Goal: Book appointment/travel/reservation

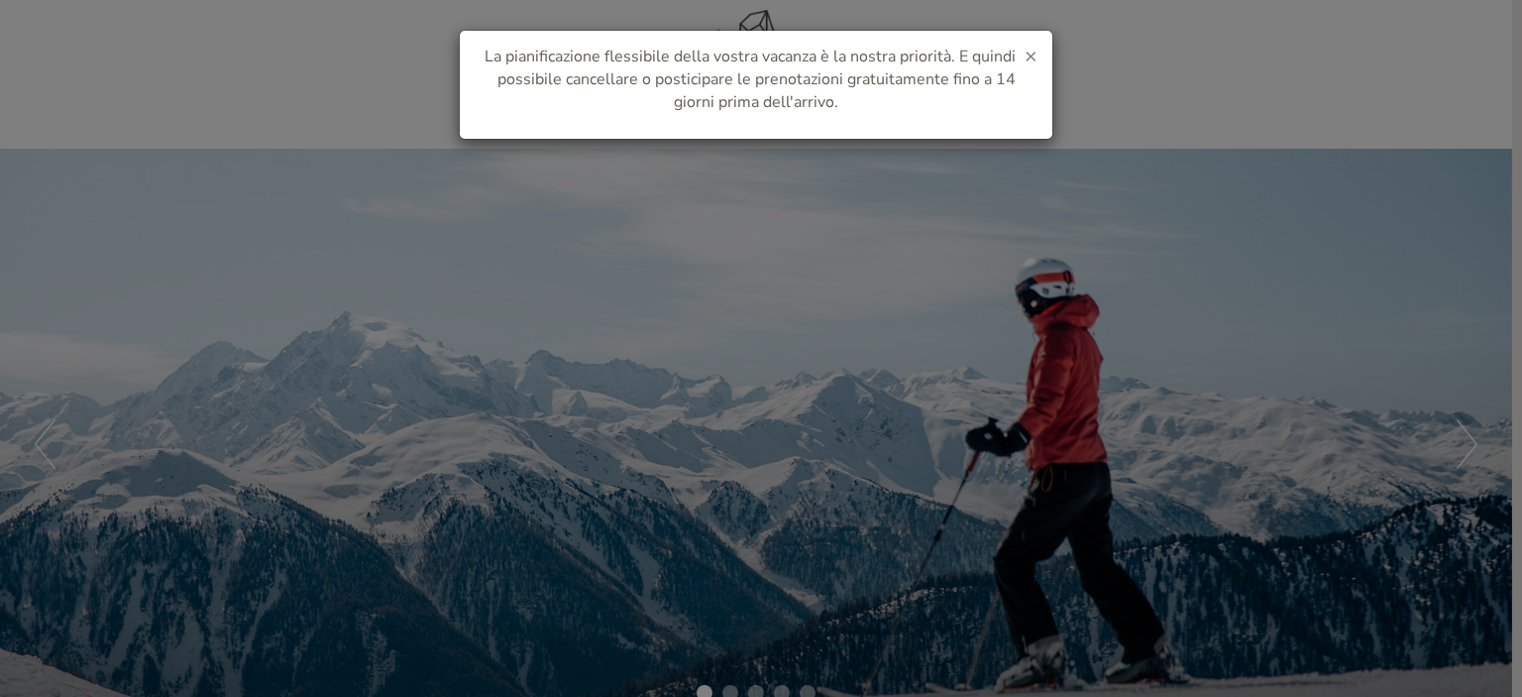
click at [1029, 48] on span "×" at bounding box center [1031, 56] width 13 height 28
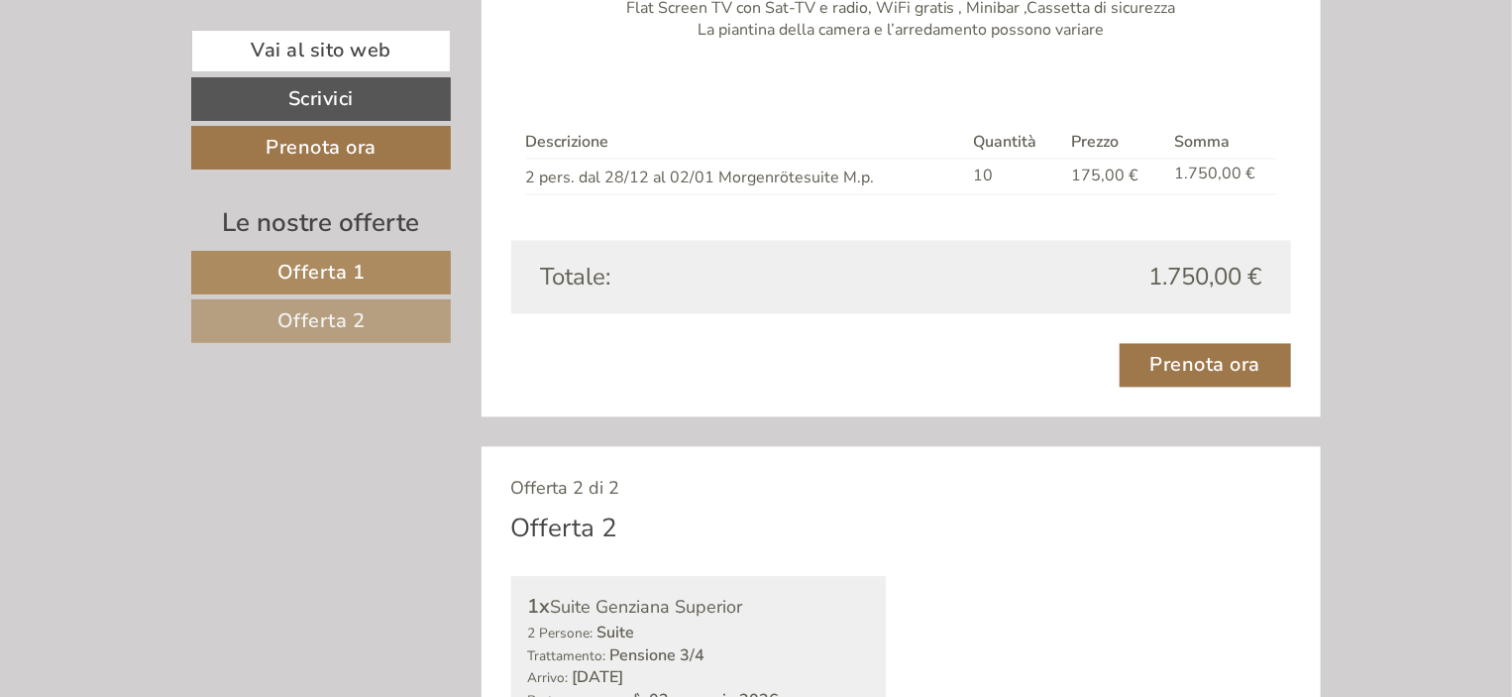
scroll to position [1703, 0]
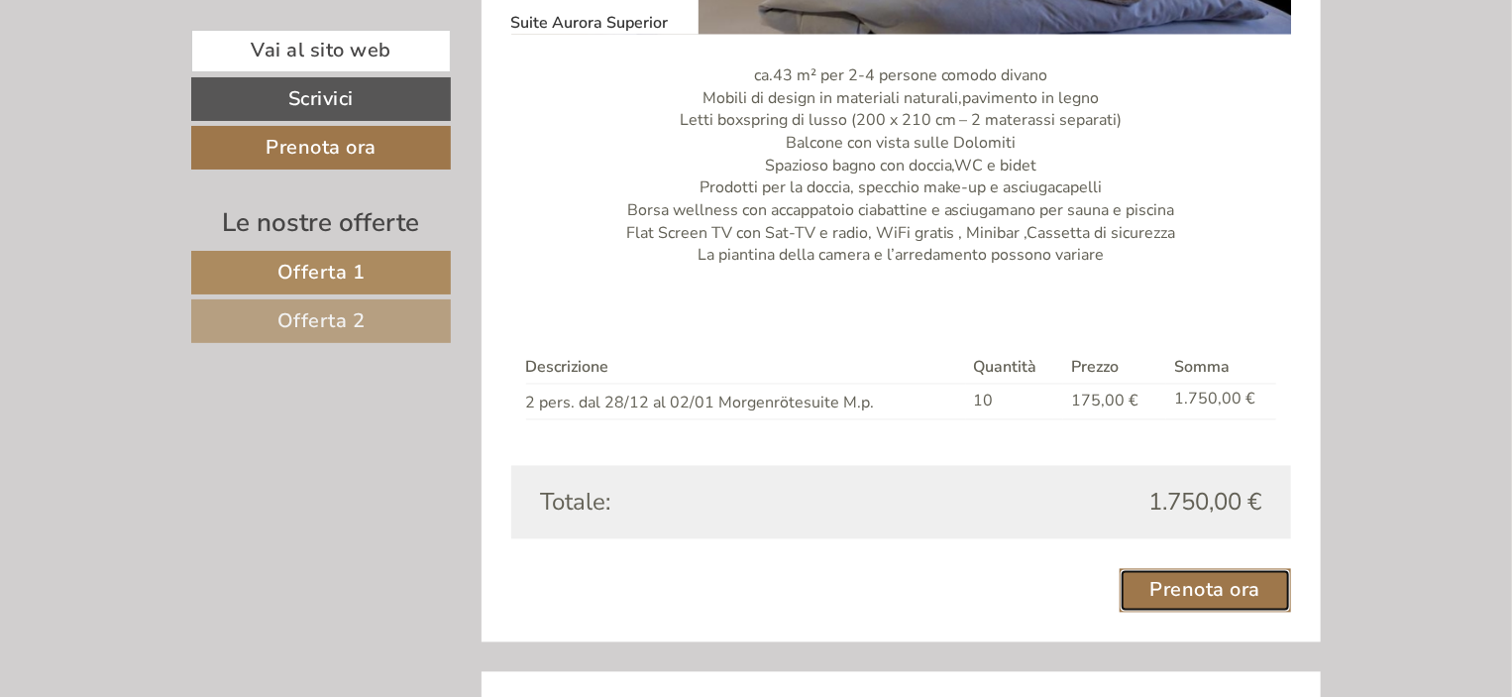
click at [1187, 596] on link "Prenota ora" at bounding box center [1206, 591] width 172 height 44
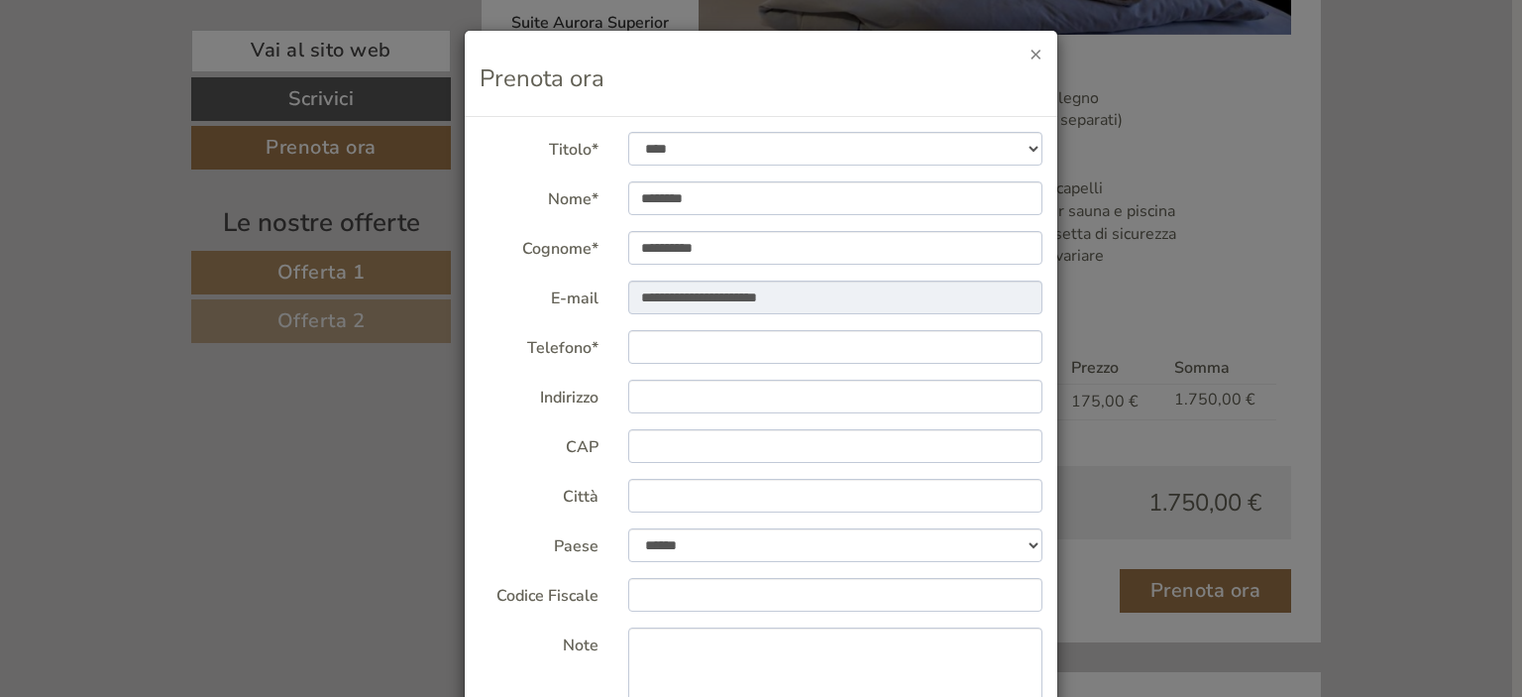
click at [1030, 54] on button "×" at bounding box center [1036, 54] width 13 height 21
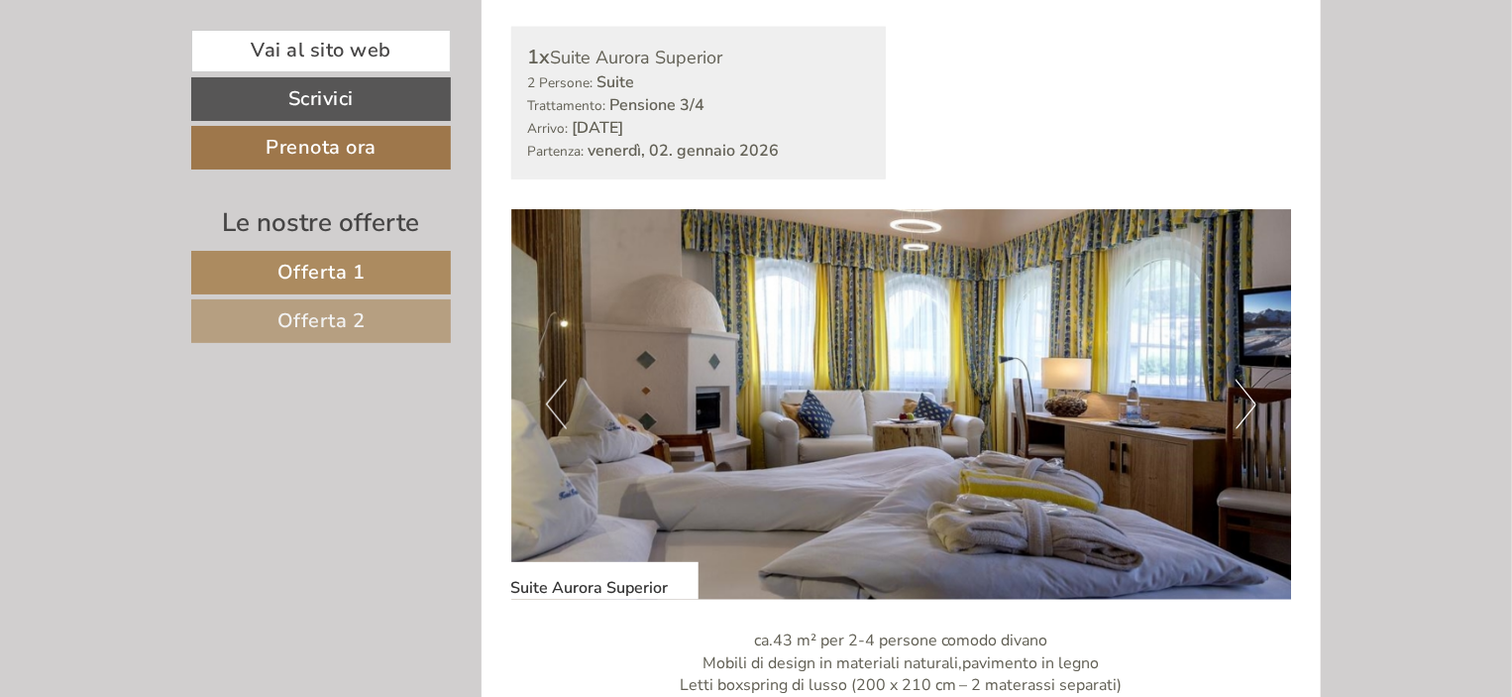
scroll to position [1150, 0]
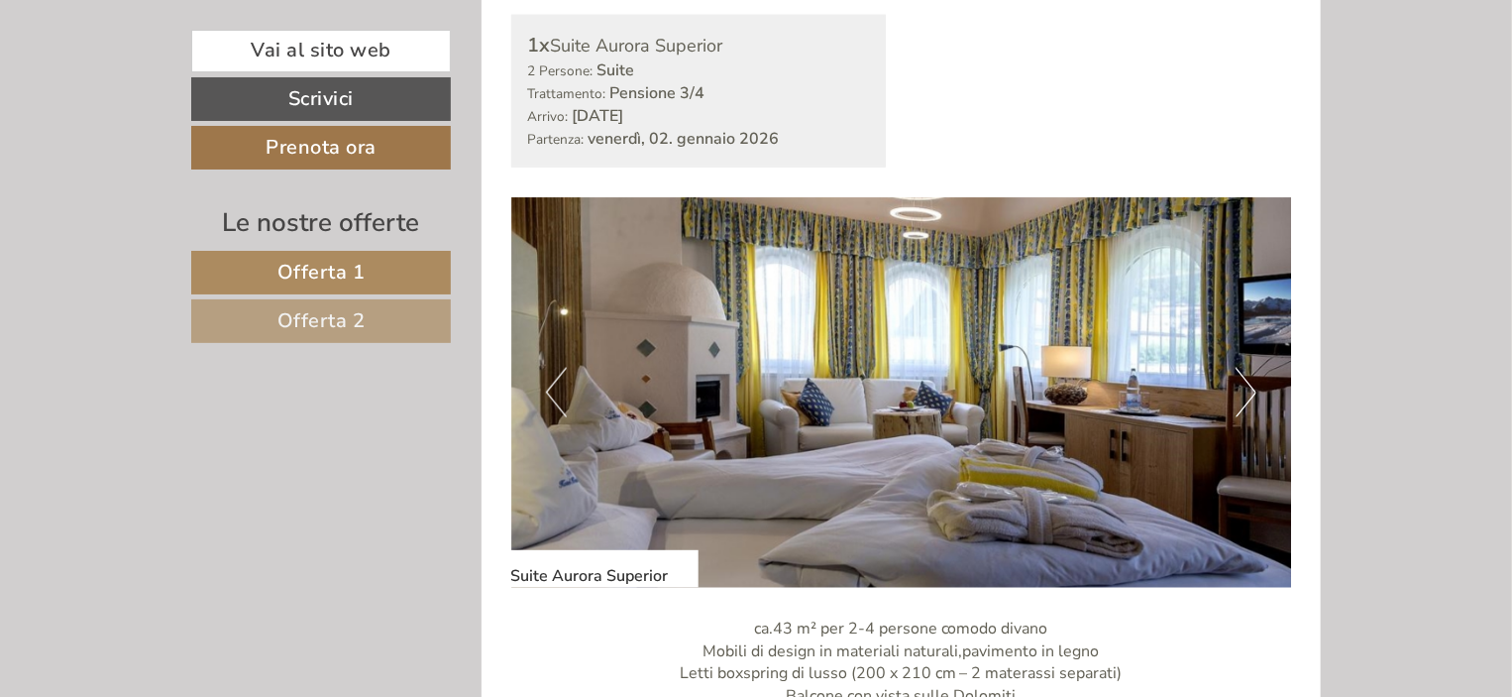
click at [1251, 389] on button "Next" at bounding box center [1246, 393] width 21 height 50
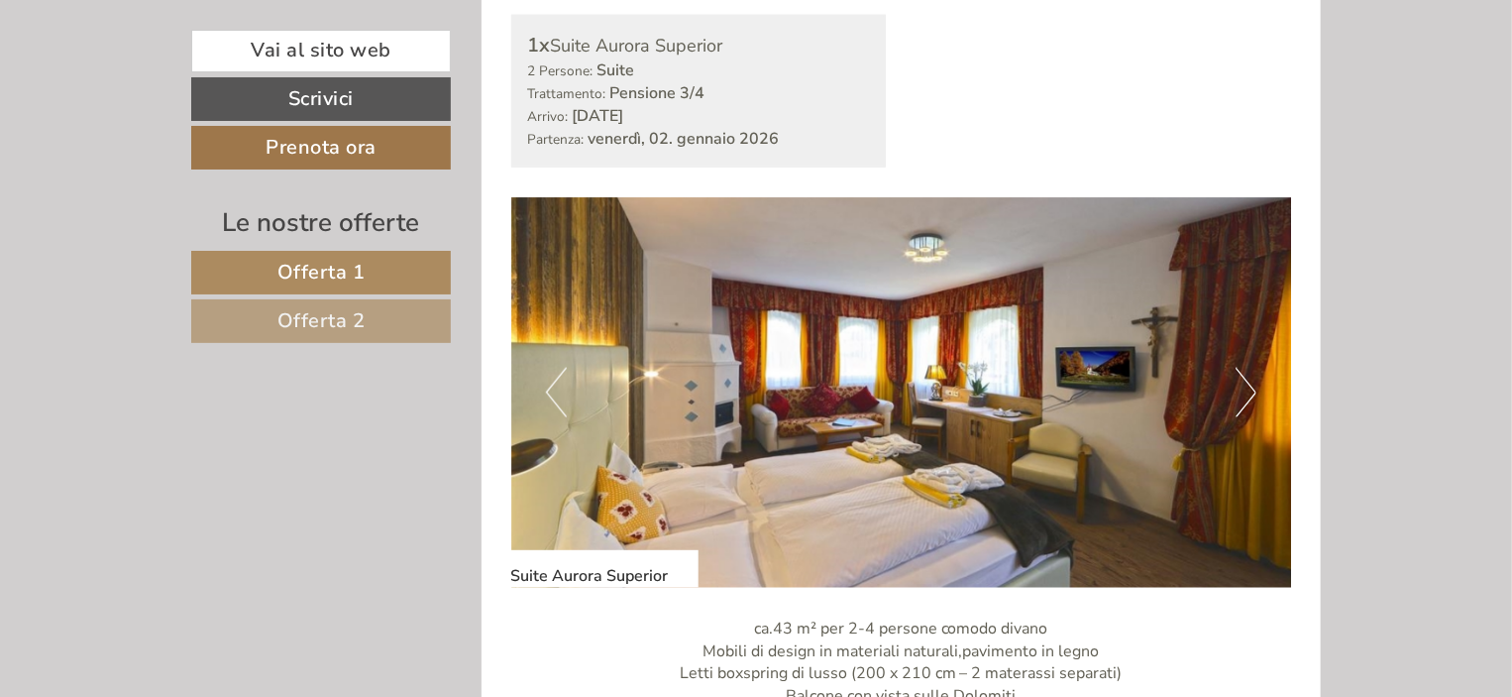
click at [1251, 388] on button "Next" at bounding box center [1246, 393] width 21 height 50
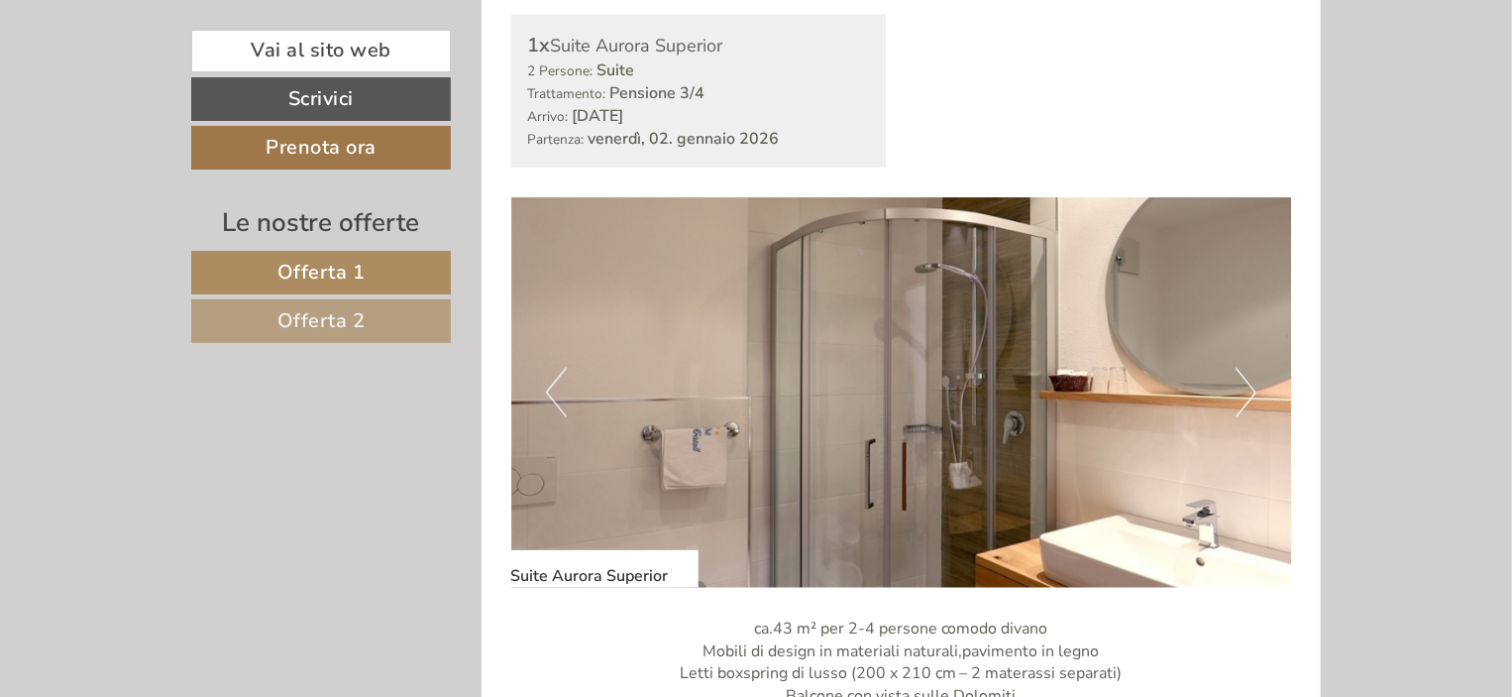
click at [1251, 388] on button "Next" at bounding box center [1246, 393] width 21 height 50
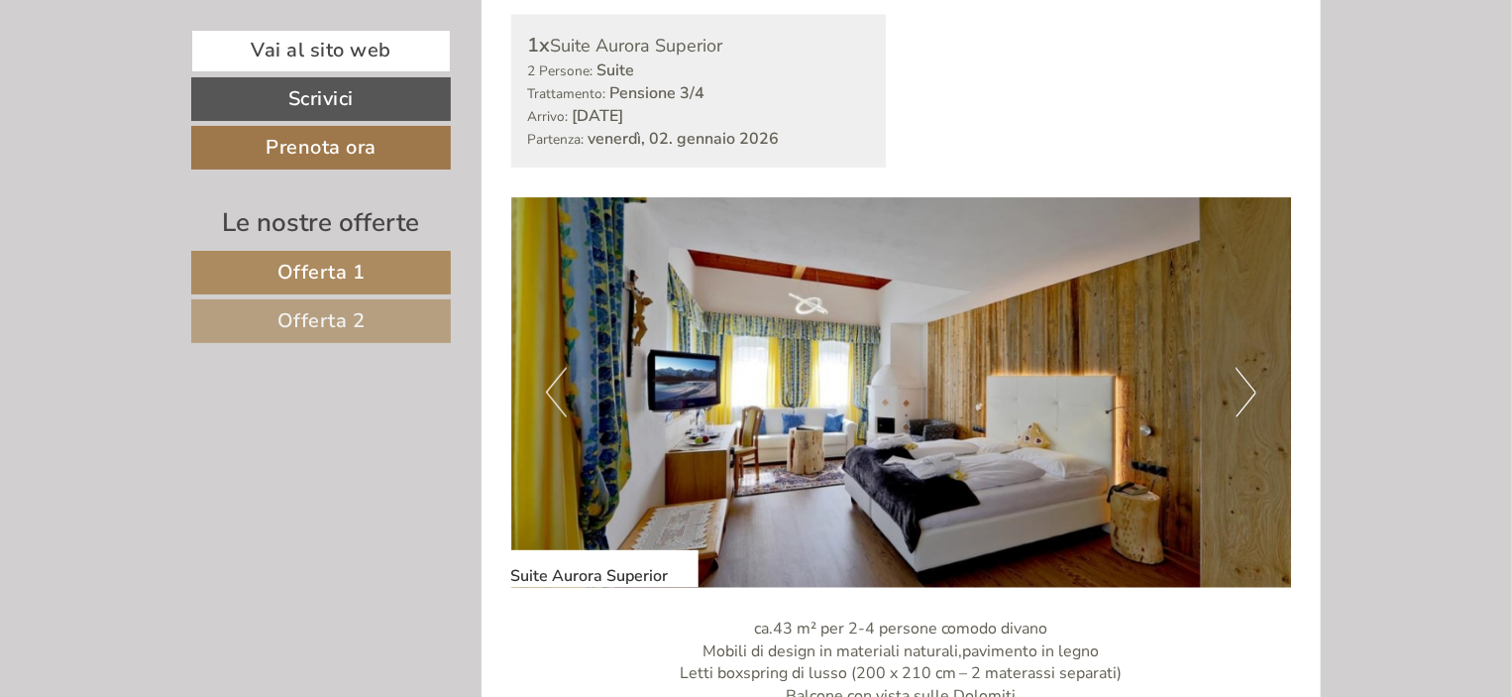
click at [1252, 387] on button "Next" at bounding box center [1246, 393] width 21 height 50
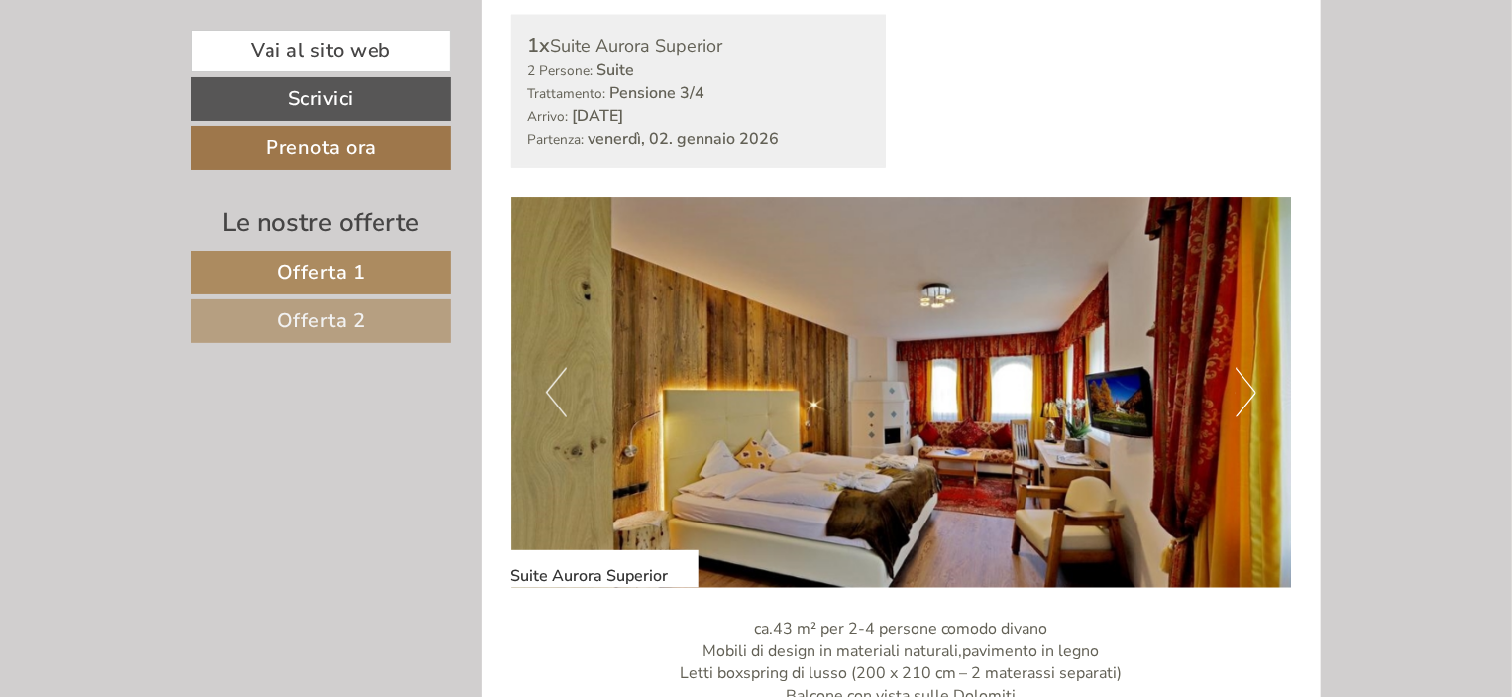
click at [1252, 387] on button "Next" at bounding box center [1246, 393] width 21 height 50
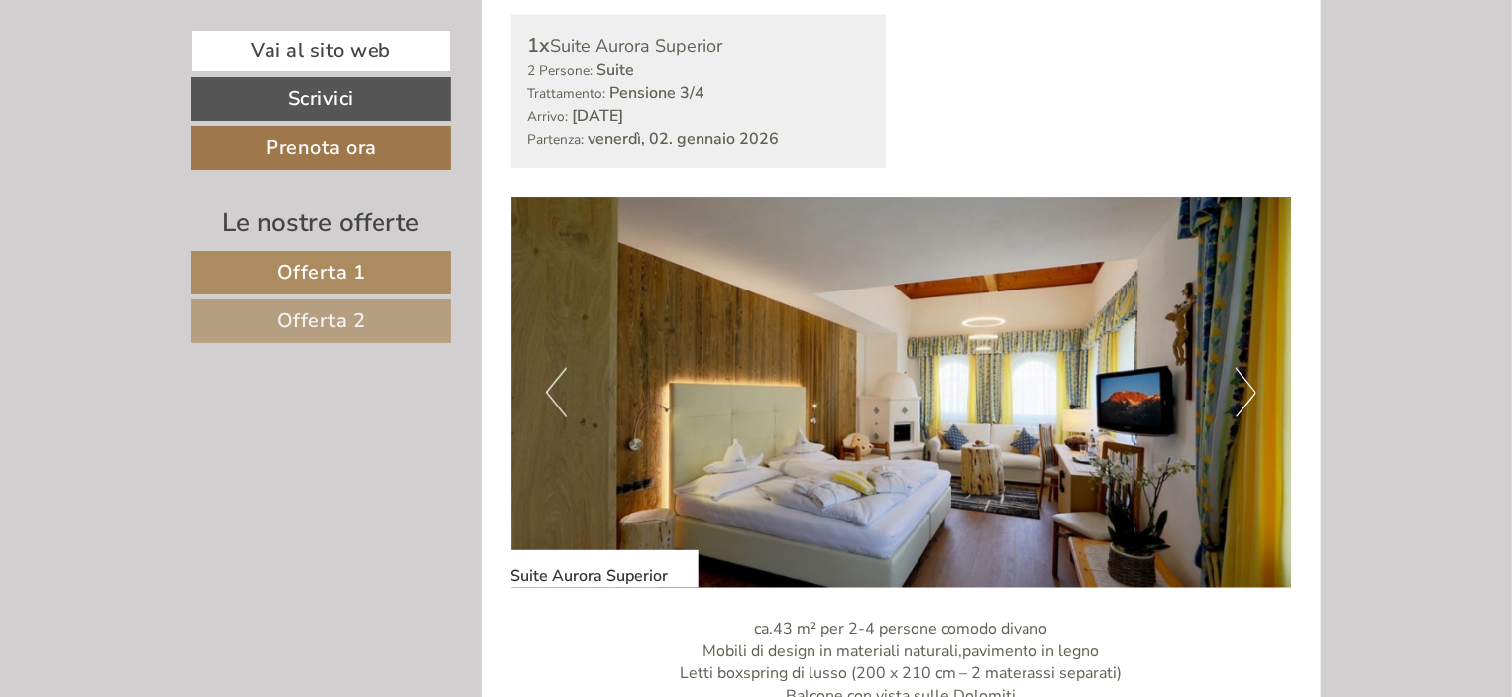
click at [1252, 387] on button "Next" at bounding box center [1246, 393] width 21 height 50
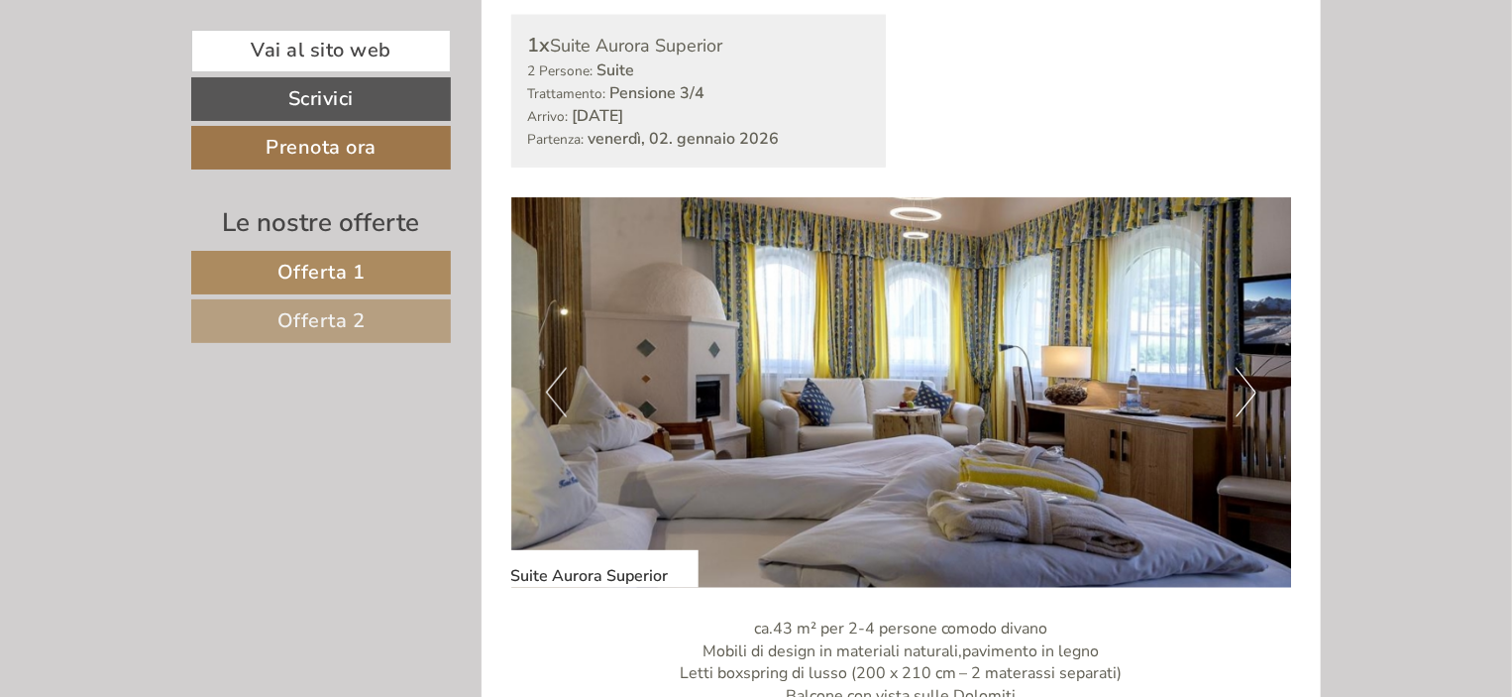
click at [1252, 387] on button "Next" at bounding box center [1246, 393] width 21 height 50
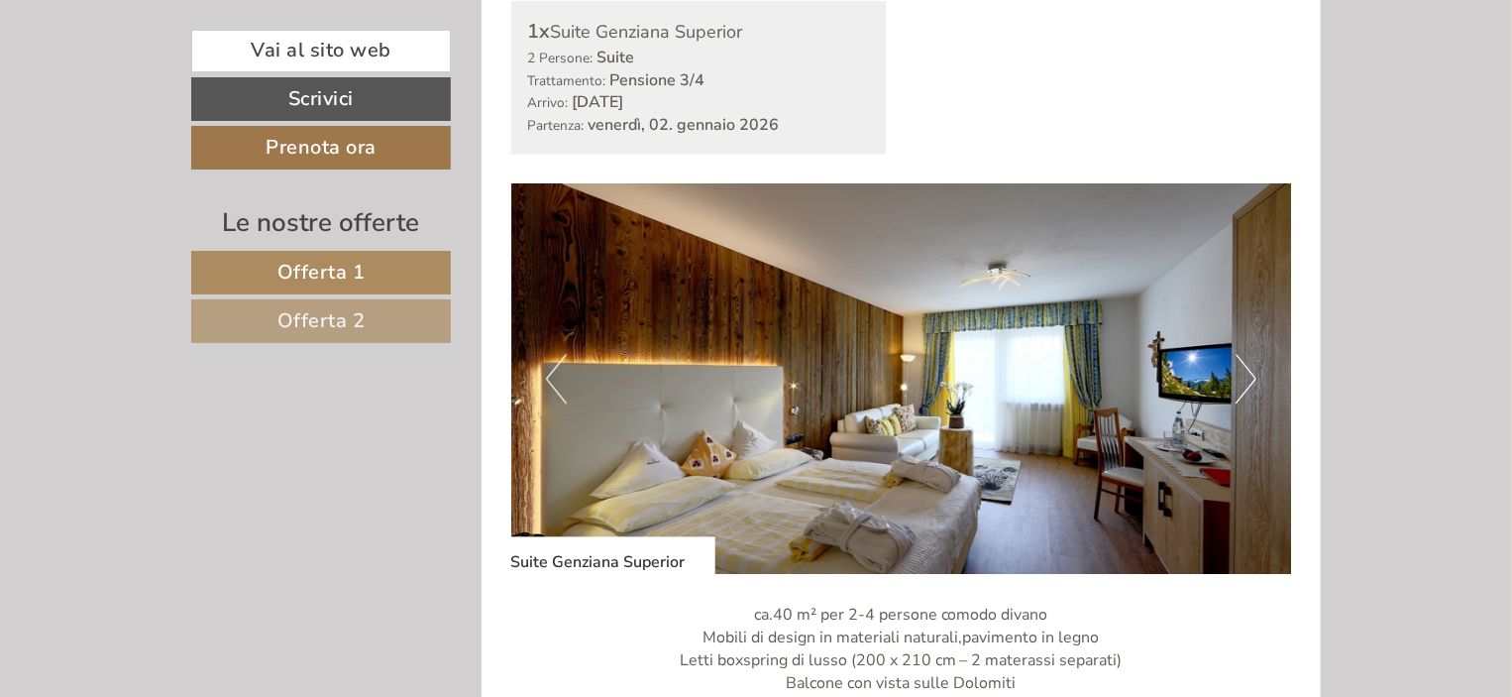
scroll to position [2524, 0]
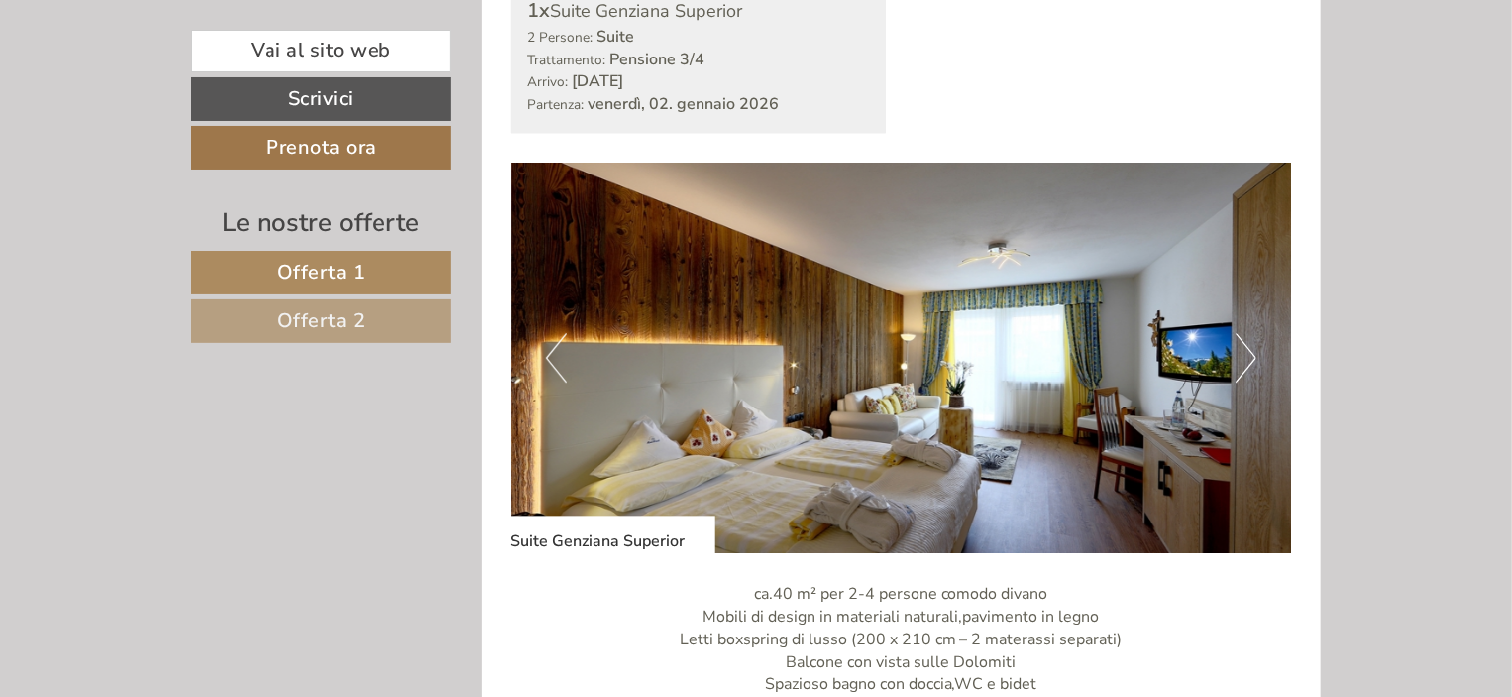
click at [1243, 371] on button "Next" at bounding box center [1246, 358] width 21 height 50
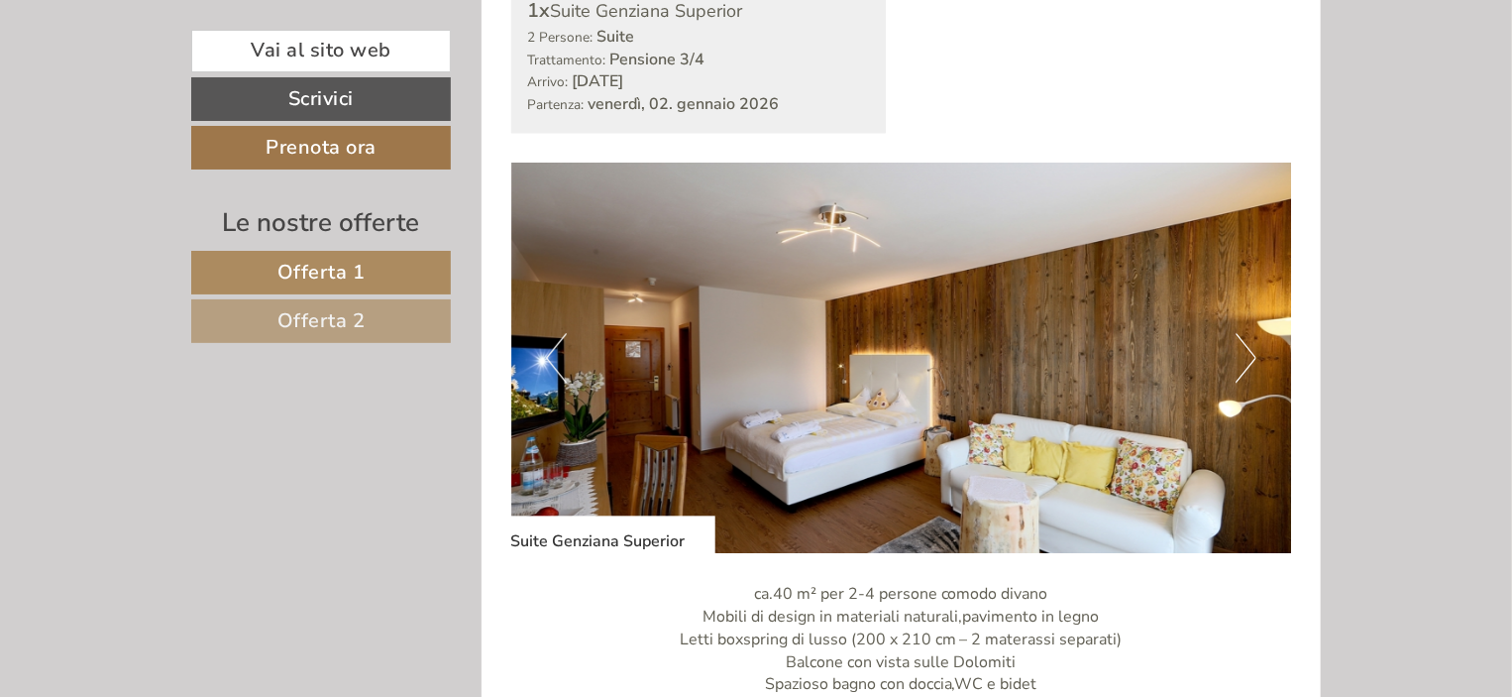
click at [1244, 370] on button "Next" at bounding box center [1246, 358] width 21 height 50
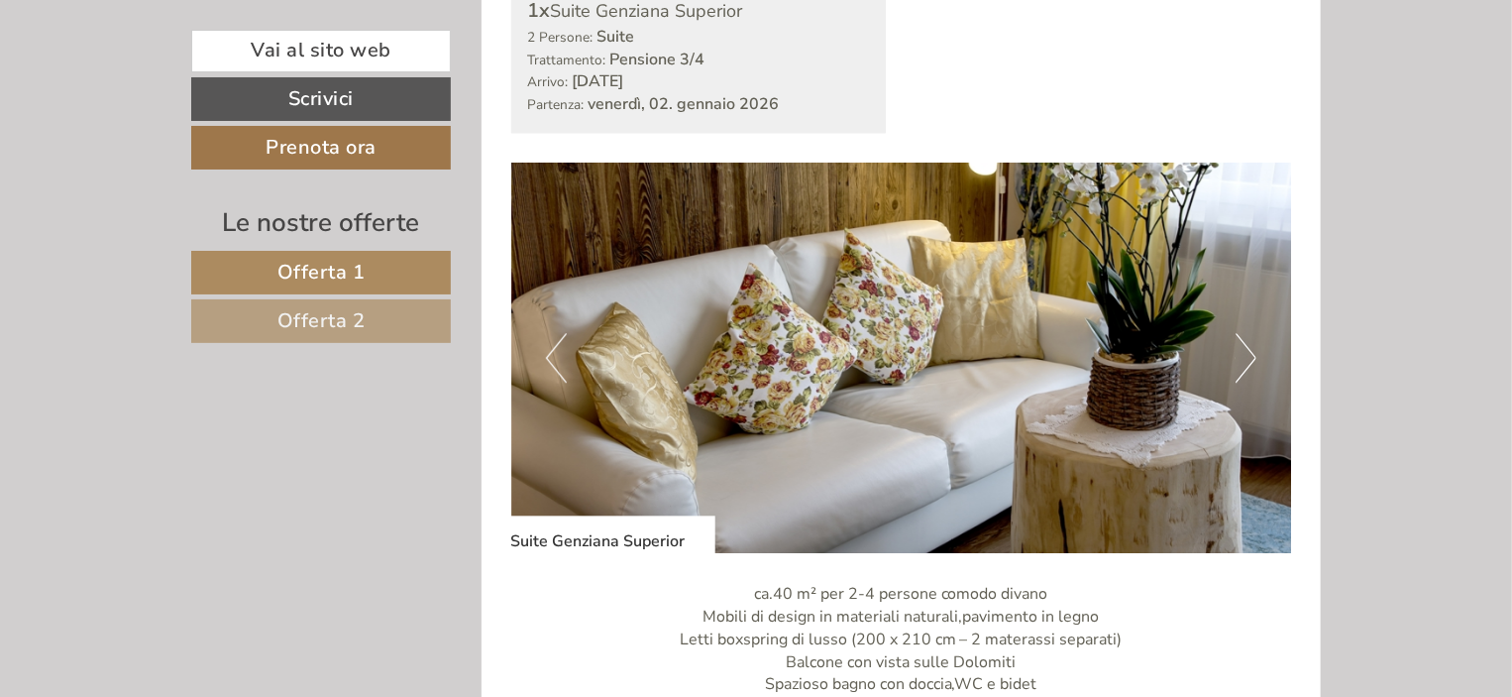
click at [1244, 370] on button "Next" at bounding box center [1246, 358] width 21 height 50
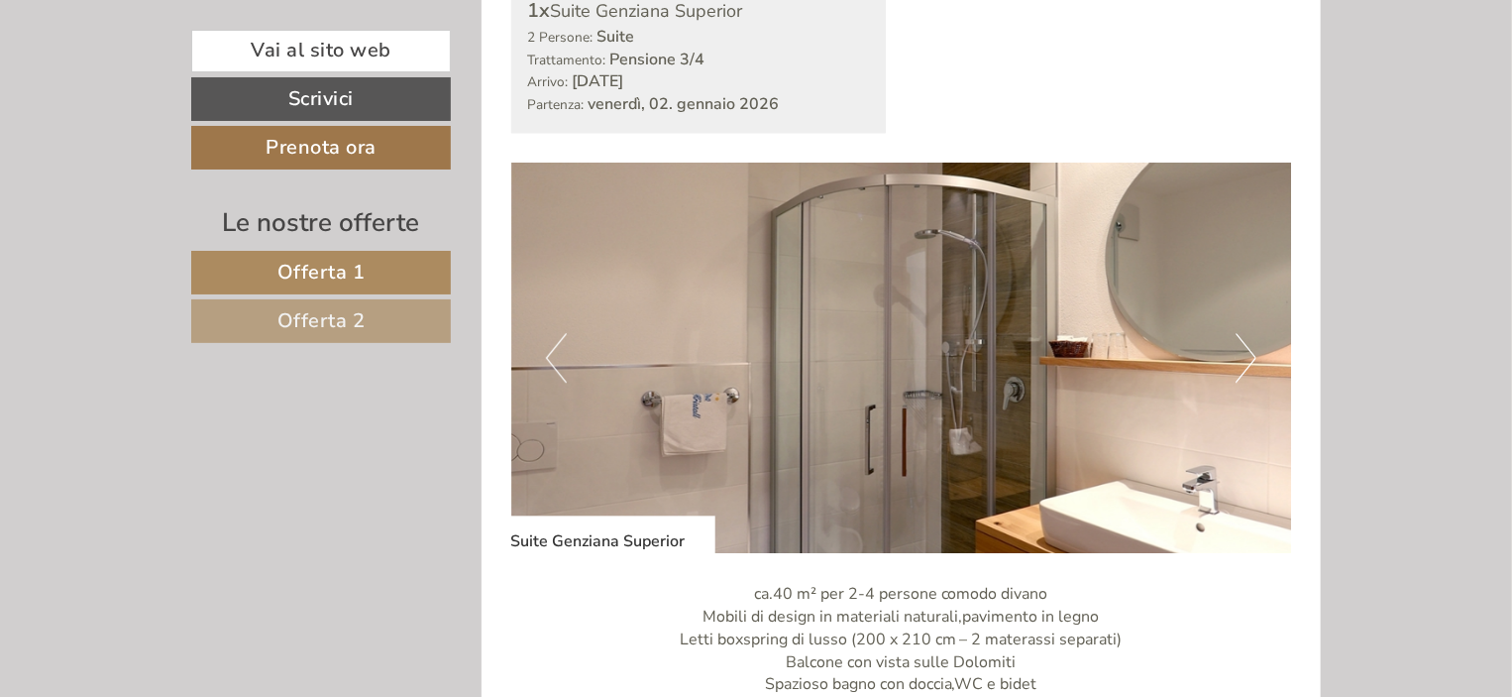
click at [1244, 370] on button "Next" at bounding box center [1246, 358] width 21 height 50
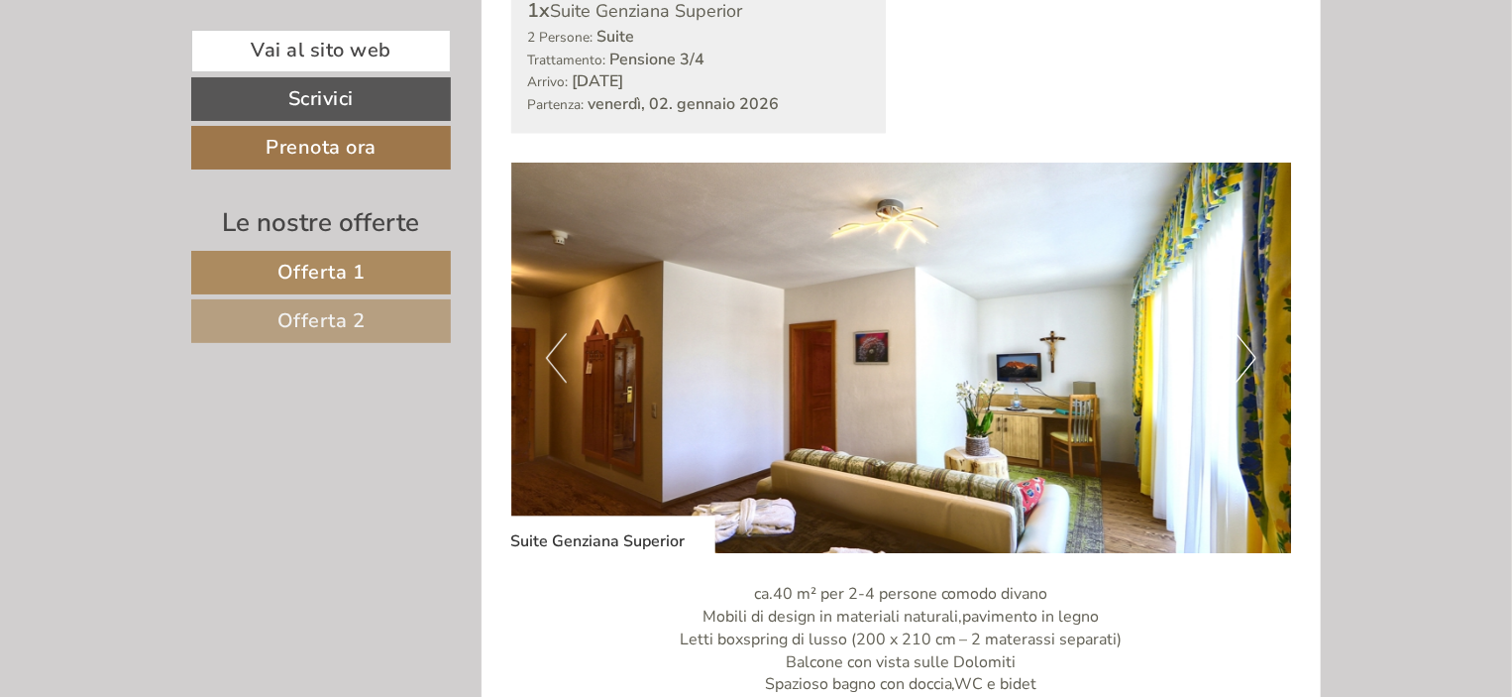
click at [1245, 368] on button "Next" at bounding box center [1246, 358] width 21 height 50
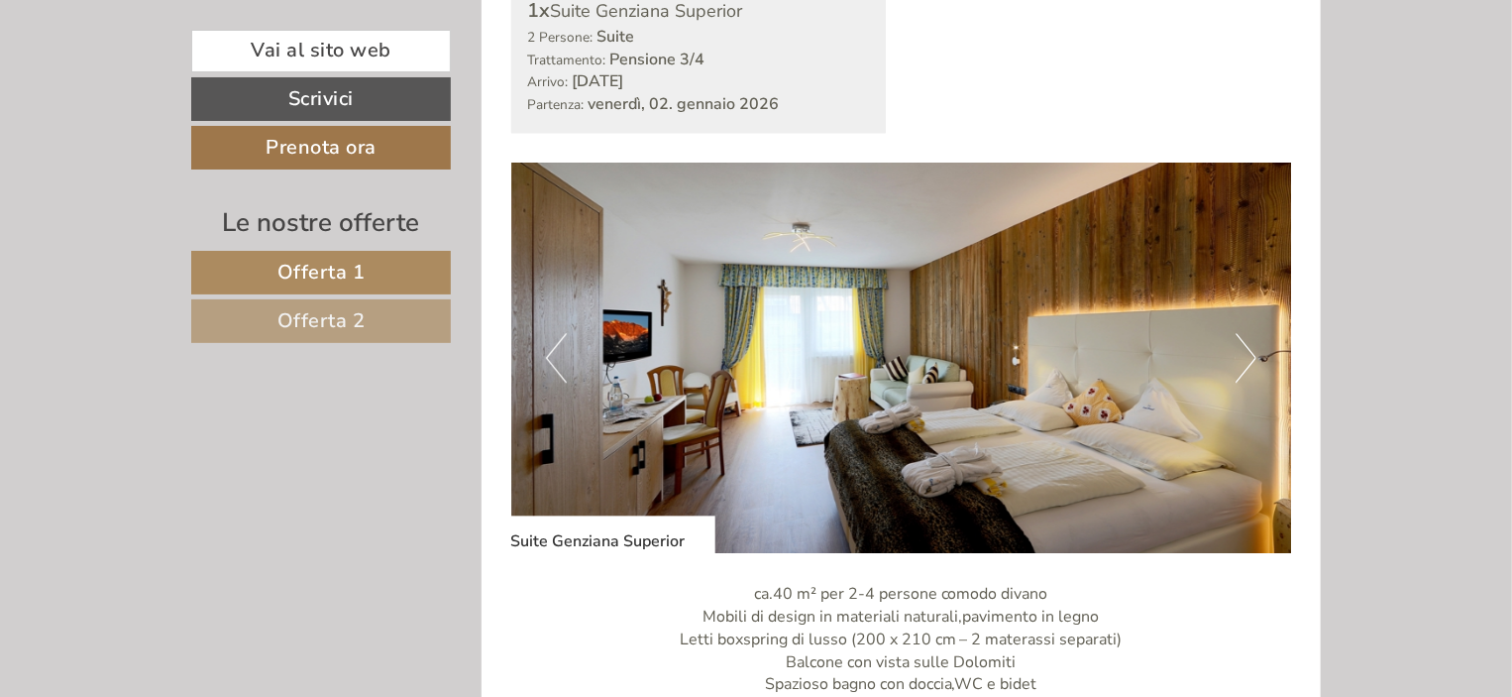
click at [1246, 368] on button "Next" at bounding box center [1246, 358] width 21 height 50
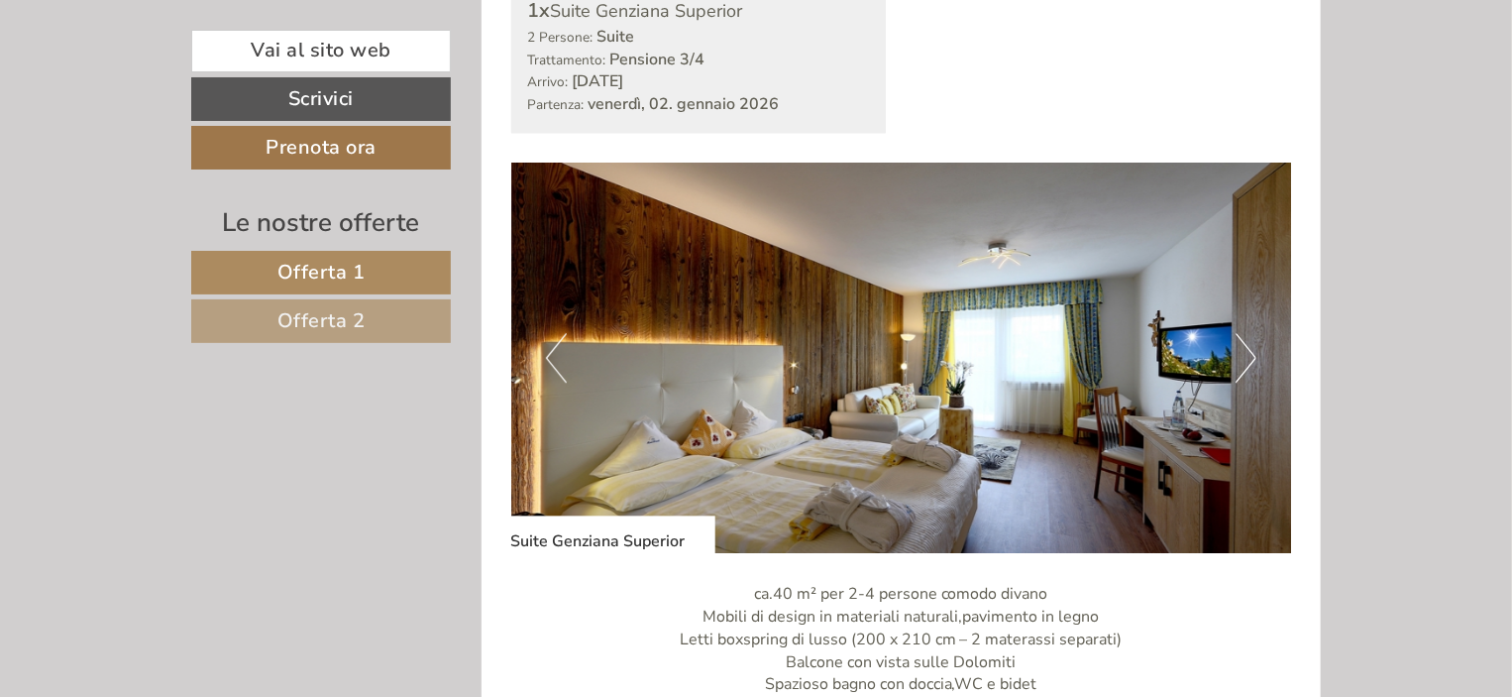
click at [1246, 359] on button "Next" at bounding box center [1246, 358] width 21 height 50
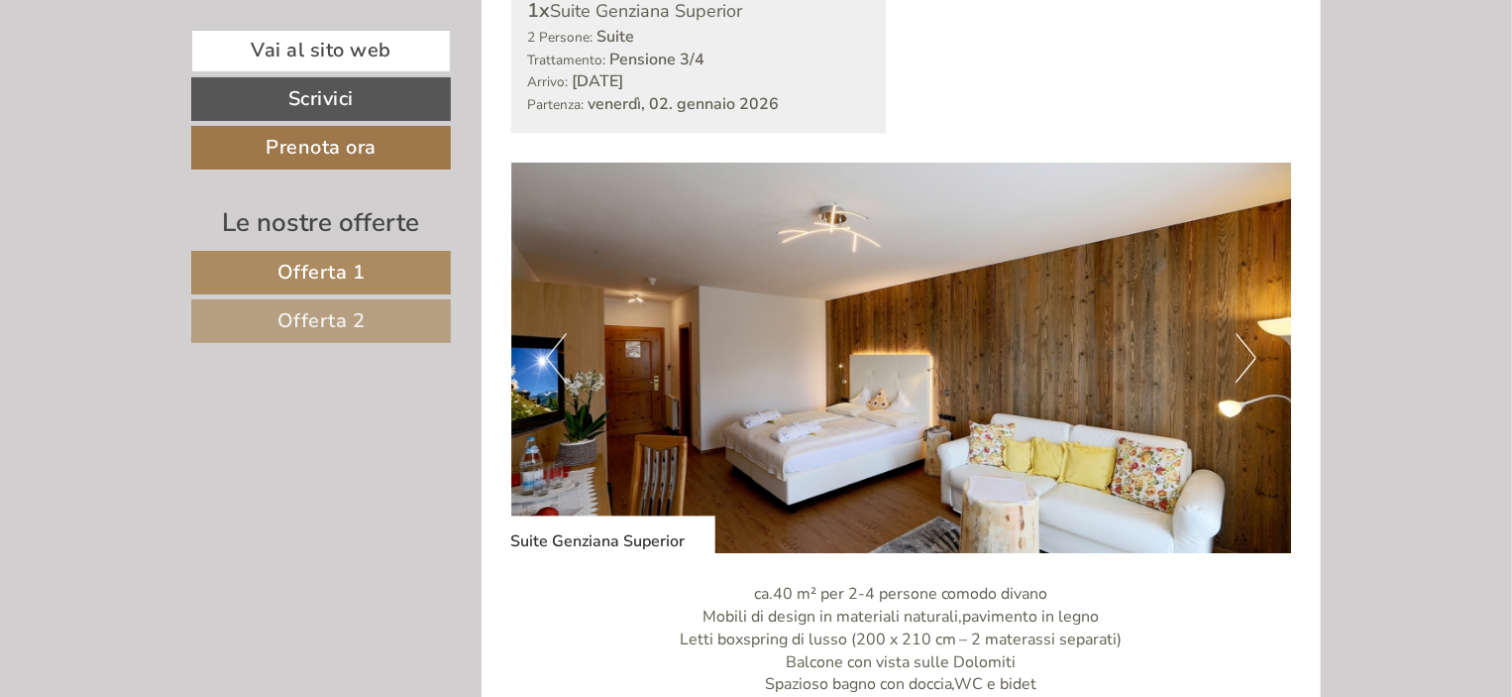
click at [1246, 359] on button "Next" at bounding box center [1246, 358] width 21 height 50
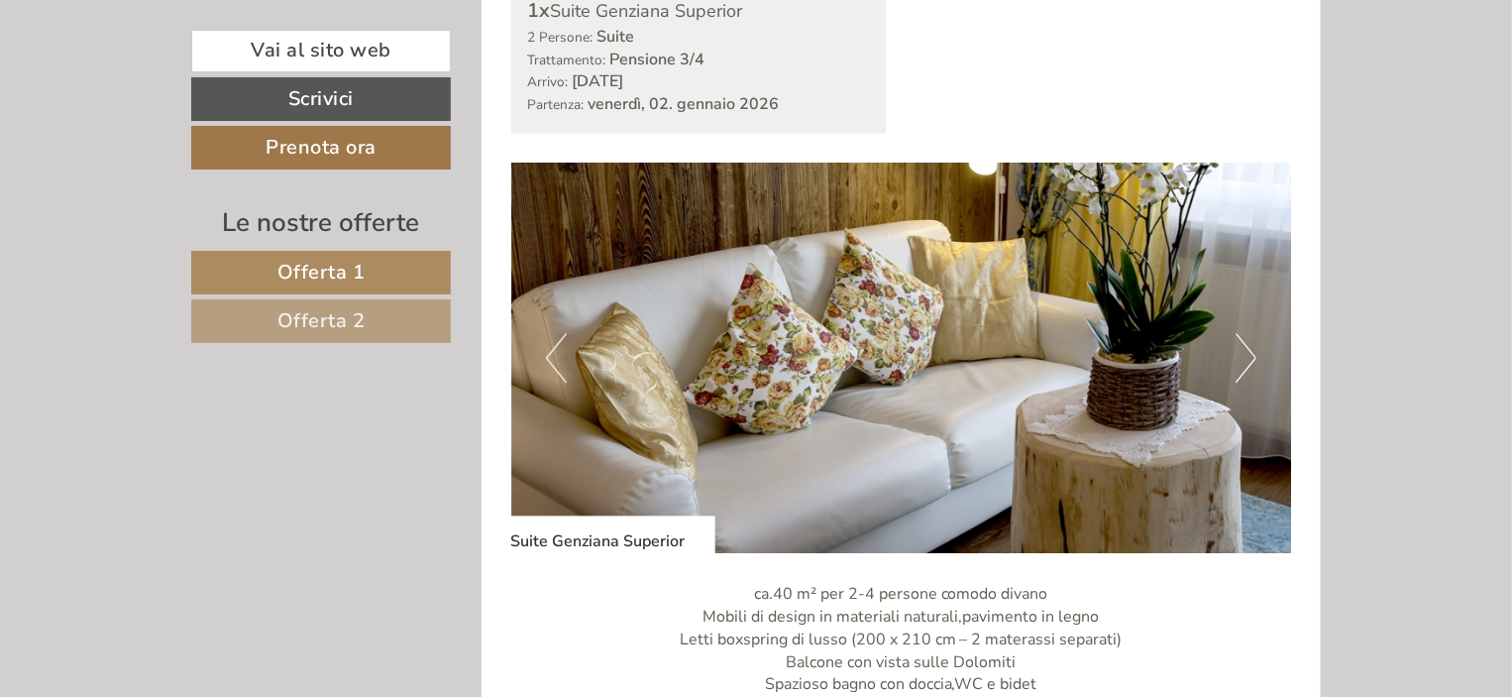
click at [1246, 359] on button "Next" at bounding box center [1246, 358] width 21 height 50
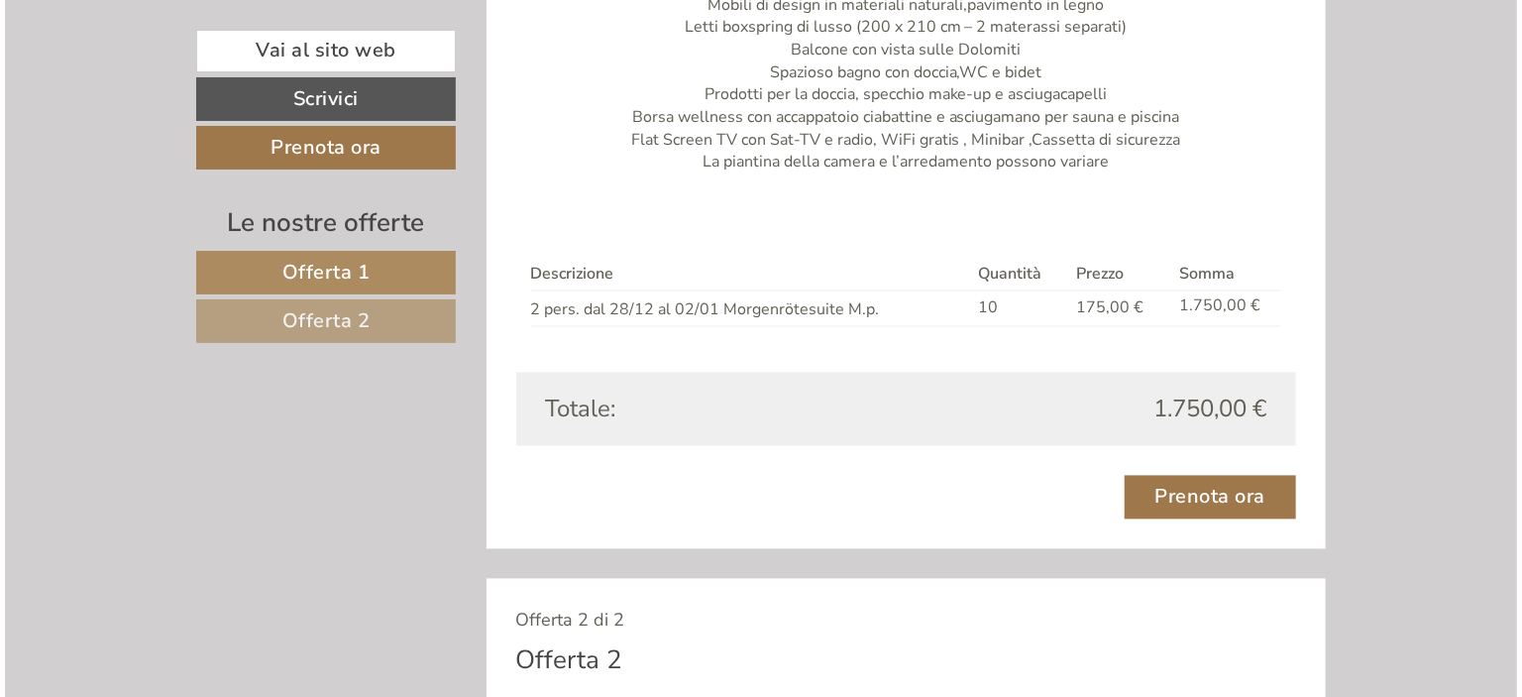
scroll to position [1938, 0]
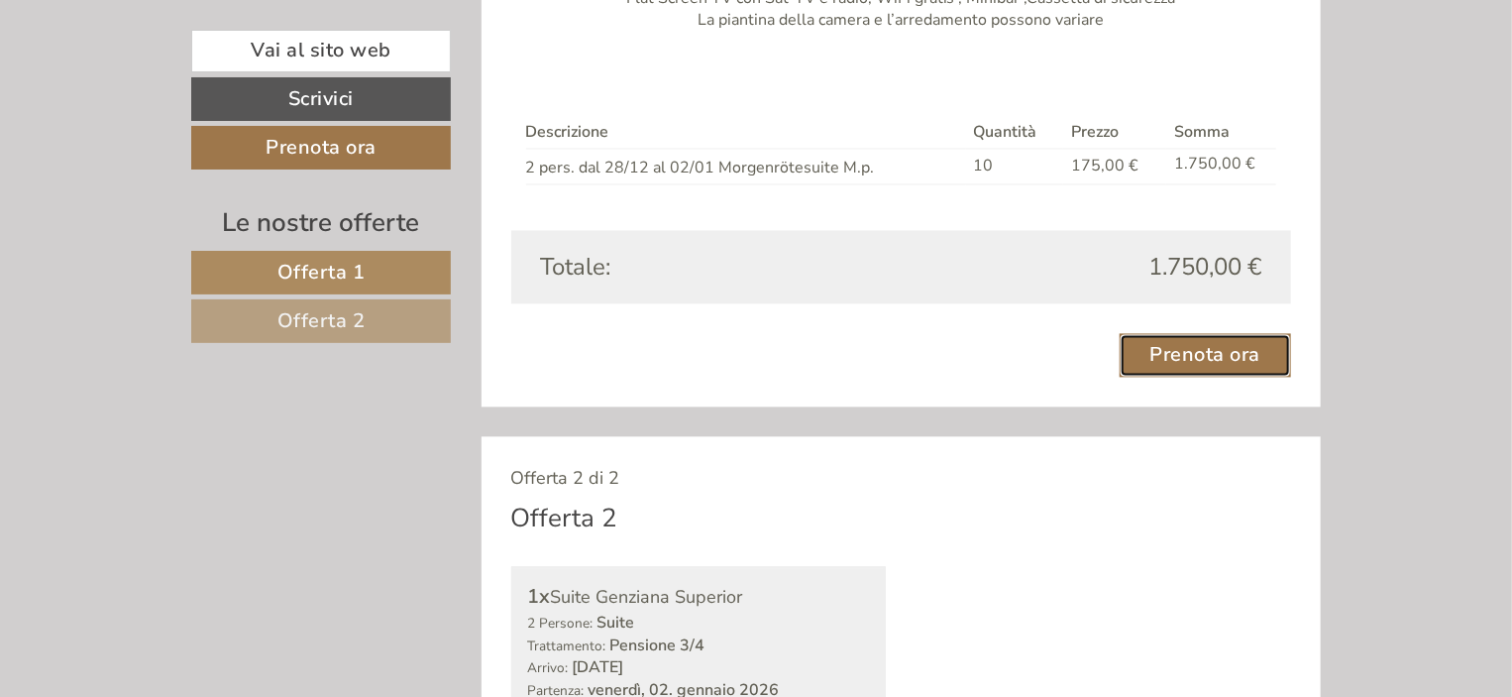
click at [1207, 360] on link "Prenota ora" at bounding box center [1206, 355] width 172 height 44
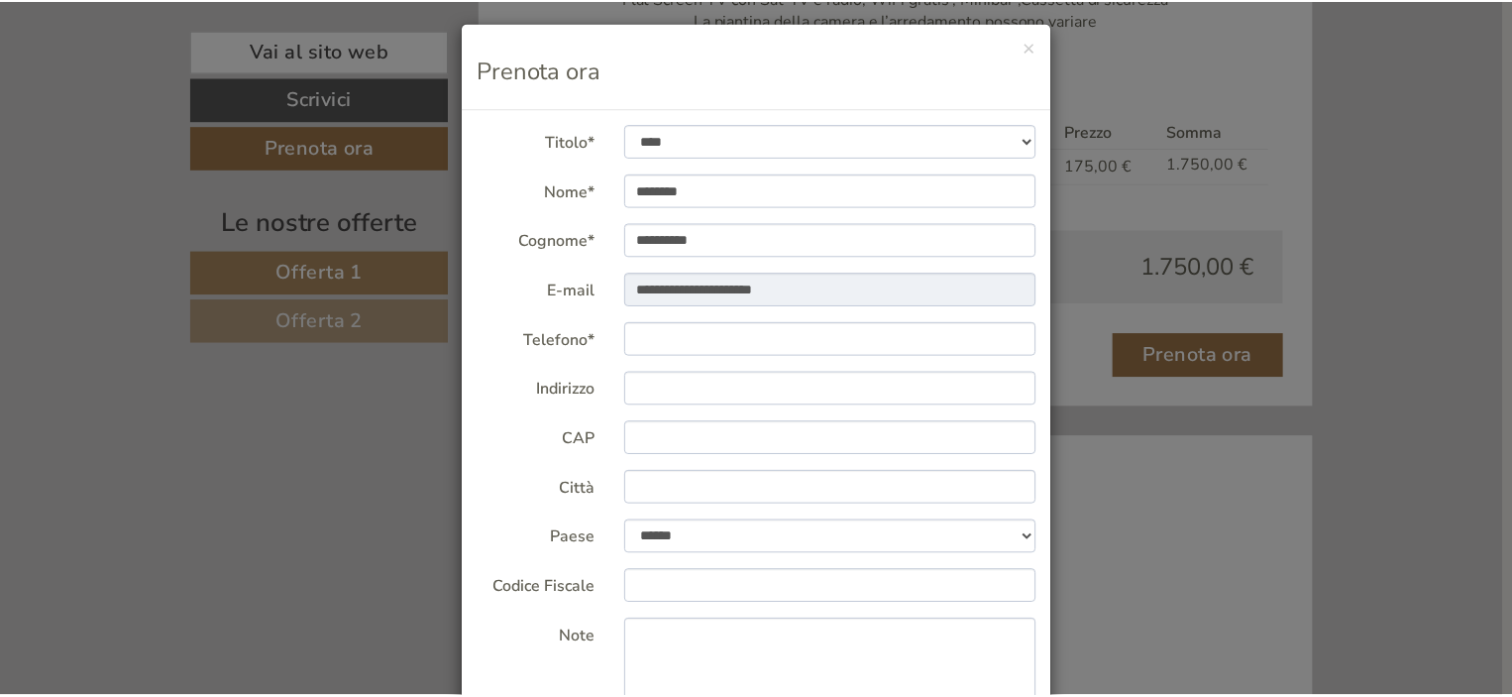
scroll to position [0, 0]
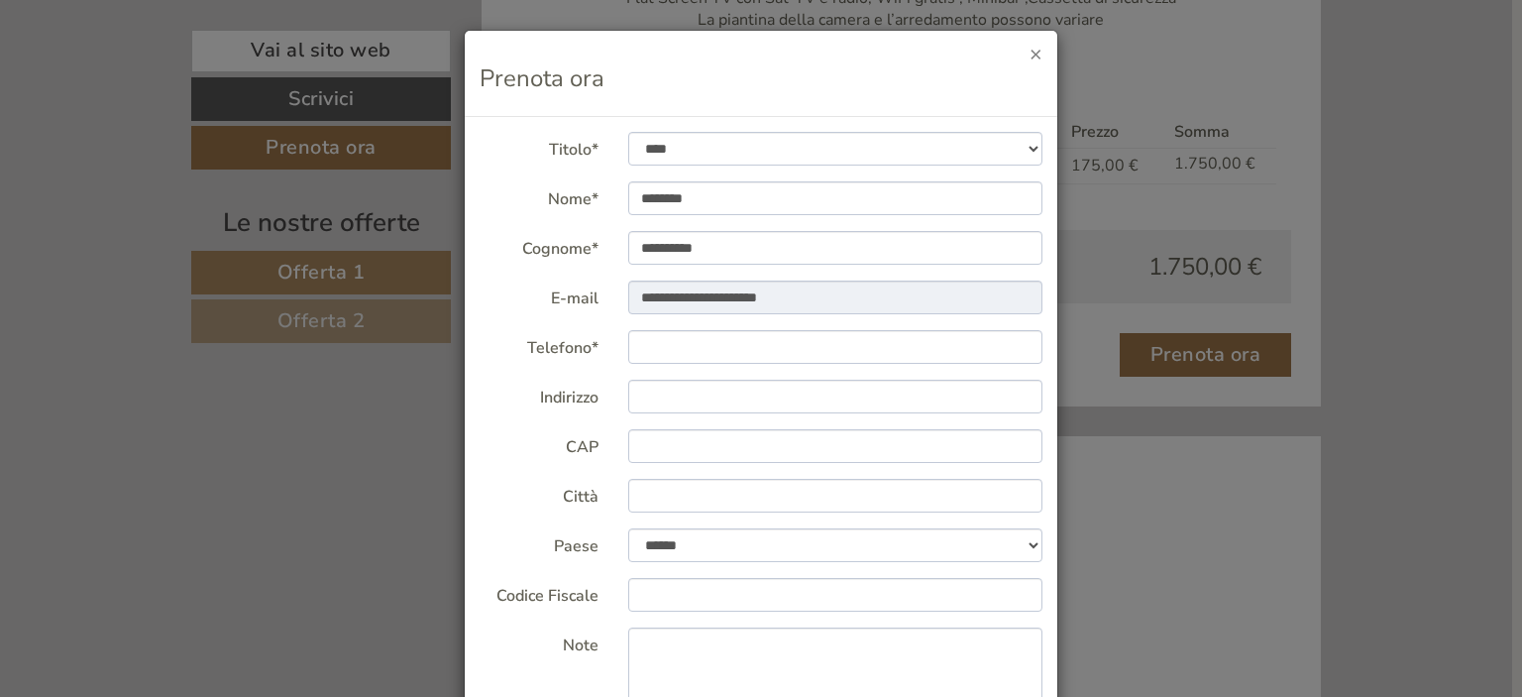
click at [1038, 51] on button "×" at bounding box center [1036, 54] width 13 height 21
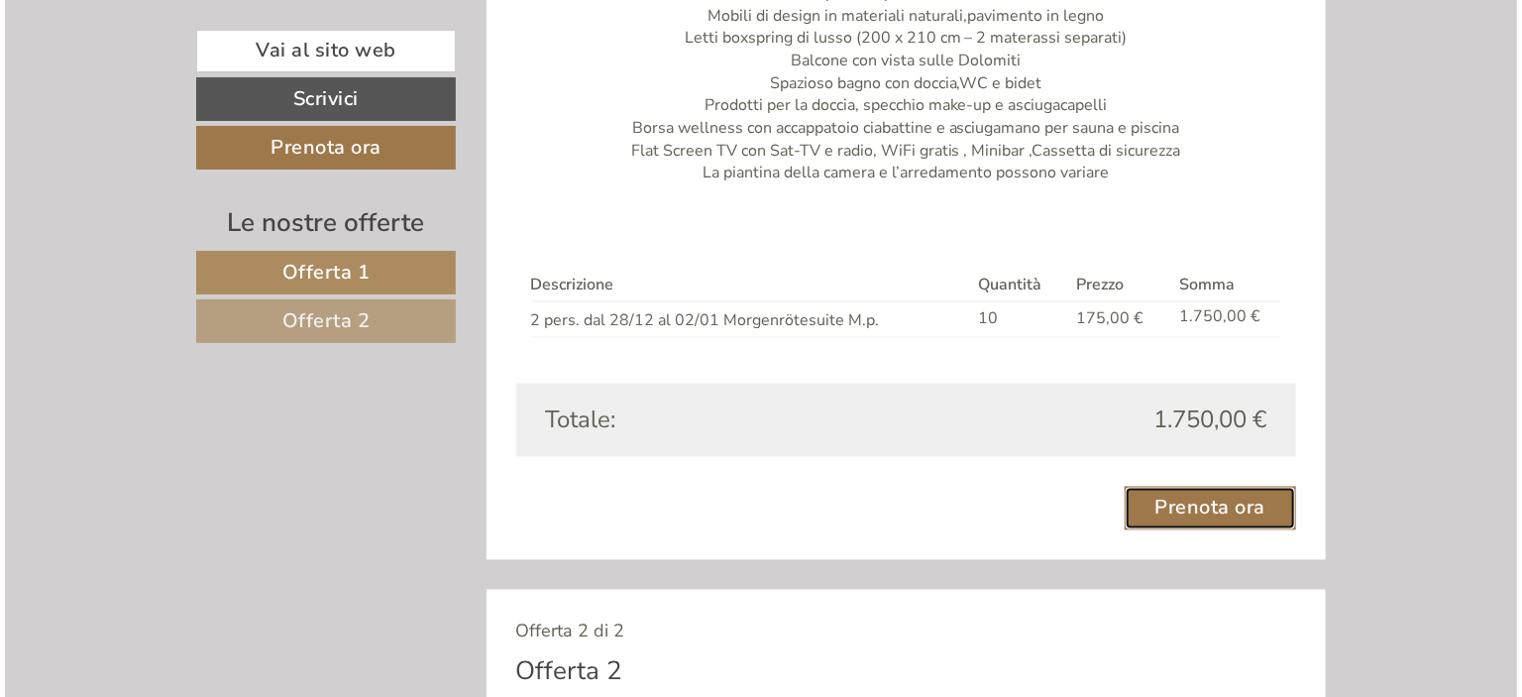
scroll to position [1754, 0]
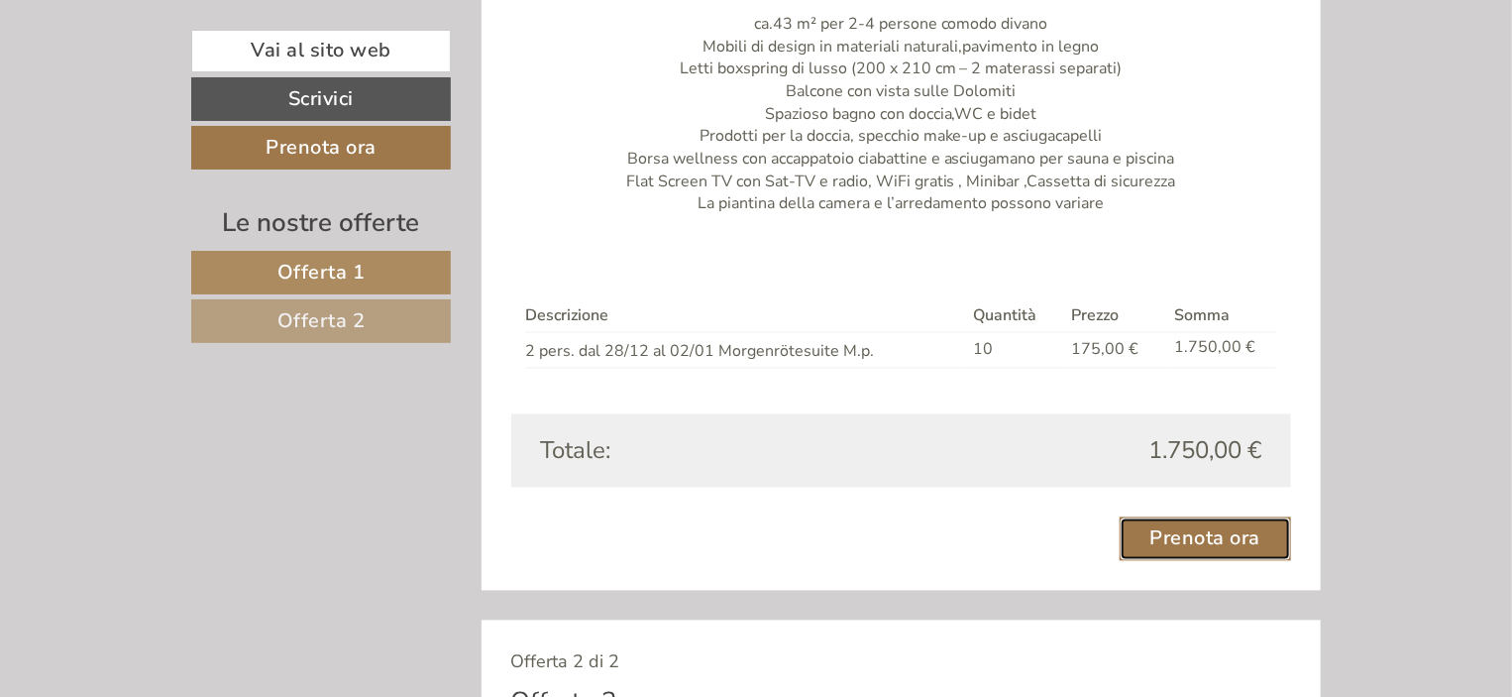
click at [1182, 531] on link "Prenota ora" at bounding box center [1206, 539] width 172 height 44
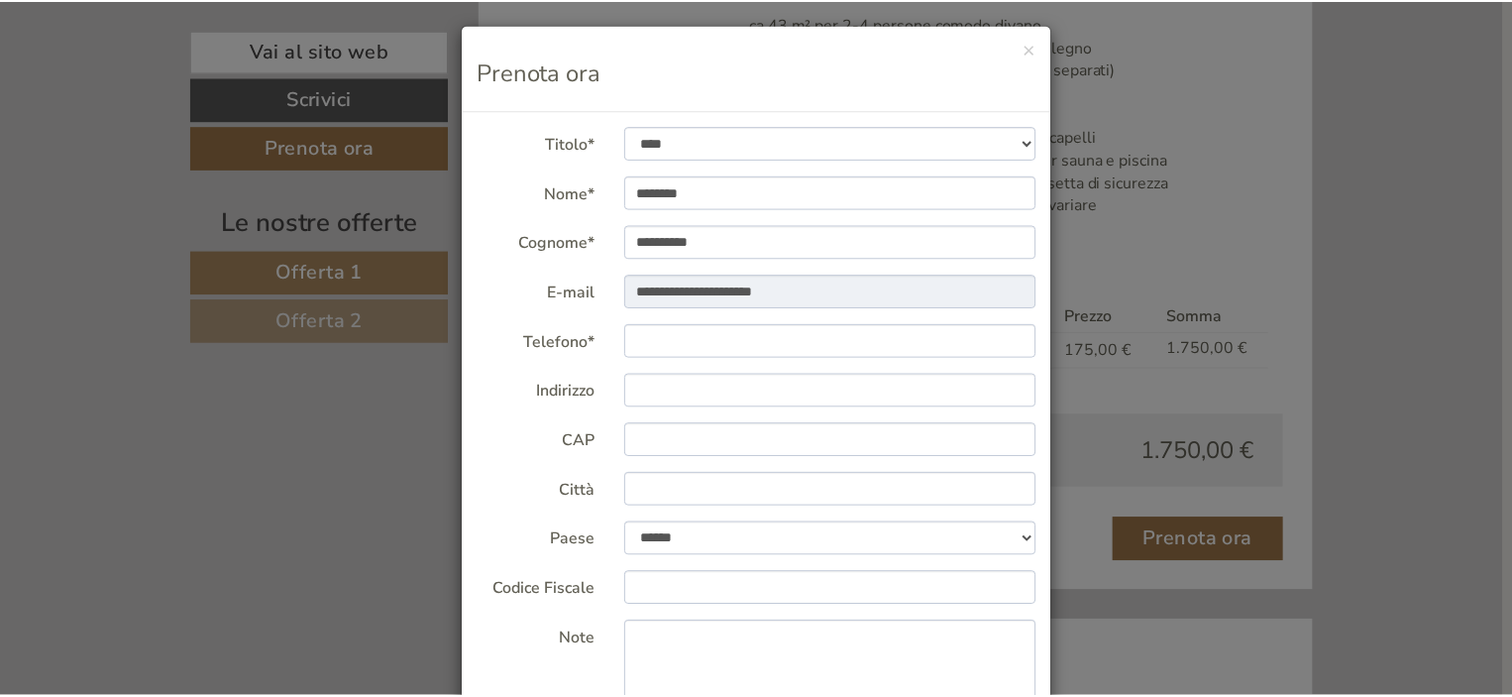
scroll to position [0, 0]
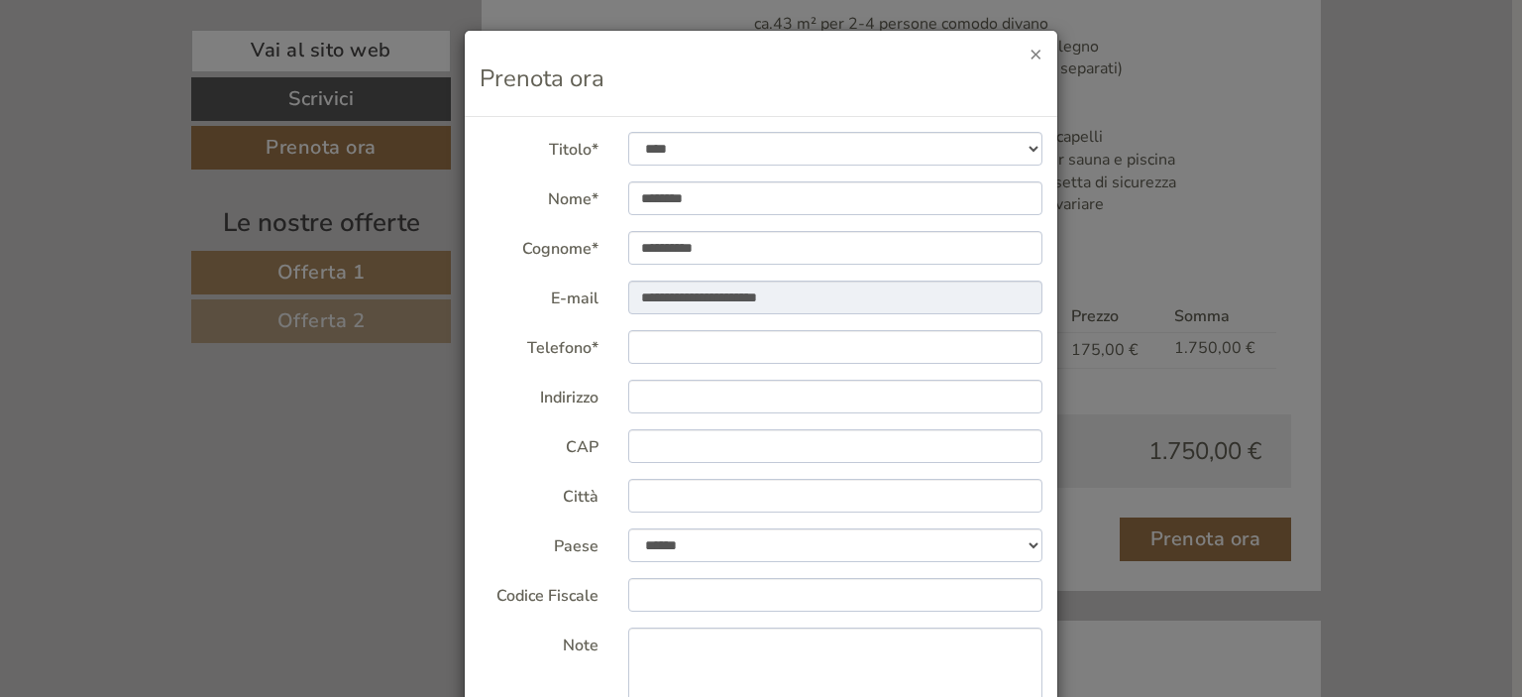
click at [1030, 52] on button "×" at bounding box center [1036, 54] width 13 height 21
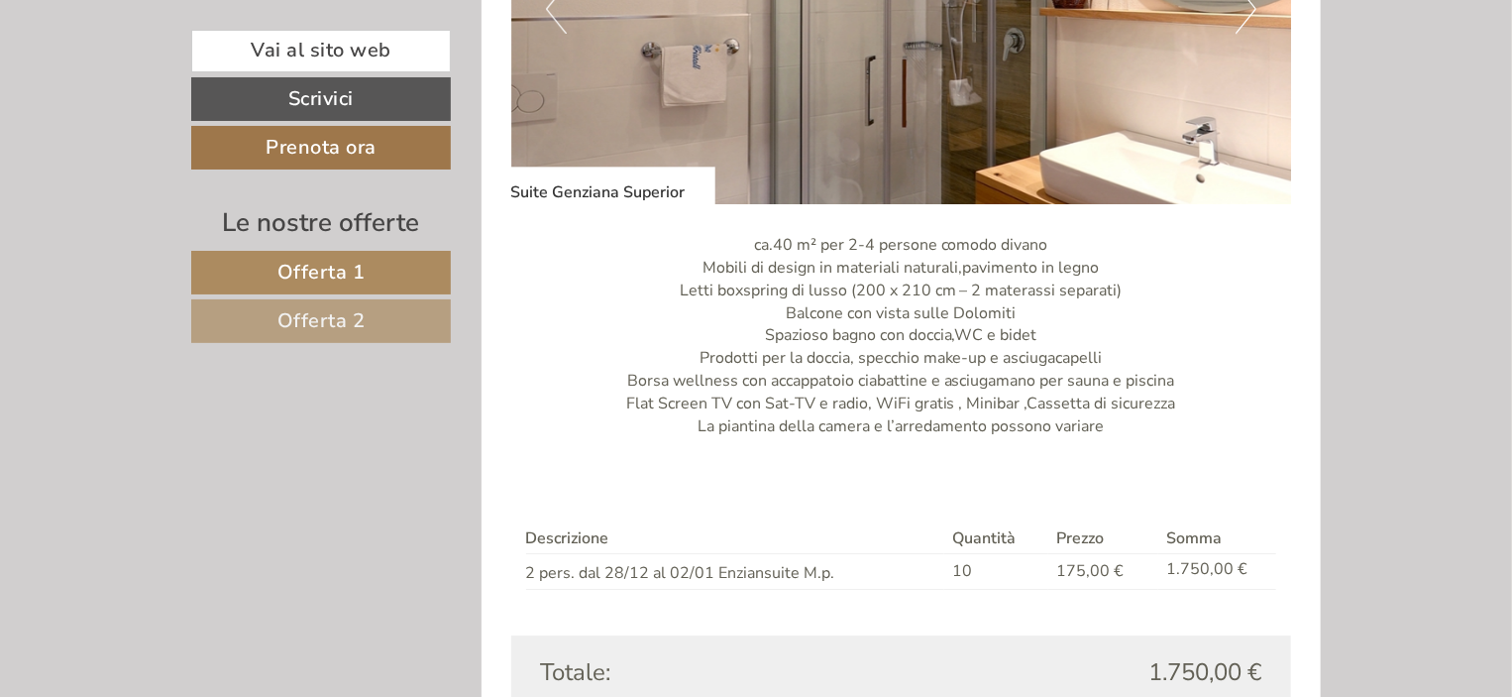
scroll to position [2565, 0]
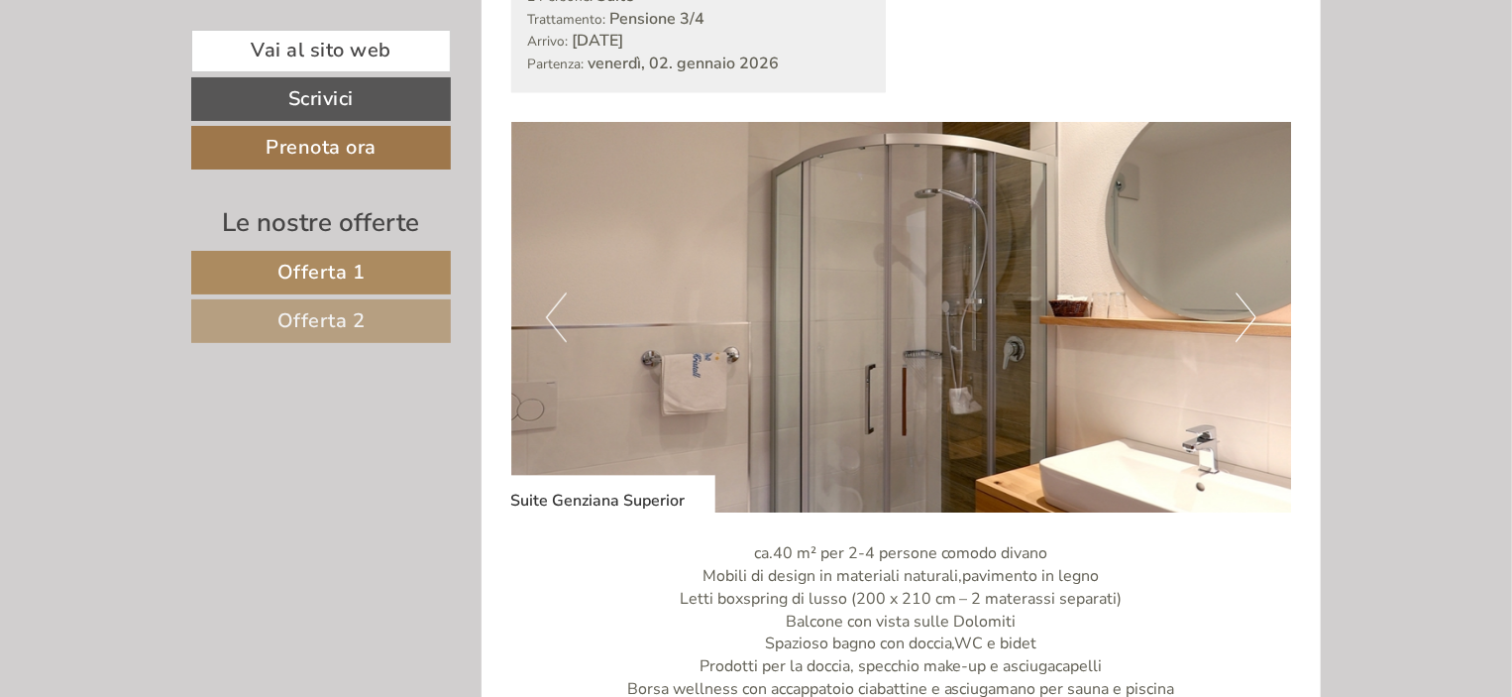
click at [1255, 313] on button "Next" at bounding box center [1246, 317] width 21 height 50
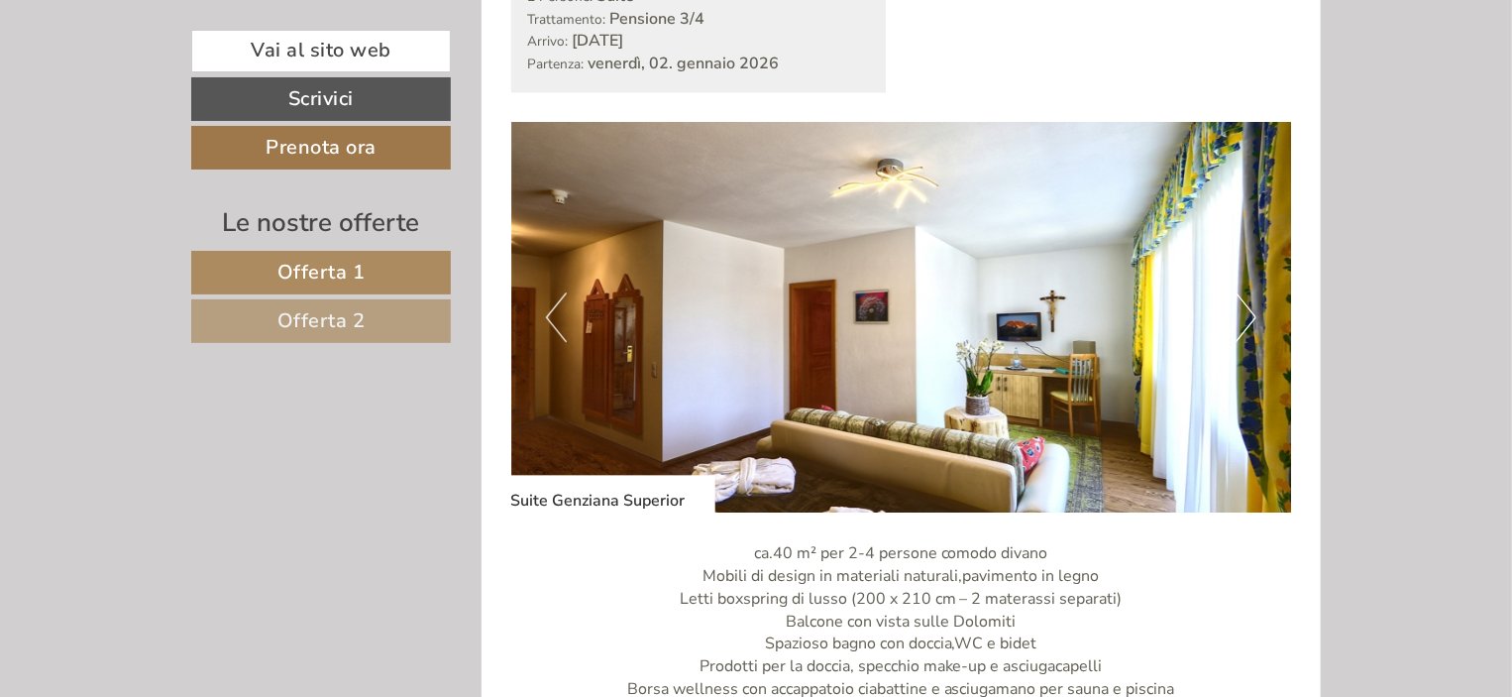
click at [1248, 323] on button "Next" at bounding box center [1246, 317] width 21 height 50
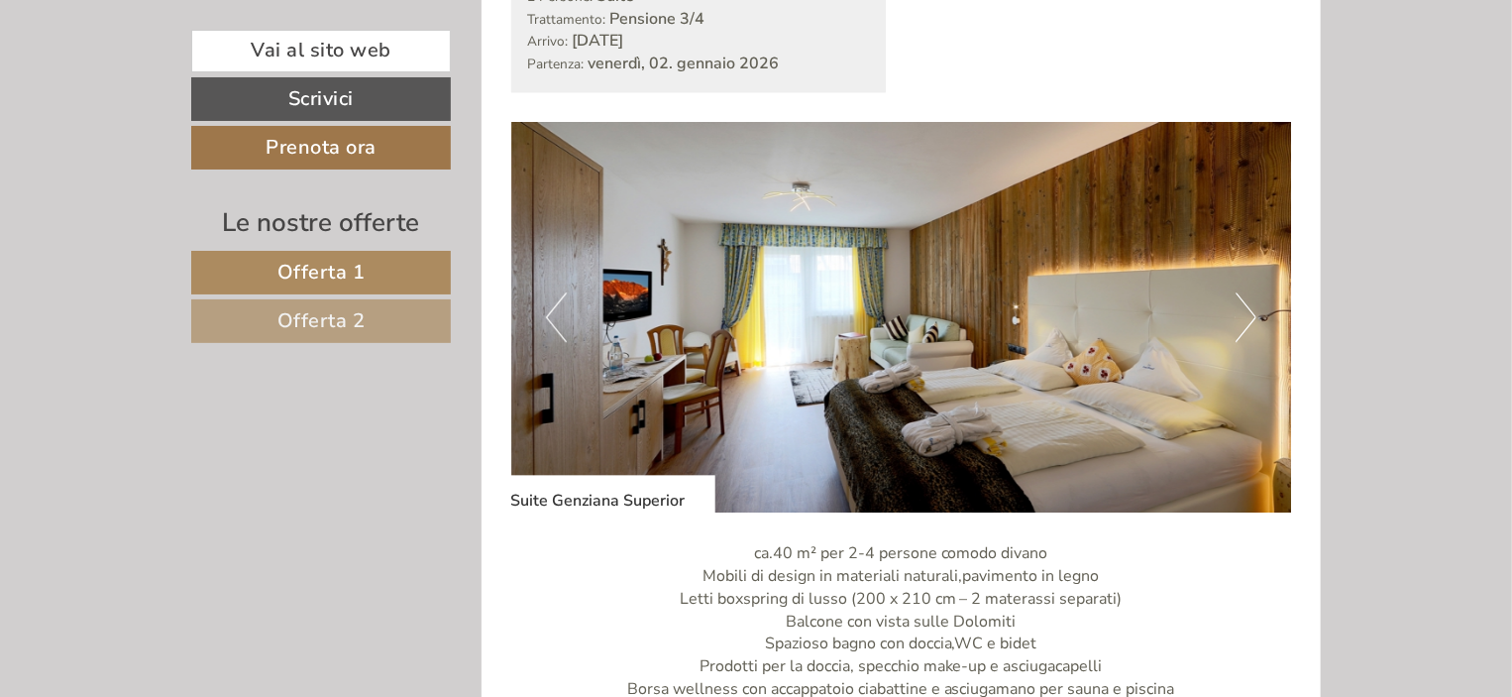
click at [1249, 322] on button "Next" at bounding box center [1246, 317] width 21 height 50
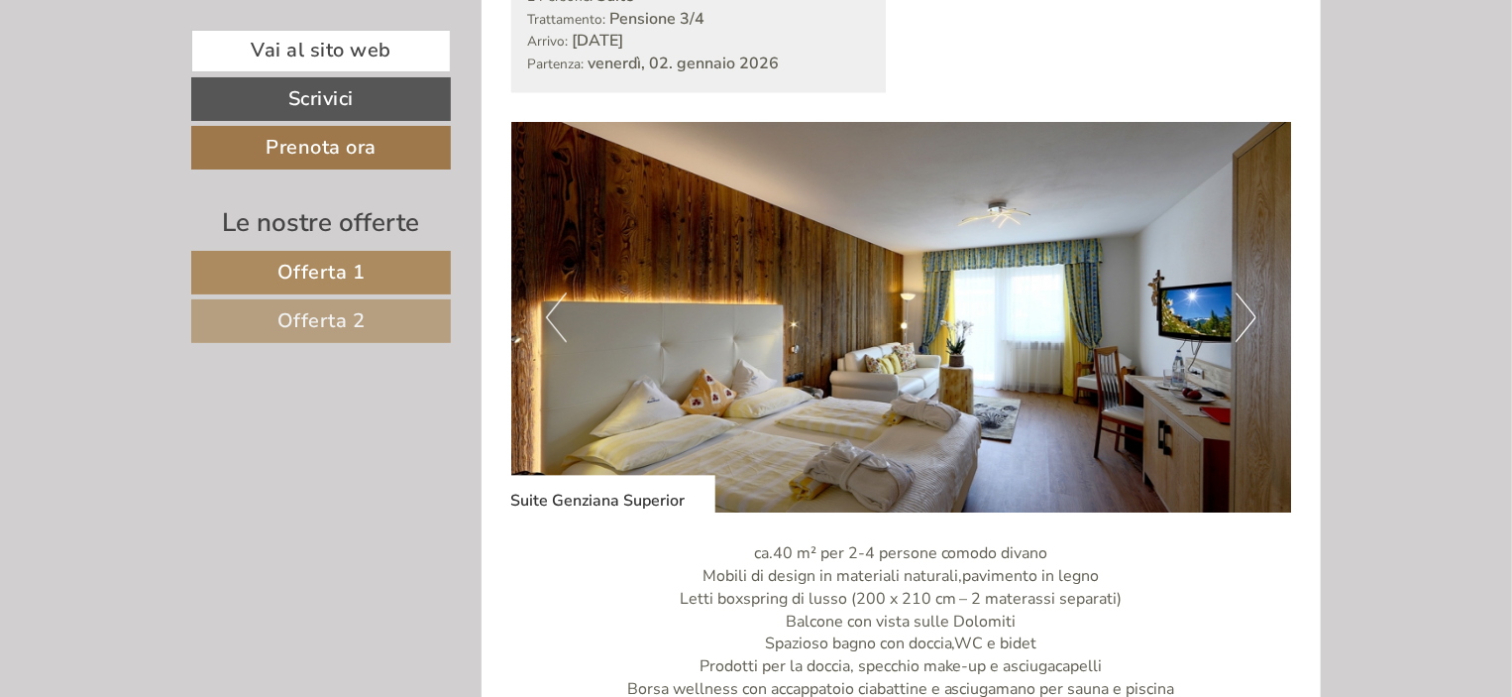
click at [1249, 322] on button "Next" at bounding box center [1246, 317] width 21 height 50
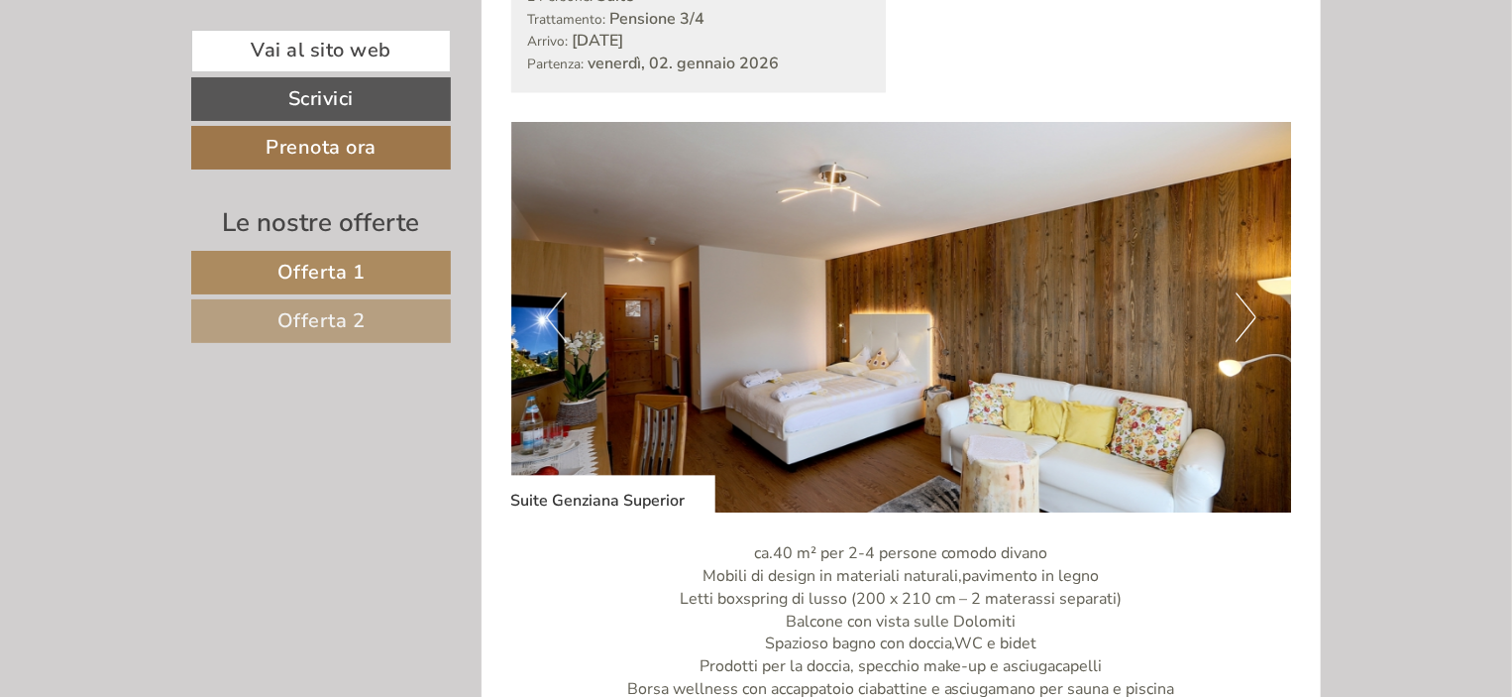
click at [1249, 322] on button "Next" at bounding box center [1246, 317] width 21 height 50
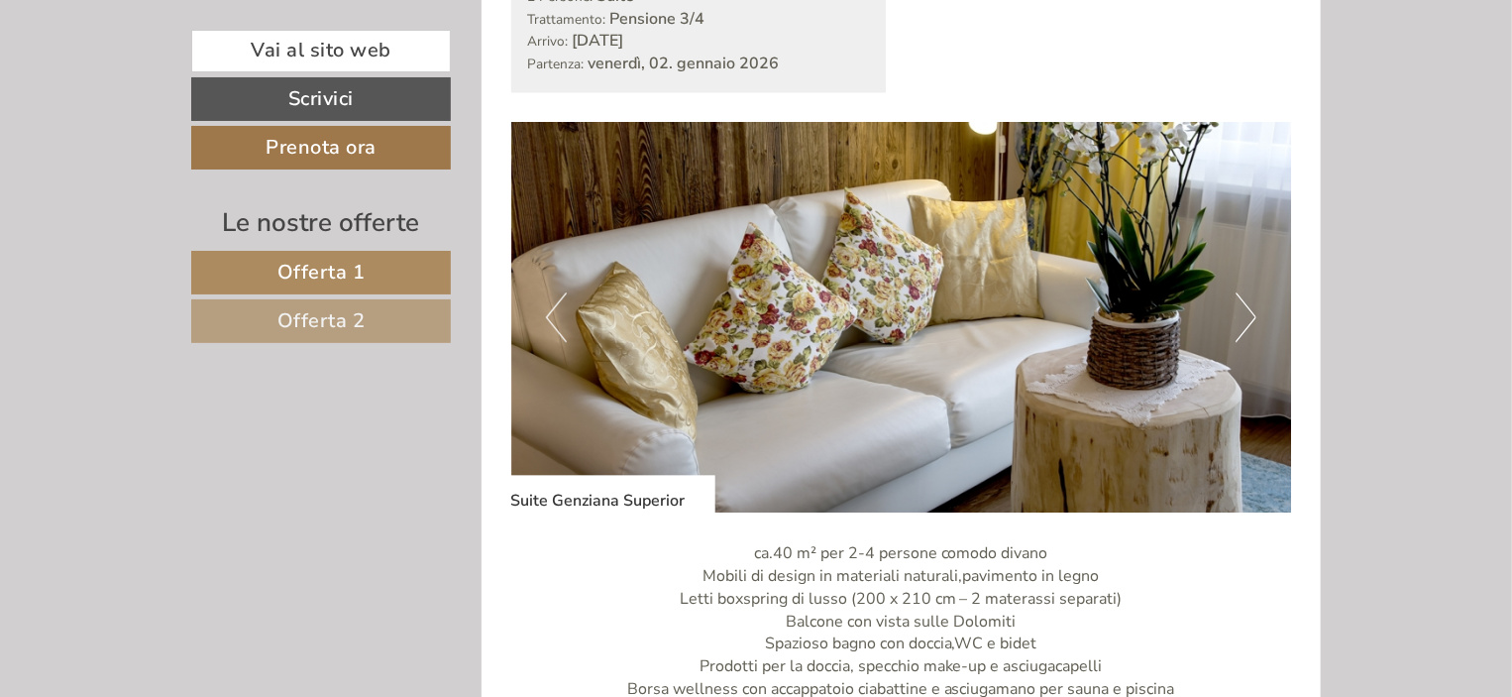
click at [1249, 322] on button "Next" at bounding box center [1246, 317] width 21 height 50
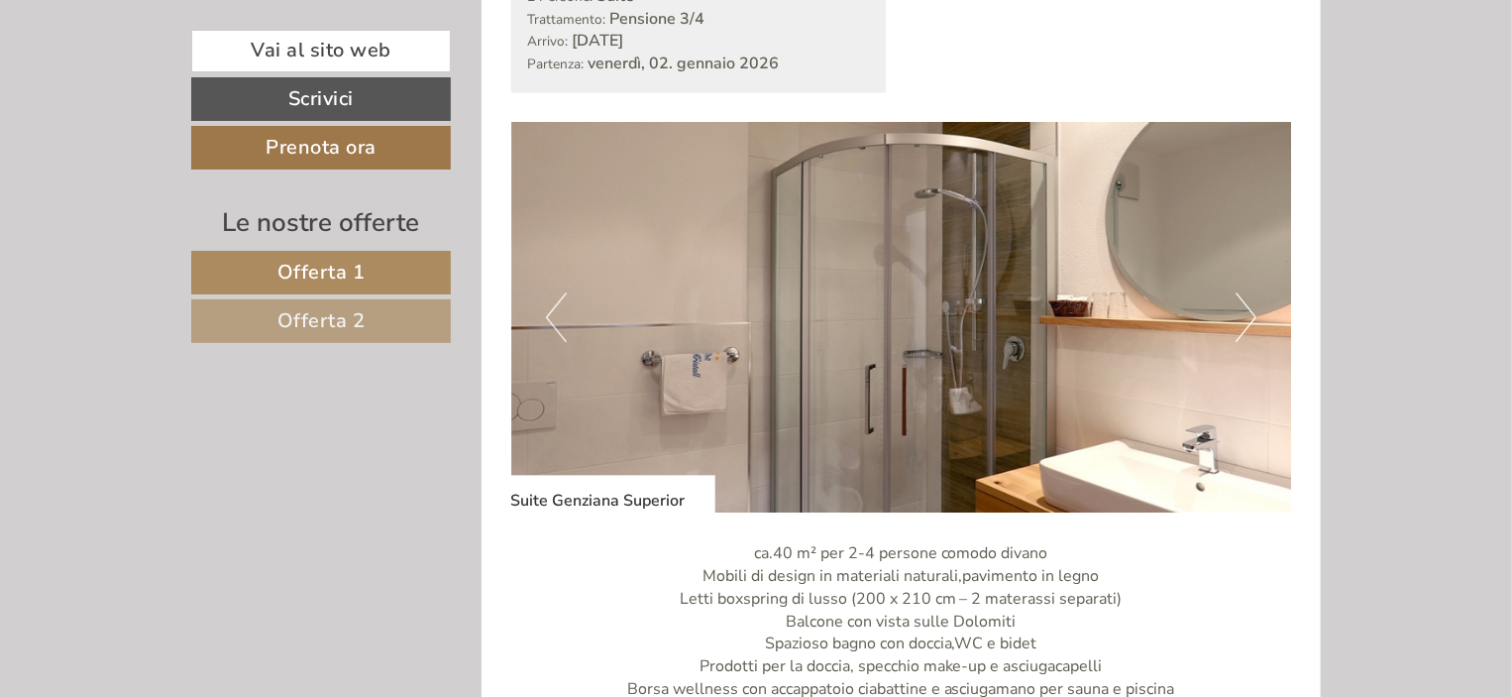
click at [1249, 322] on button "Next" at bounding box center [1246, 317] width 21 height 50
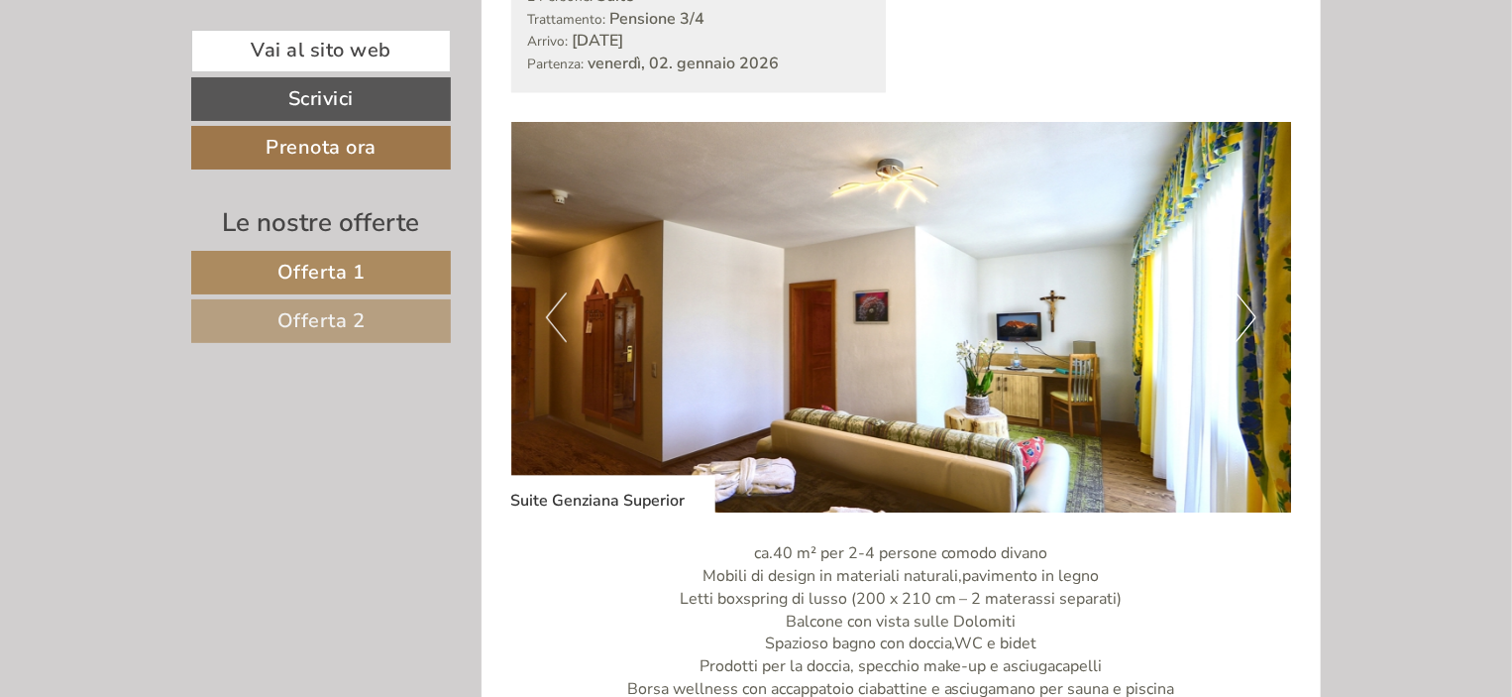
click at [1251, 321] on button "Next" at bounding box center [1246, 317] width 21 height 50
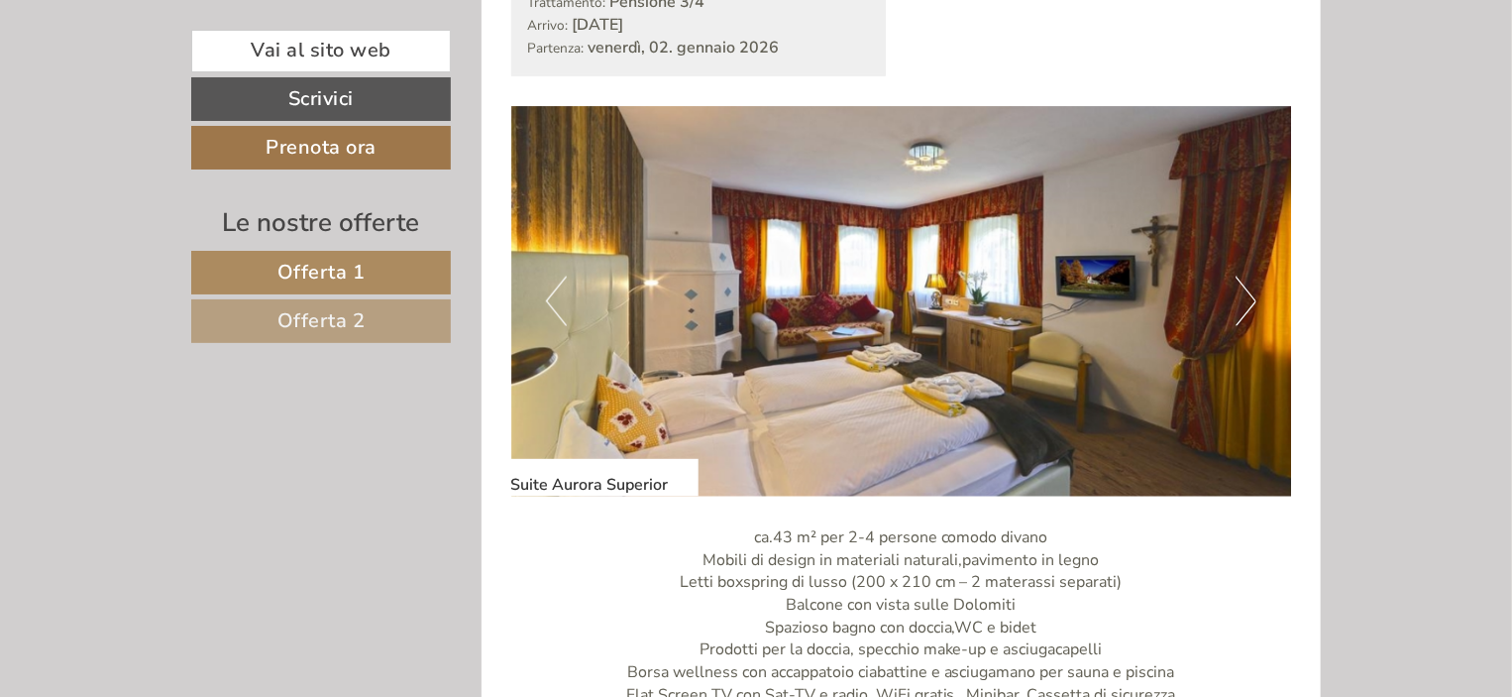
scroll to position [1189, 0]
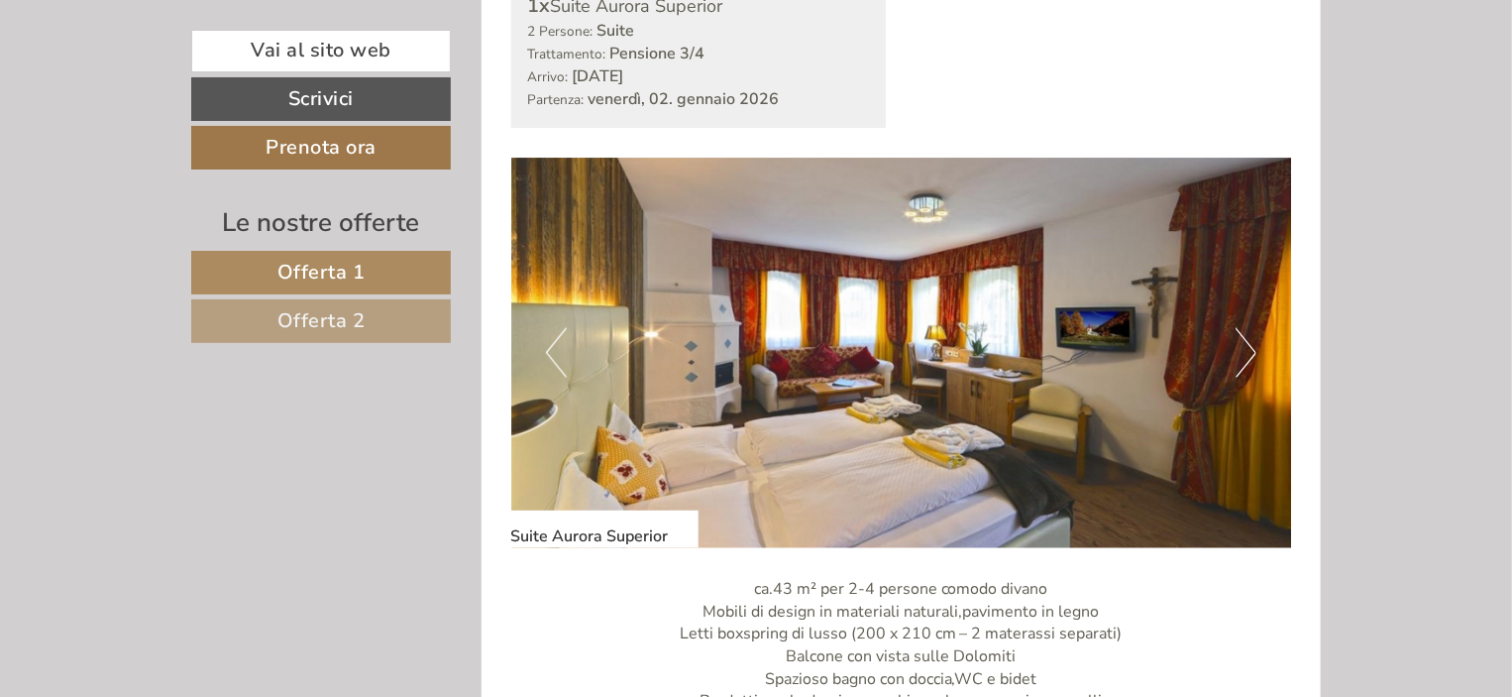
click at [1237, 350] on button "Next" at bounding box center [1246, 353] width 21 height 50
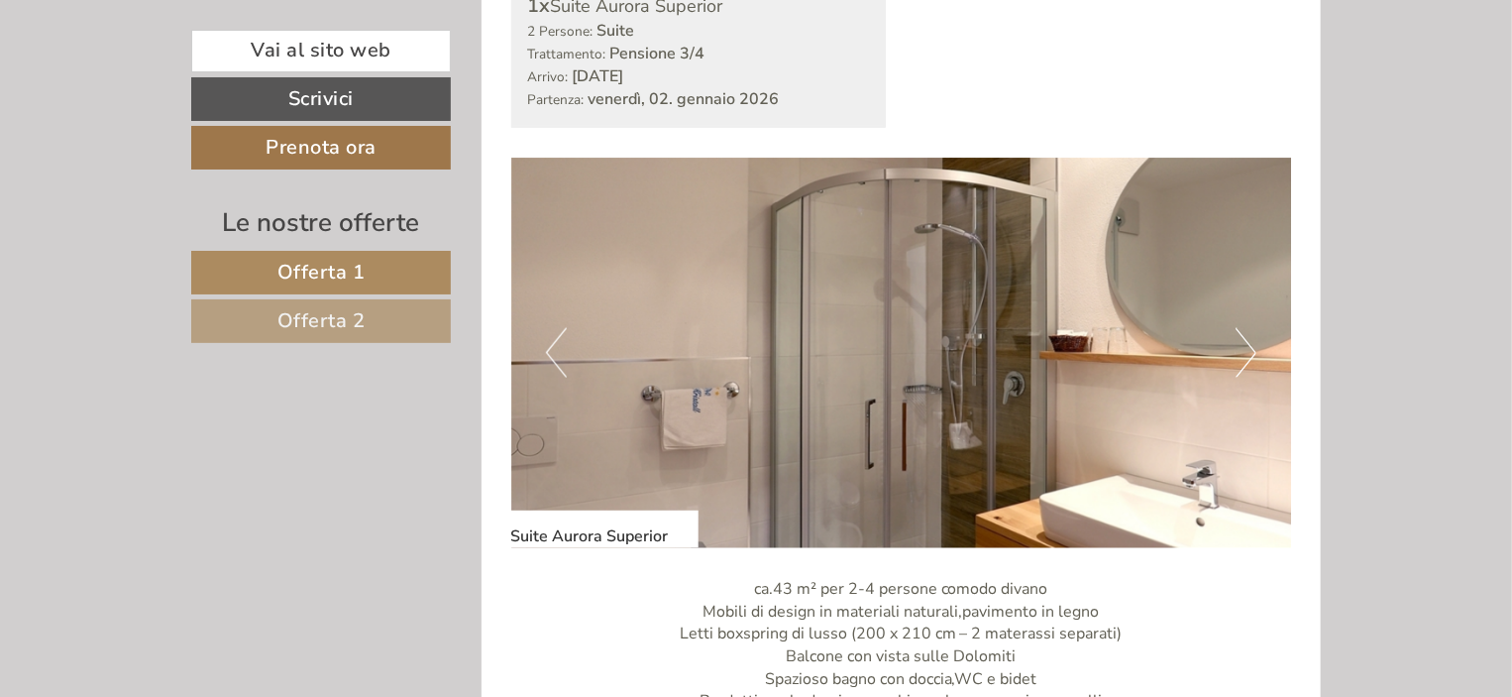
click at [1240, 348] on button "Next" at bounding box center [1246, 353] width 21 height 50
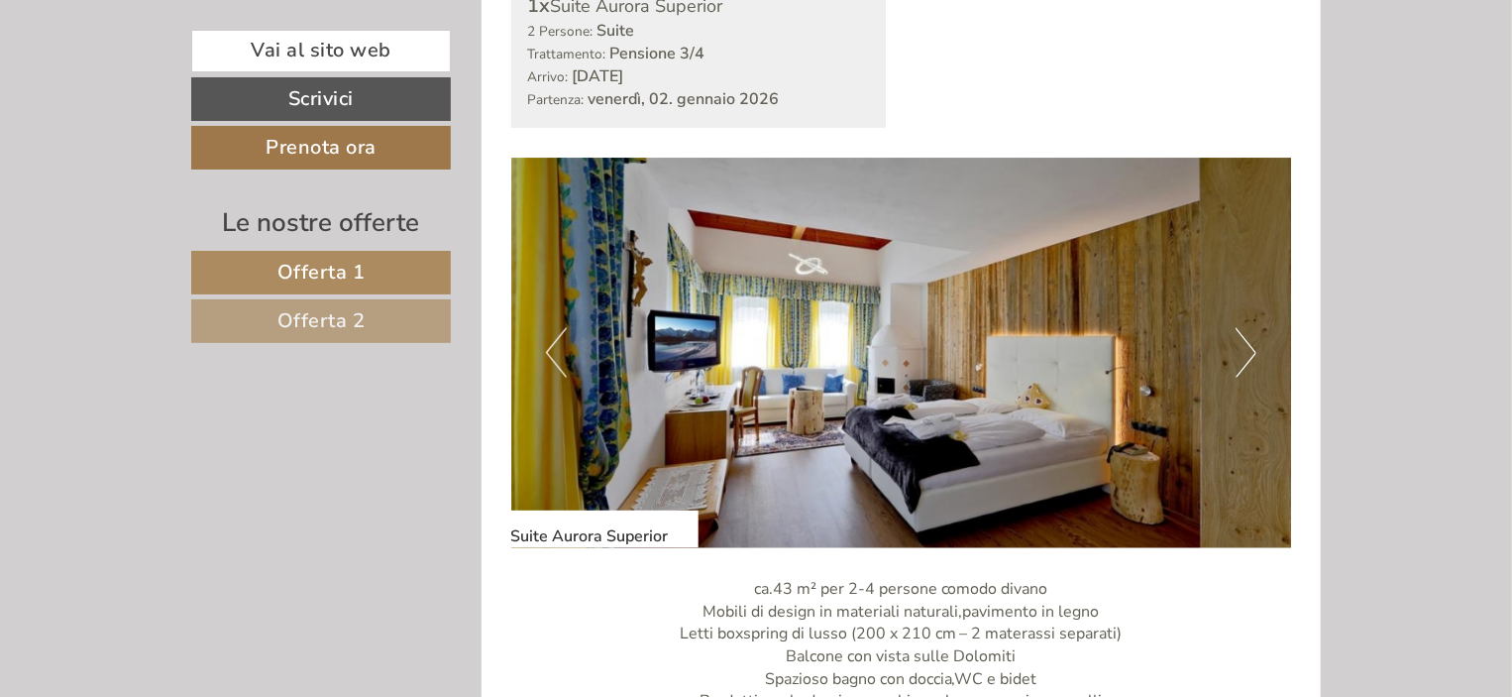
click at [1241, 347] on button "Next" at bounding box center [1246, 353] width 21 height 50
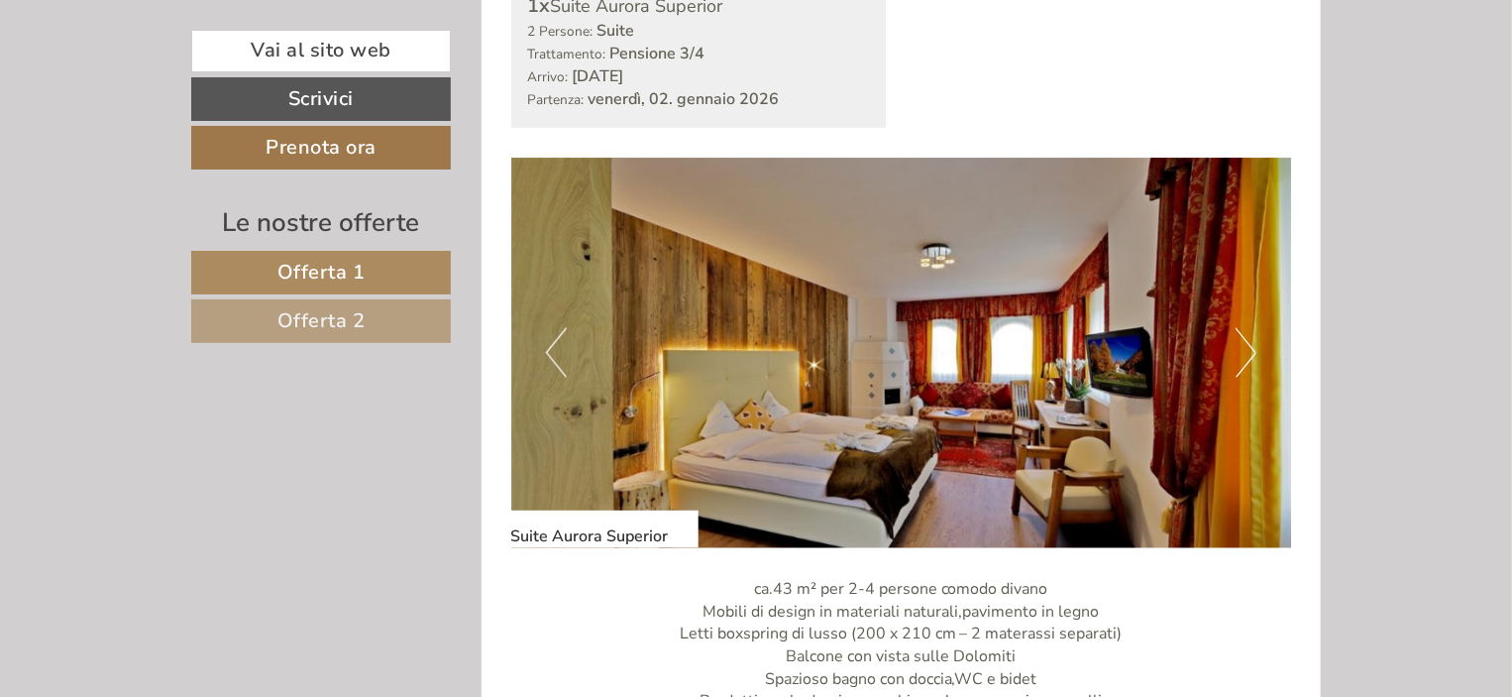
click at [1241, 346] on button "Next" at bounding box center [1246, 353] width 21 height 50
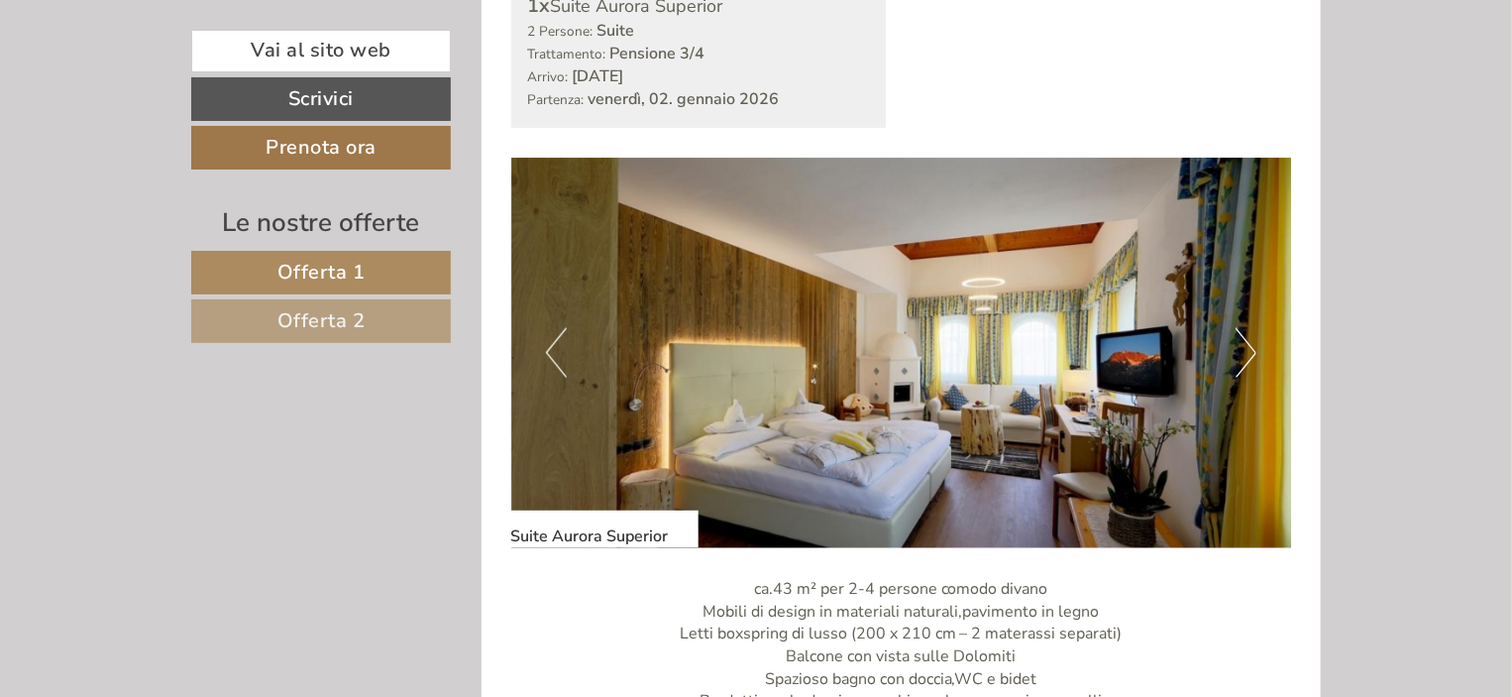
click at [1241, 346] on button "Next" at bounding box center [1246, 353] width 21 height 50
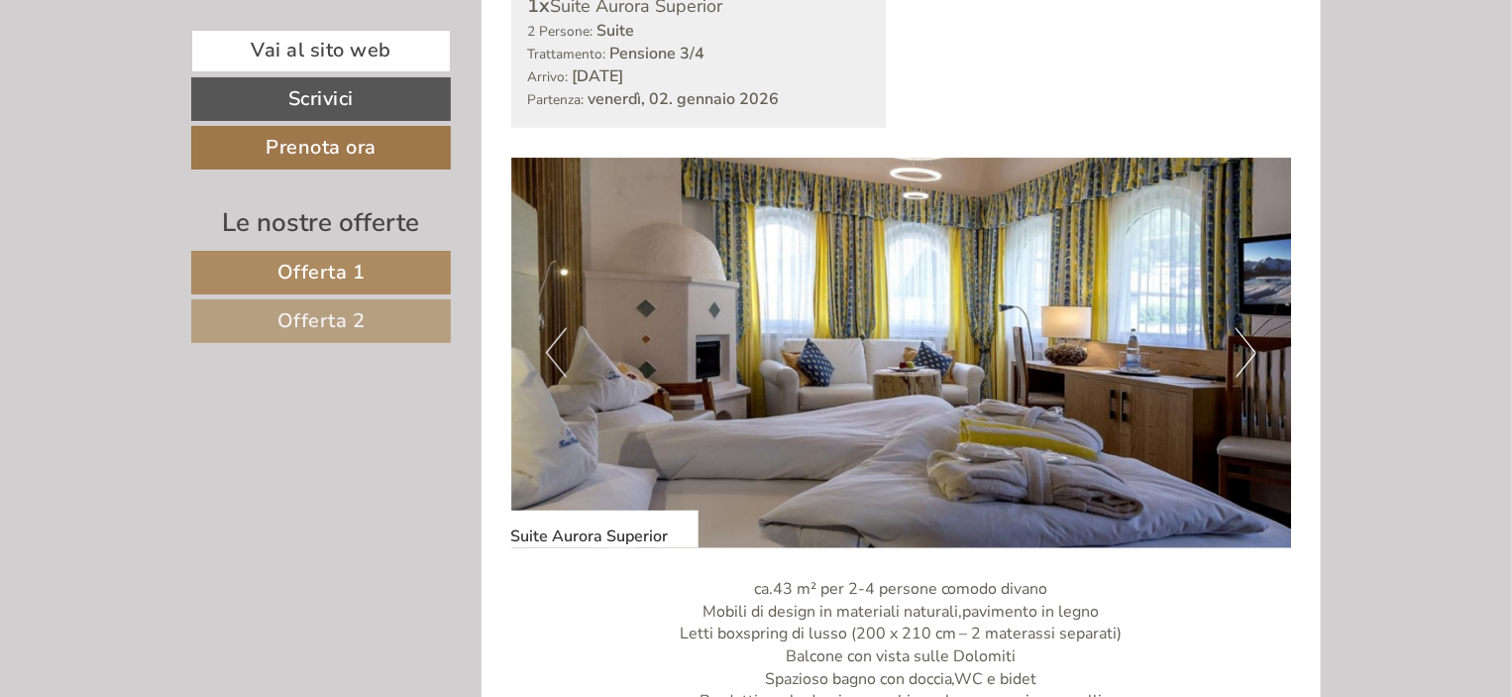
click at [1244, 337] on button "Next" at bounding box center [1246, 353] width 21 height 50
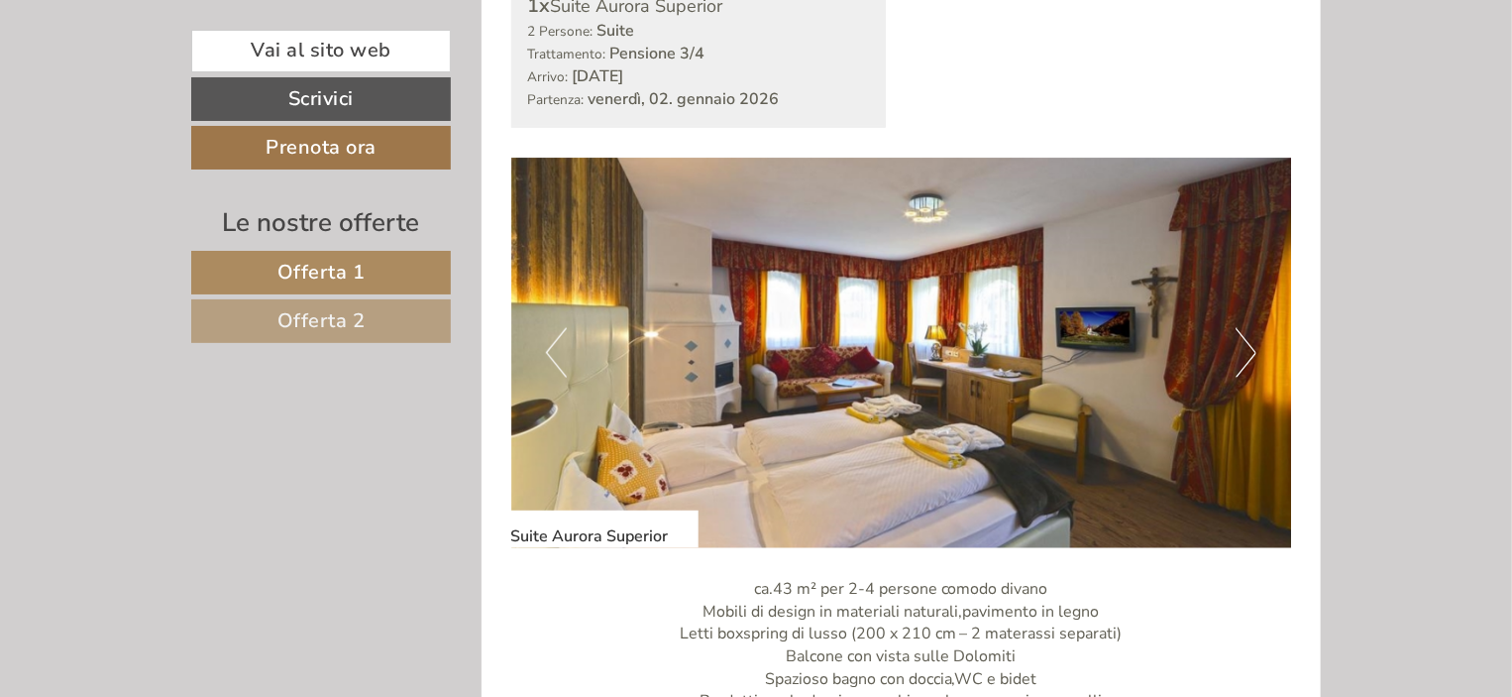
click at [1248, 332] on button "Next" at bounding box center [1246, 353] width 21 height 50
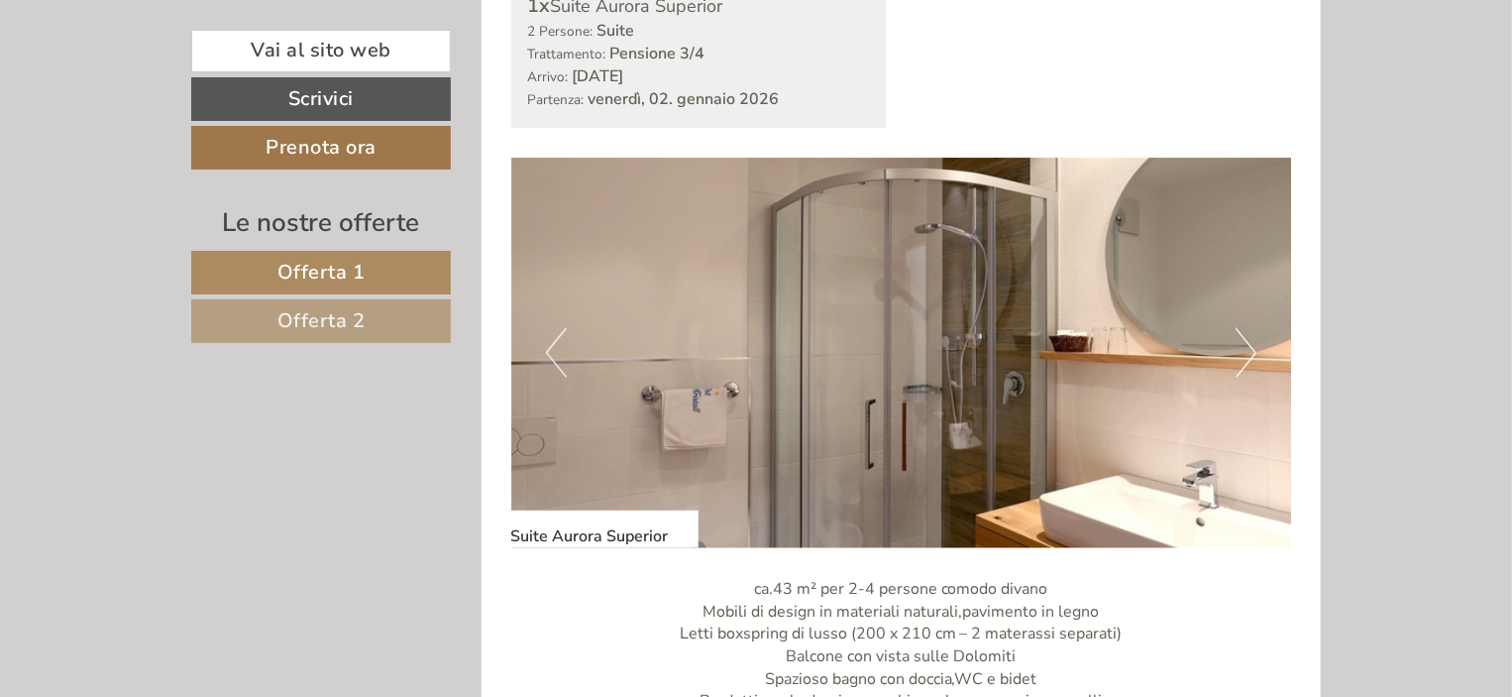
click at [1249, 331] on button "Next" at bounding box center [1246, 353] width 21 height 50
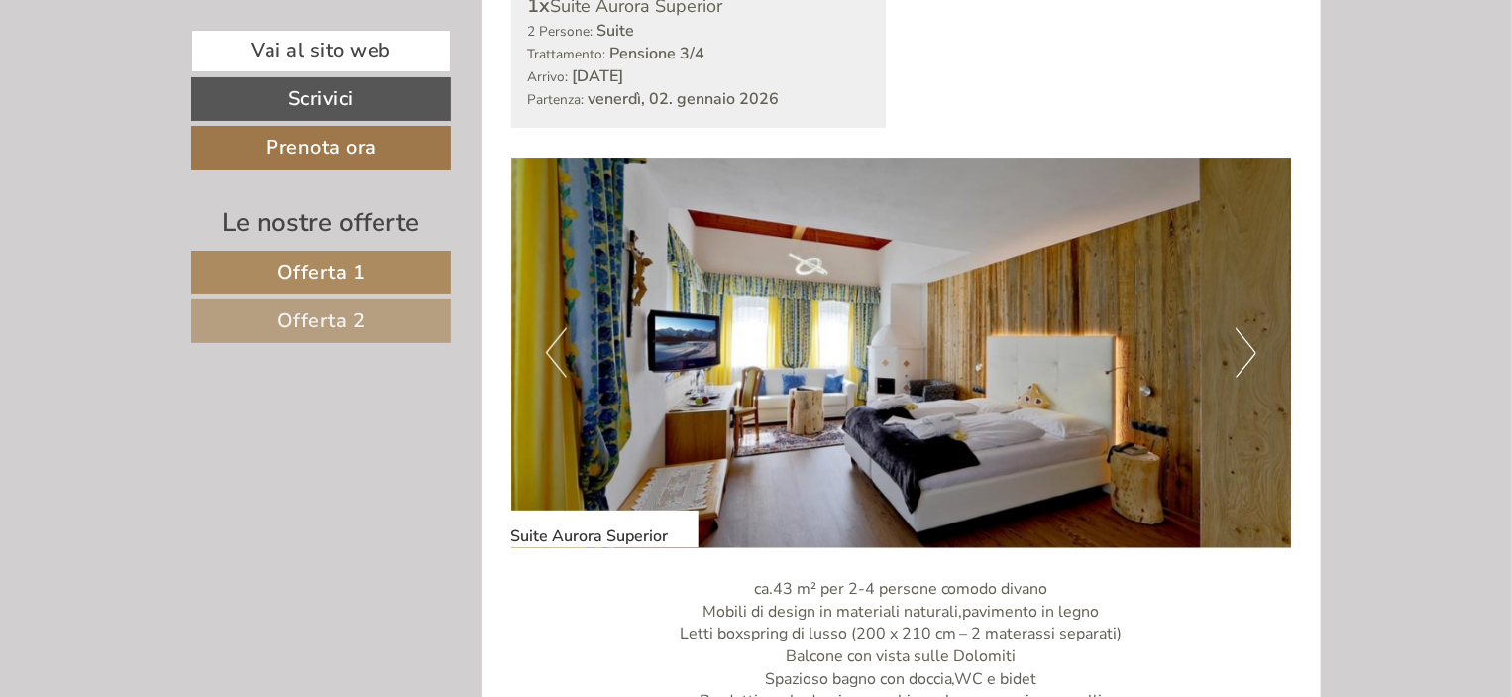
click at [1249, 331] on button "Next" at bounding box center [1246, 353] width 21 height 50
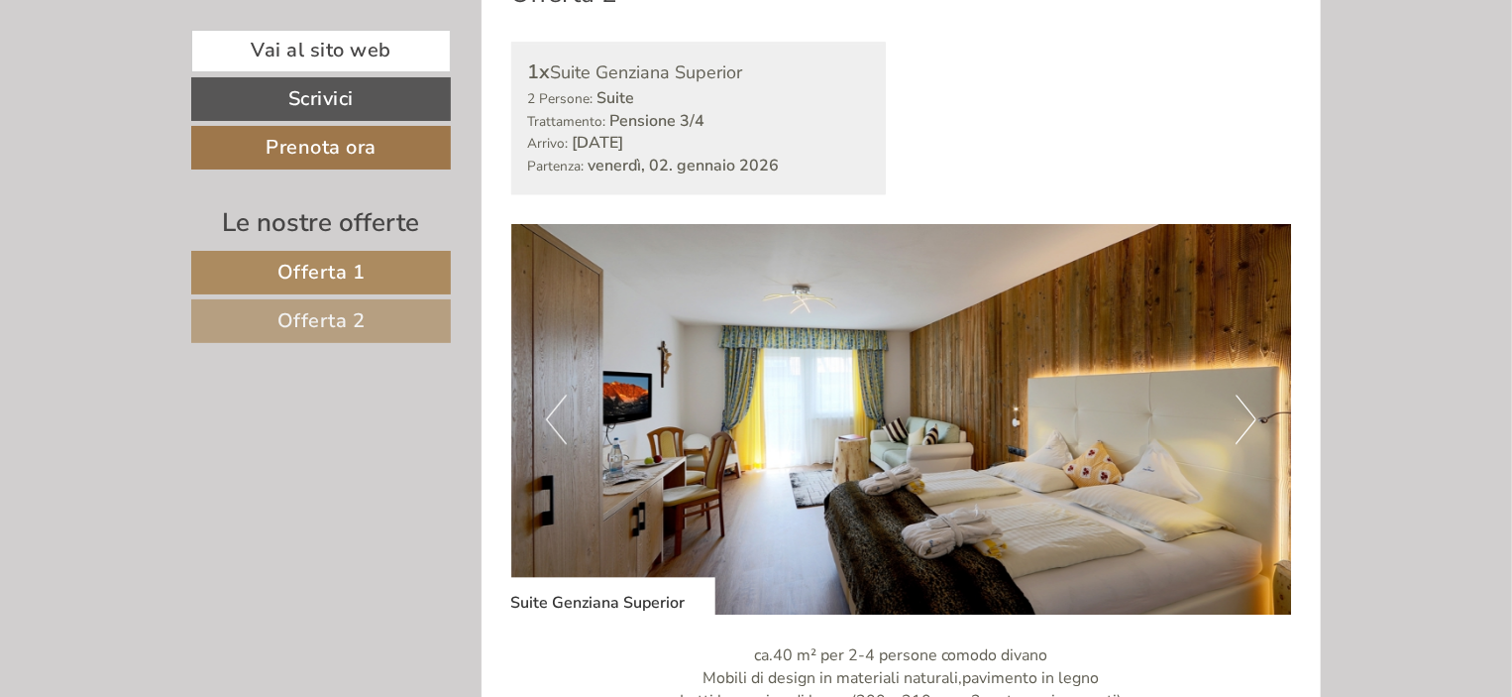
scroll to position [2493, 0]
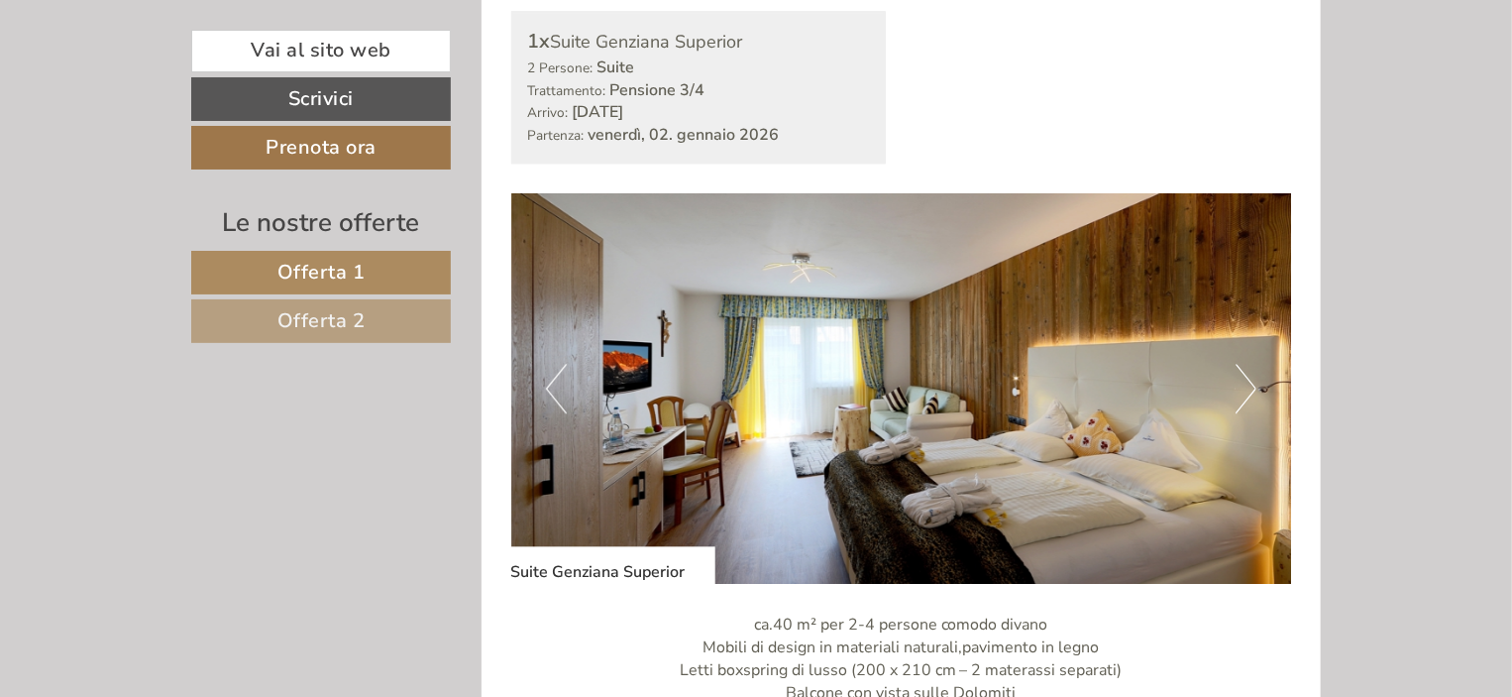
click at [1241, 401] on button "Next" at bounding box center [1246, 389] width 21 height 50
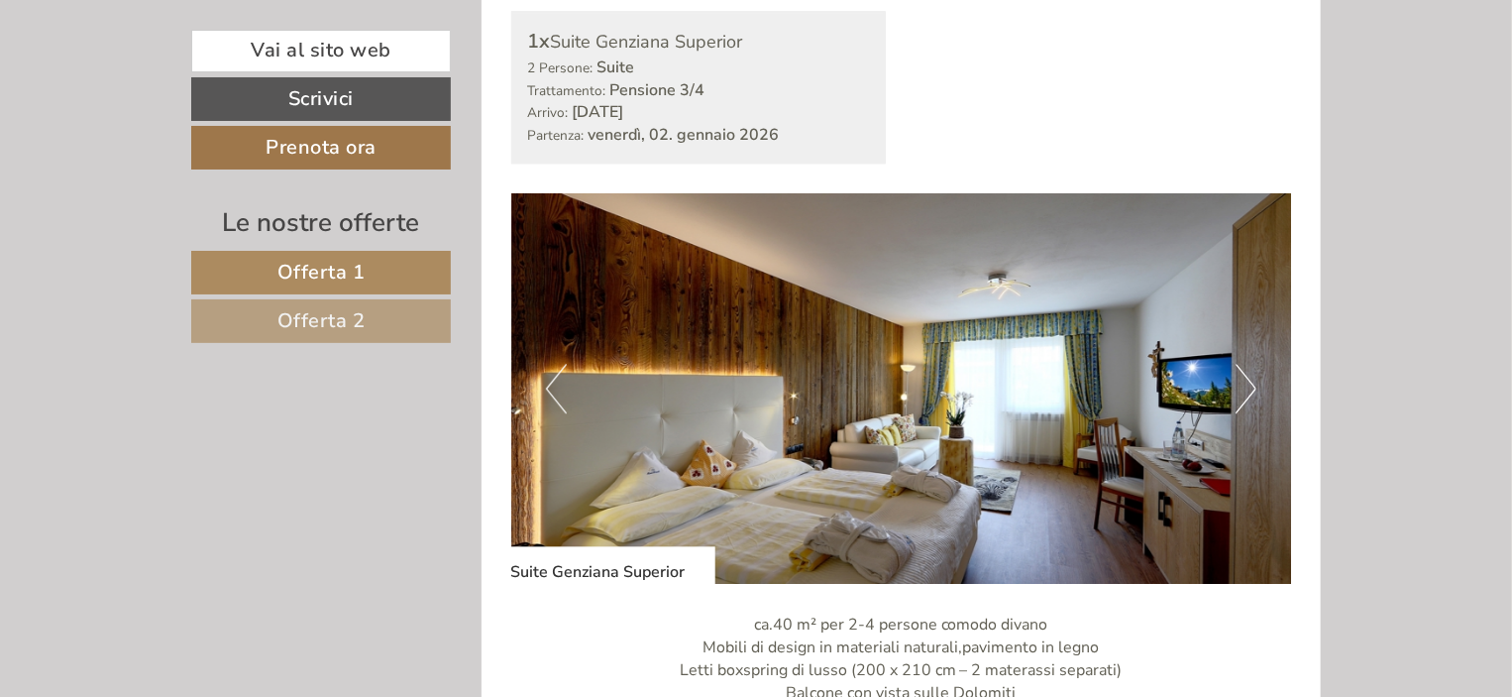
click at [1241, 399] on button "Next" at bounding box center [1246, 389] width 21 height 50
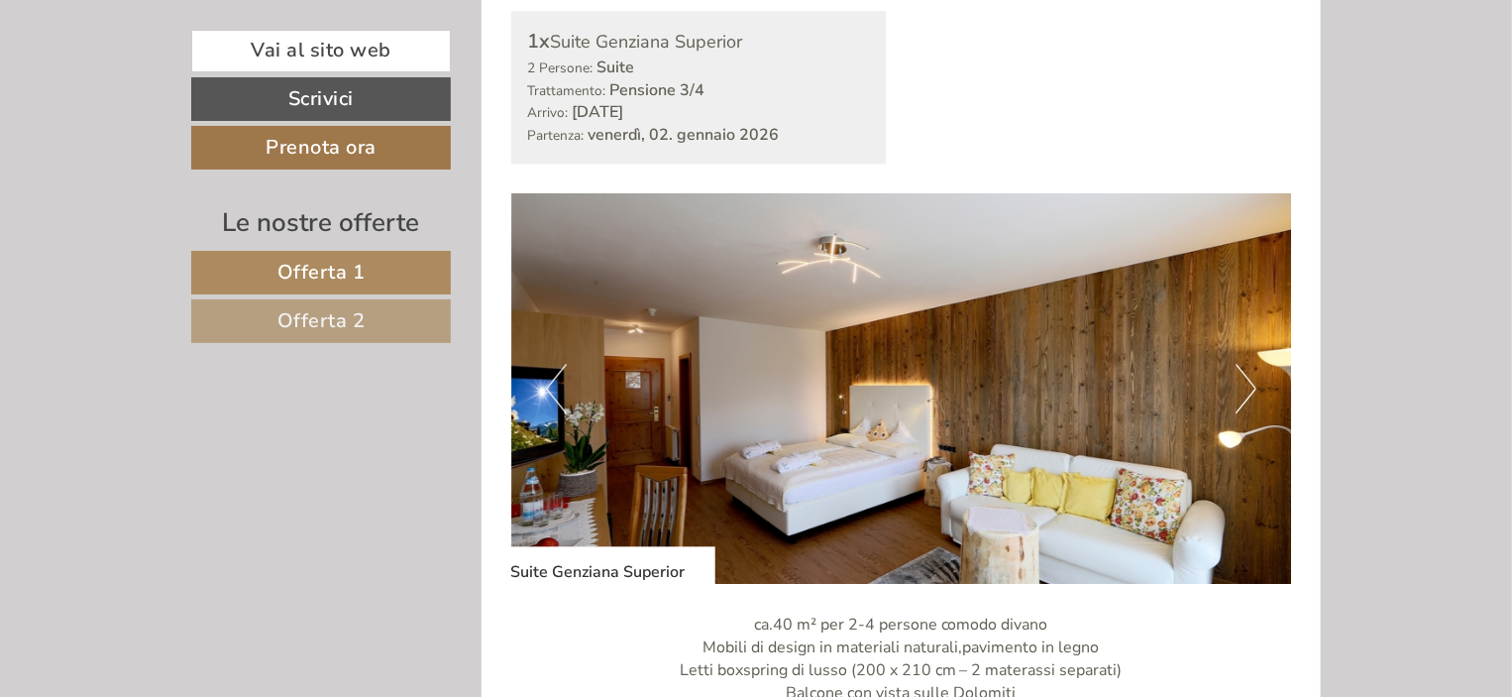
click at [1241, 392] on button "Next" at bounding box center [1246, 389] width 21 height 50
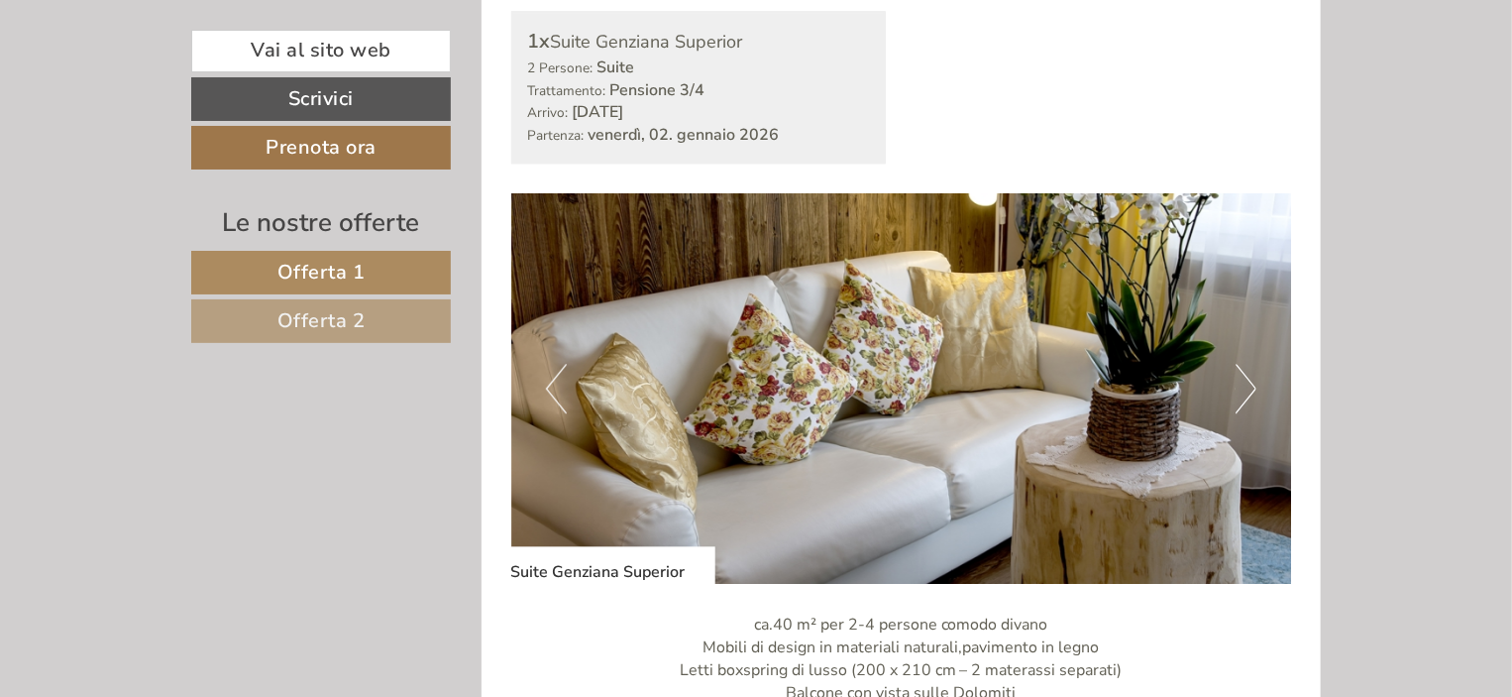
click at [1241, 392] on button "Next" at bounding box center [1246, 389] width 21 height 50
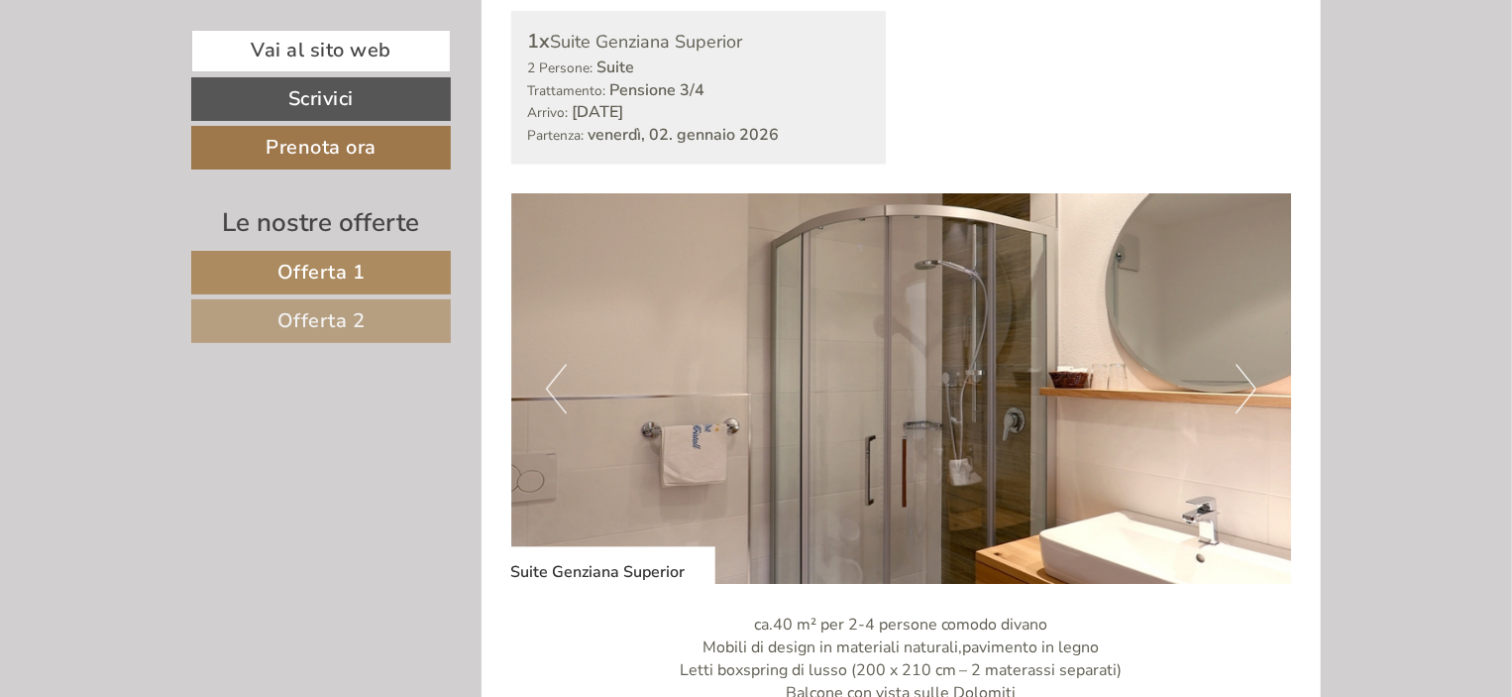
click at [1241, 392] on button "Next" at bounding box center [1246, 389] width 21 height 50
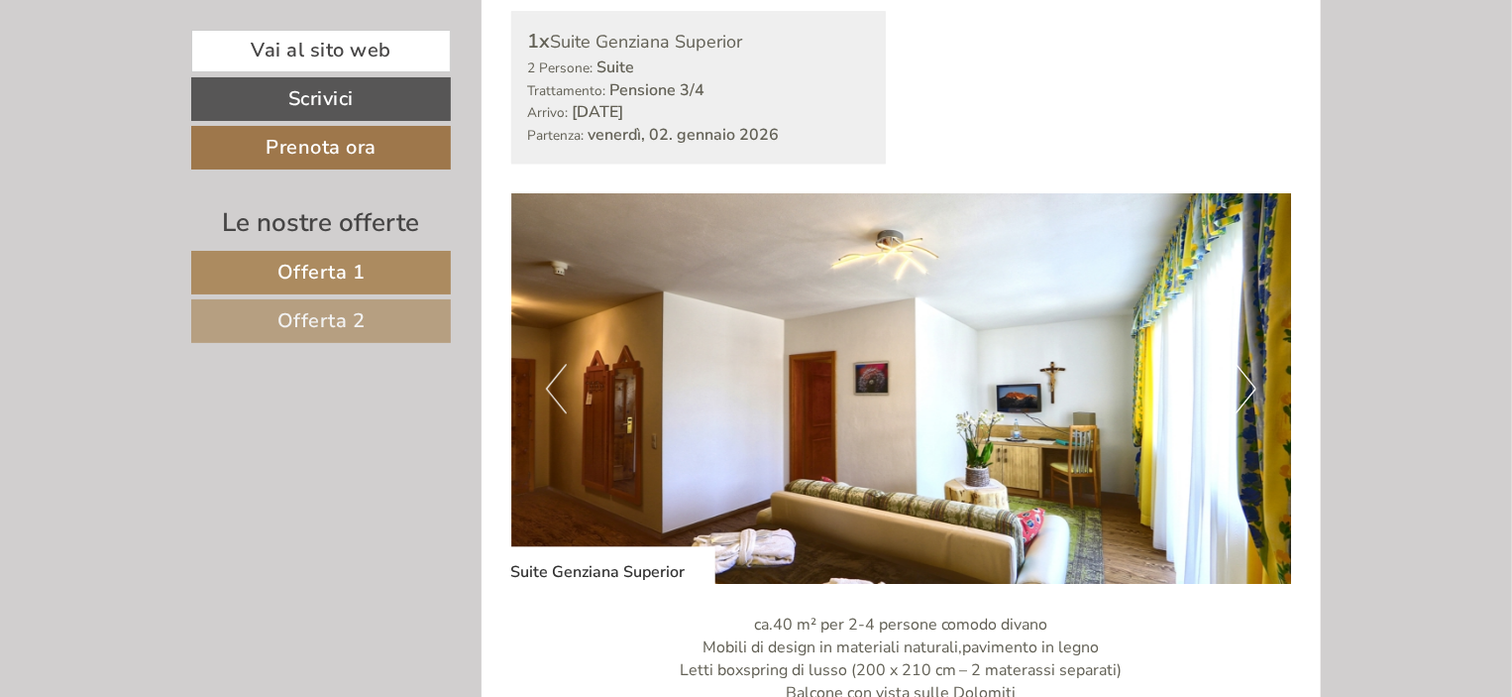
click at [1241, 391] on button "Next" at bounding box center [1246, 389] width 21 height 50
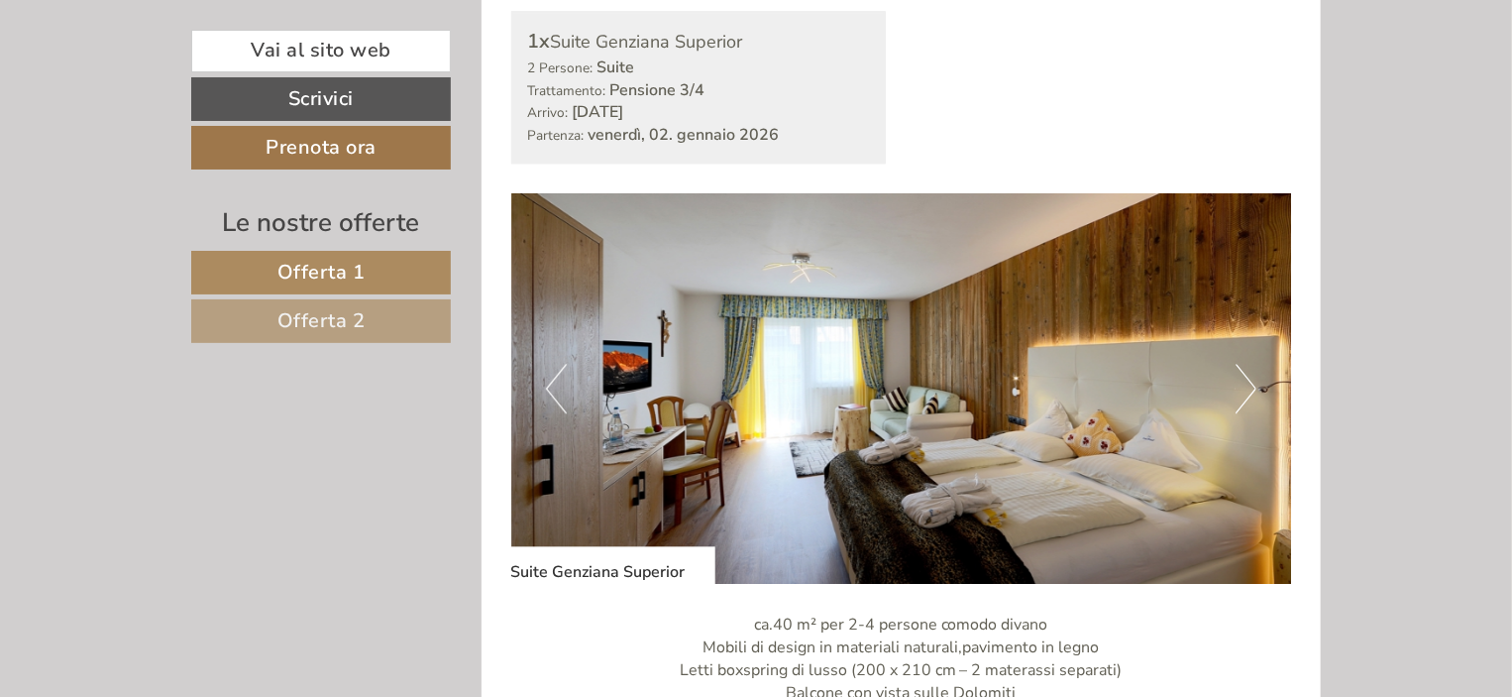
click at [1241, 391] on button "Next" at bounding box center [1246, 389] width 21 height 50
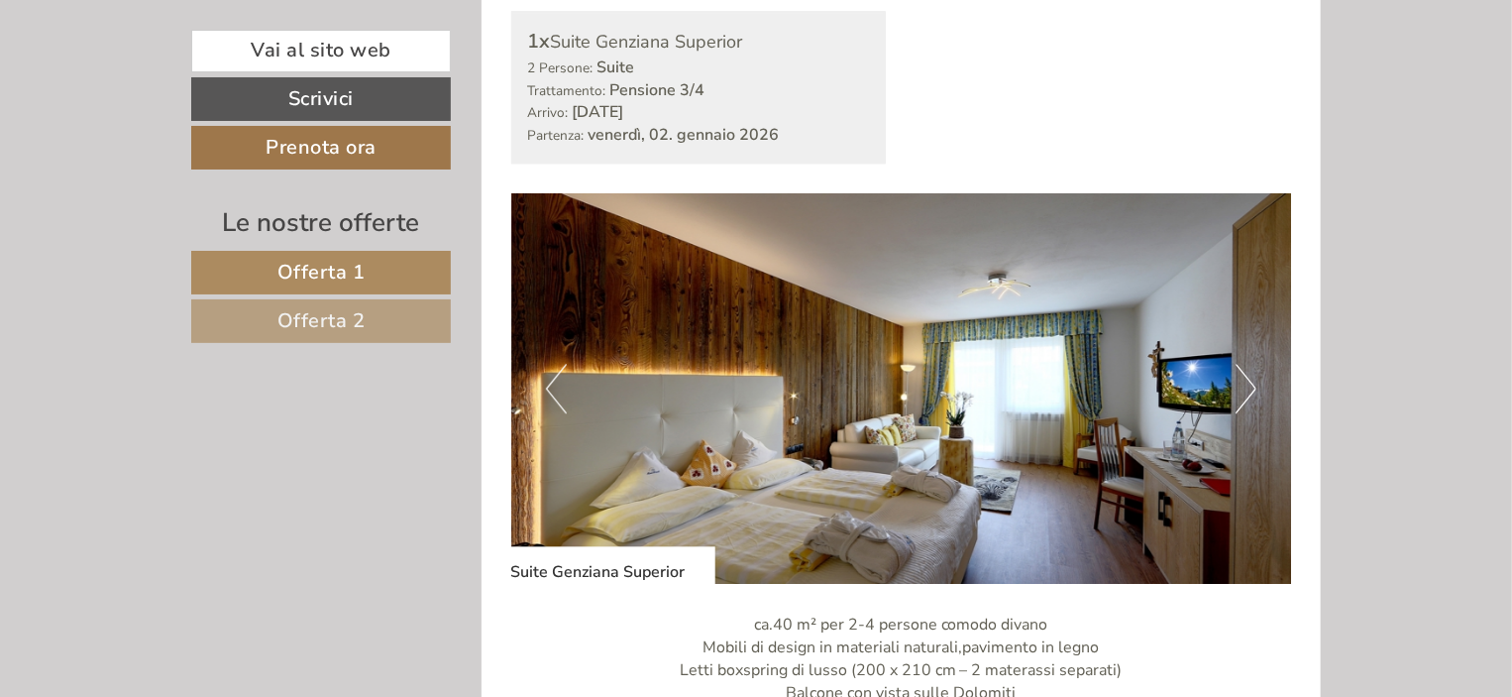
click at [1242, 391] on button "Next" at bounding box center [1246, 389] width 21 height 50
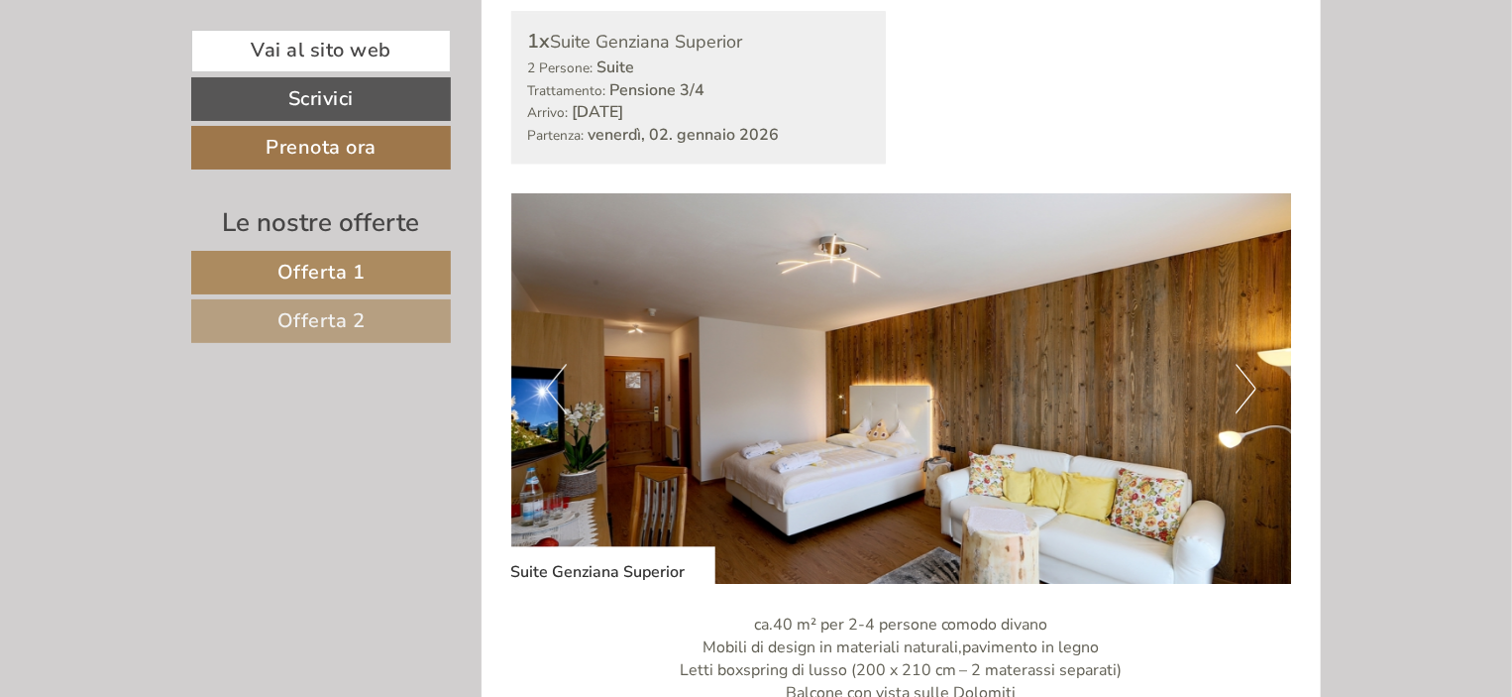
click at [1242, 391] on button "Next" at bounding box center [1246, 389] width 21 height 50
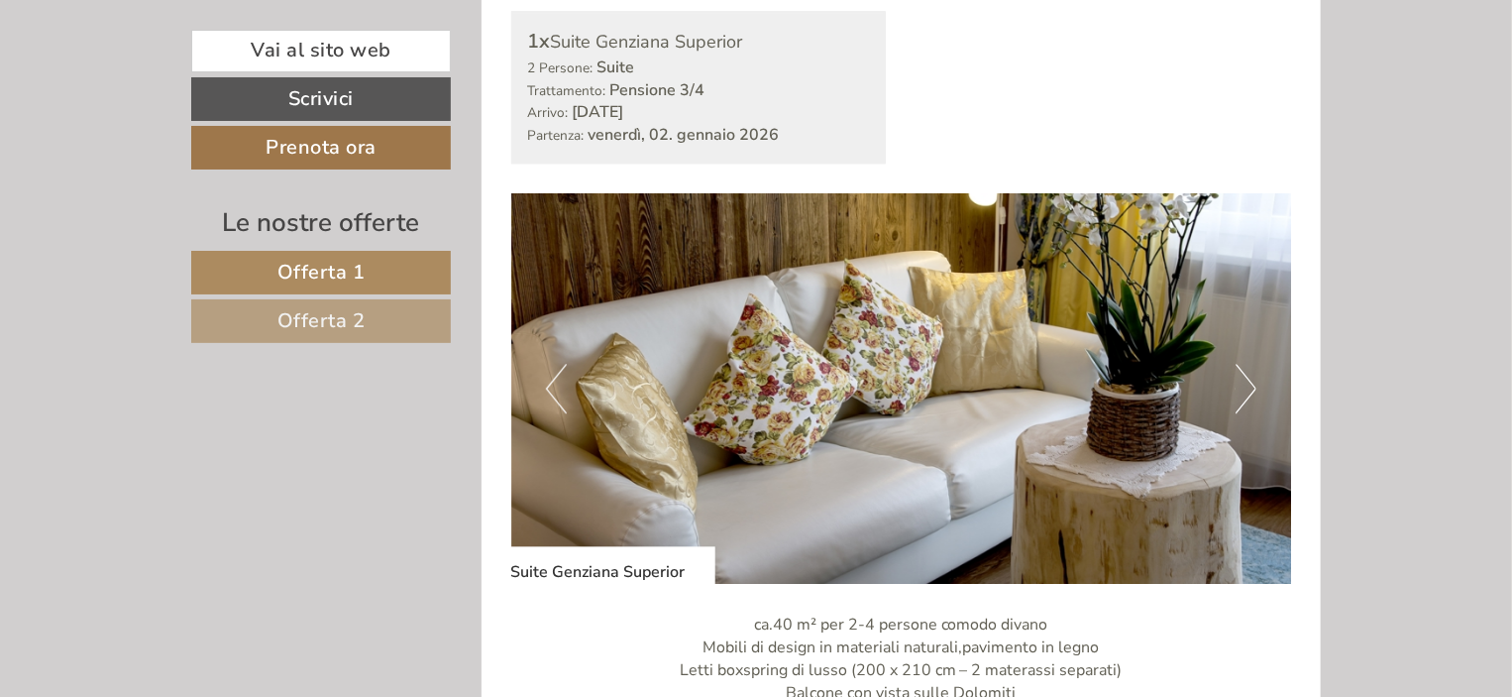
click at [1242, 391] on button "Next" at bounding box center [1246, 389] width 21 height 50
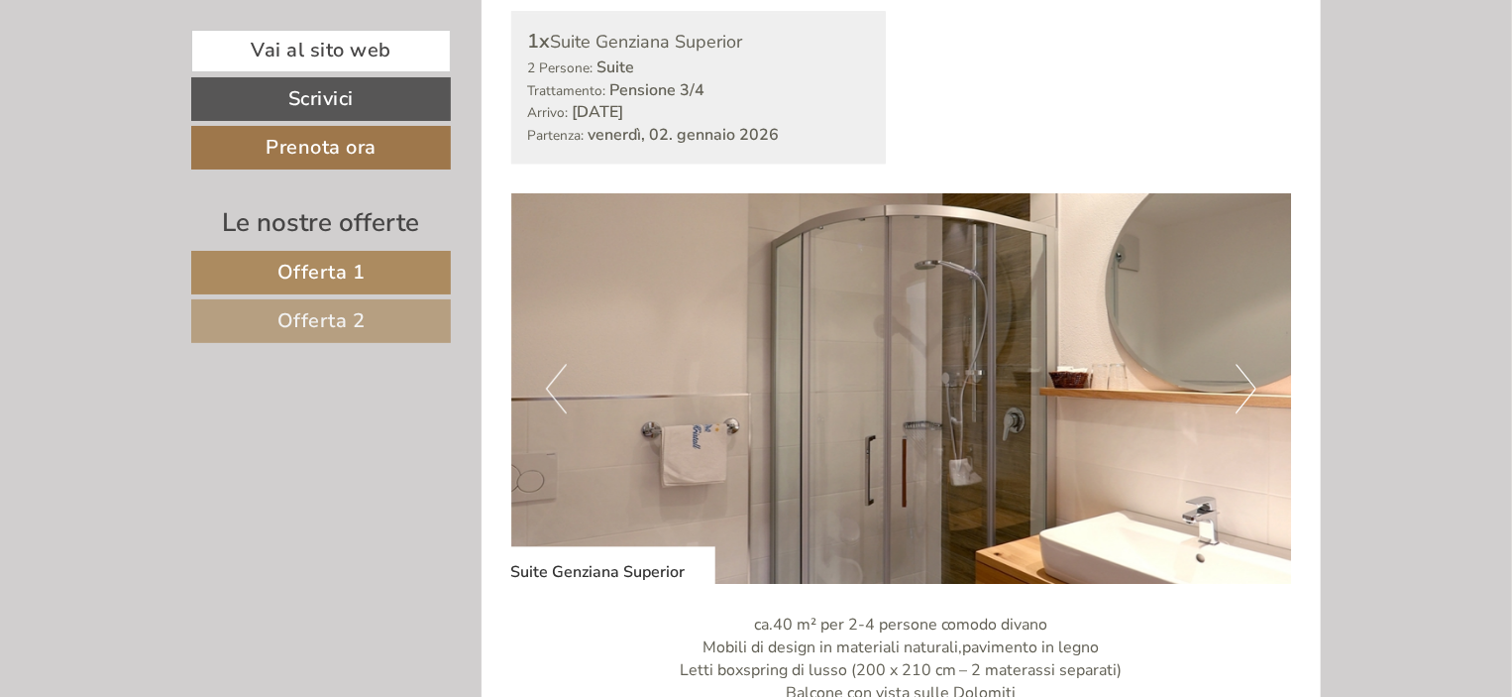
click at [1242, 391] on button "Next" at bounding box center [1246, 389] width 21 height 50
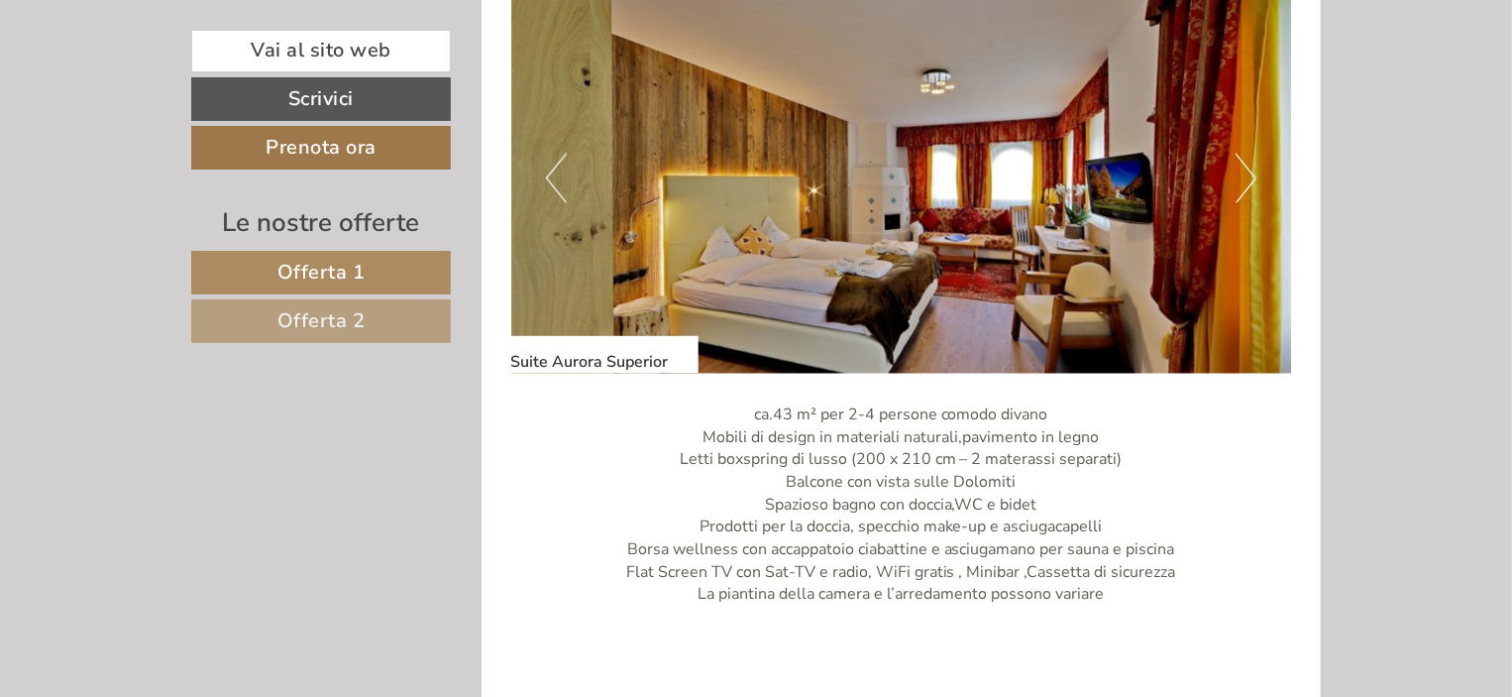
scroll to position [1323, 0]
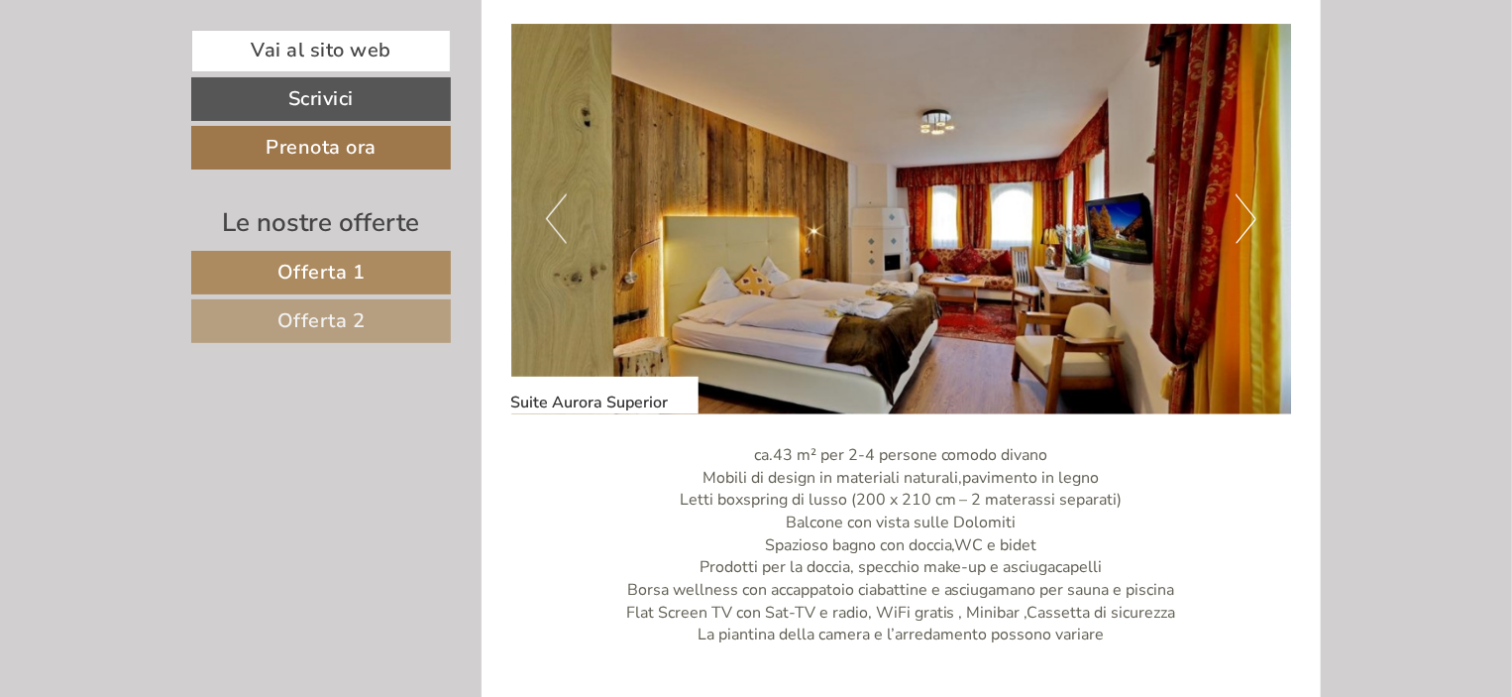
click at [1250, 222] on button "Next" at bounding box center [1246, 219] width 21 height 50
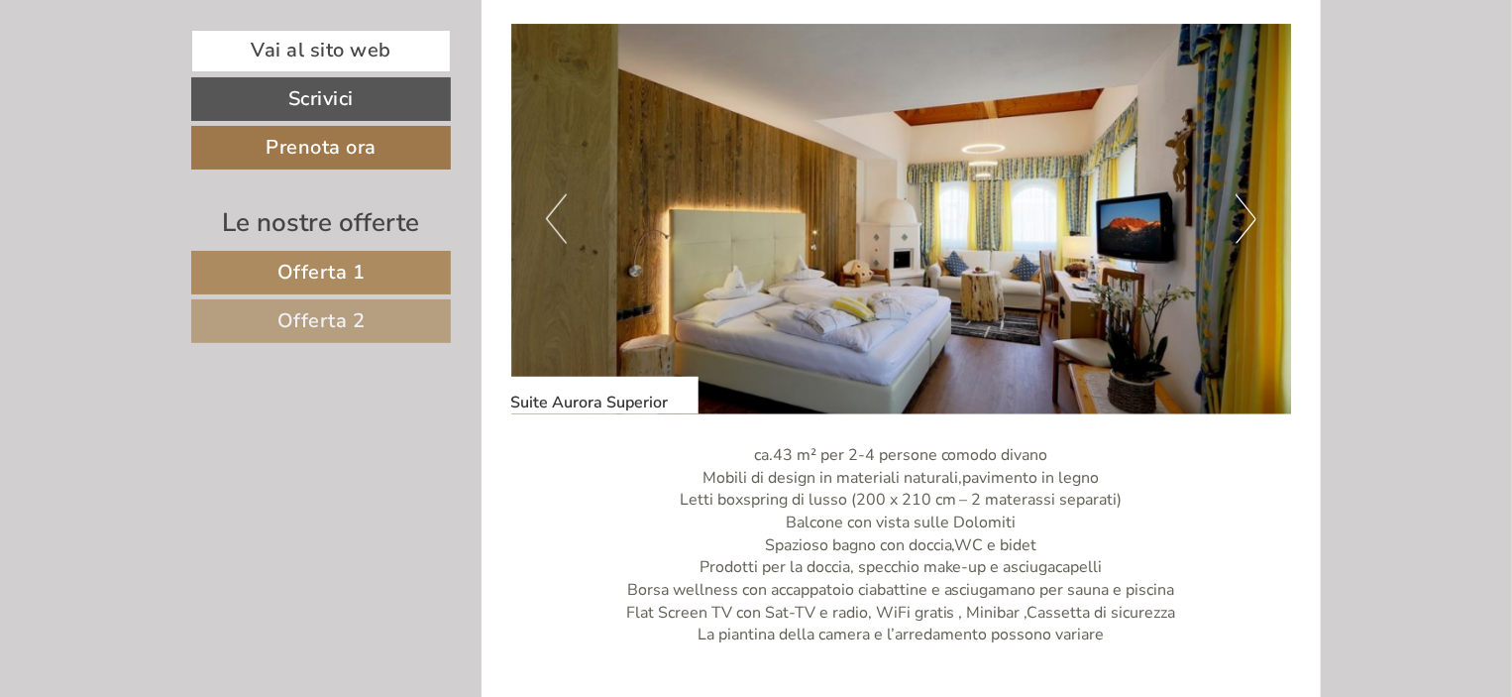
click at [1250, 222] on button "Next" at bounding box center [1246, 219] width 21 height 50
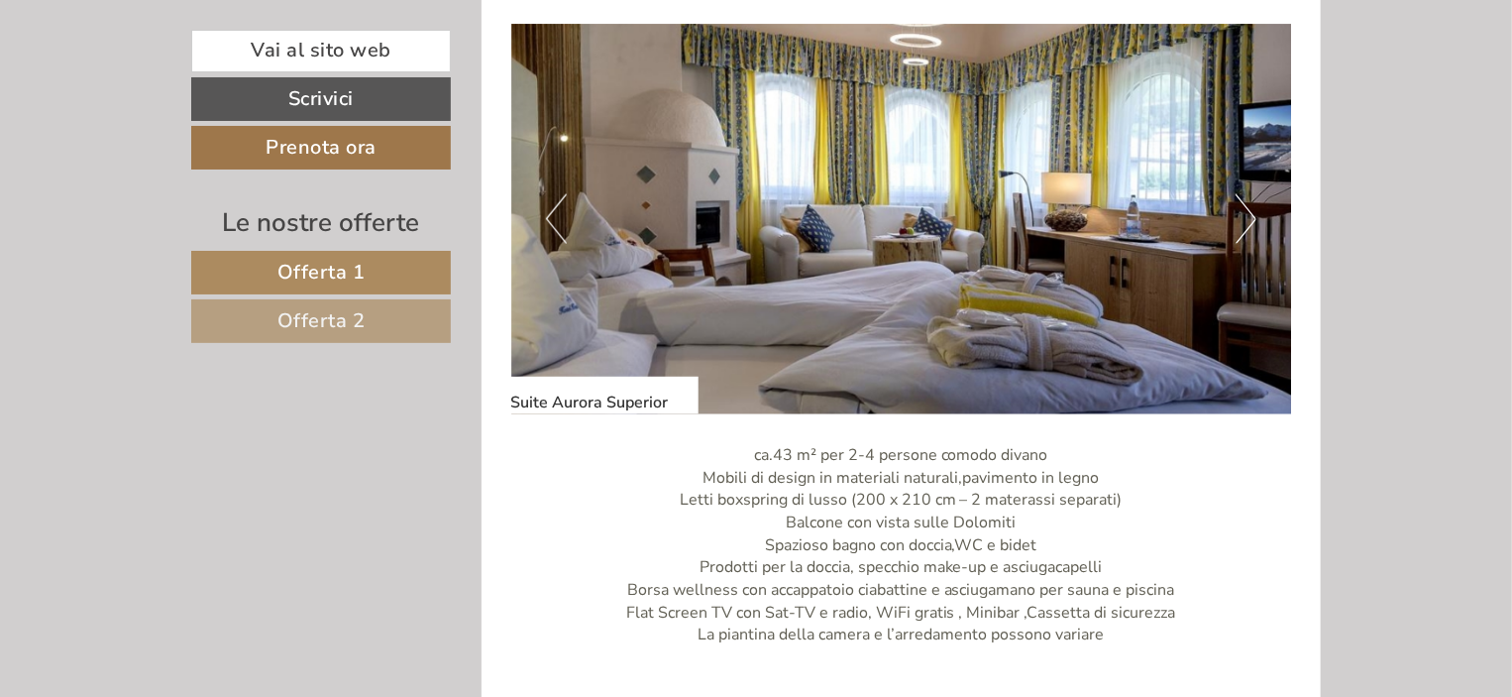
click at [1261, 214] on img at bounding box center [901, 219] width 781 height 390
click at [1253, 216] on button "Next" at bounding box center [1246, 219] width 21 height 50
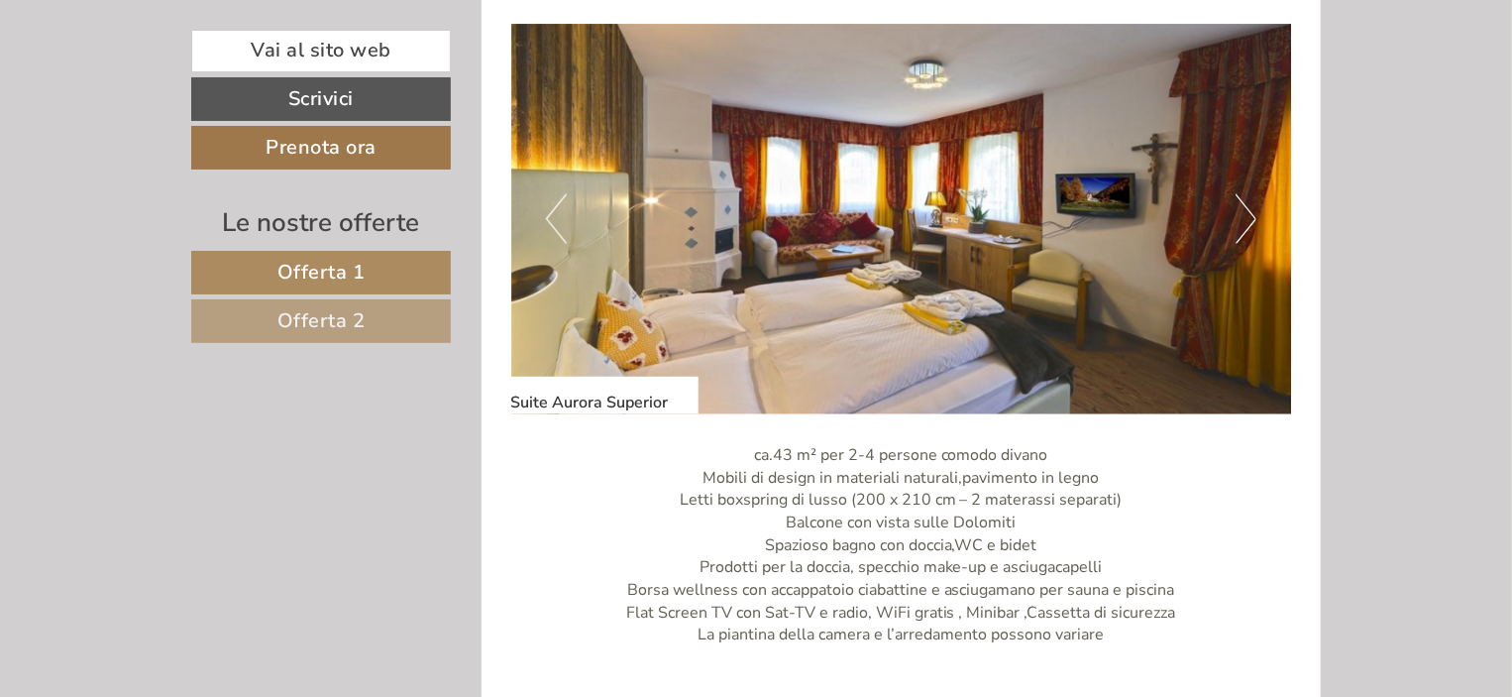
click at [1253, 216] on button "Next" at bounding box center [1246, 219] width 21 height 50
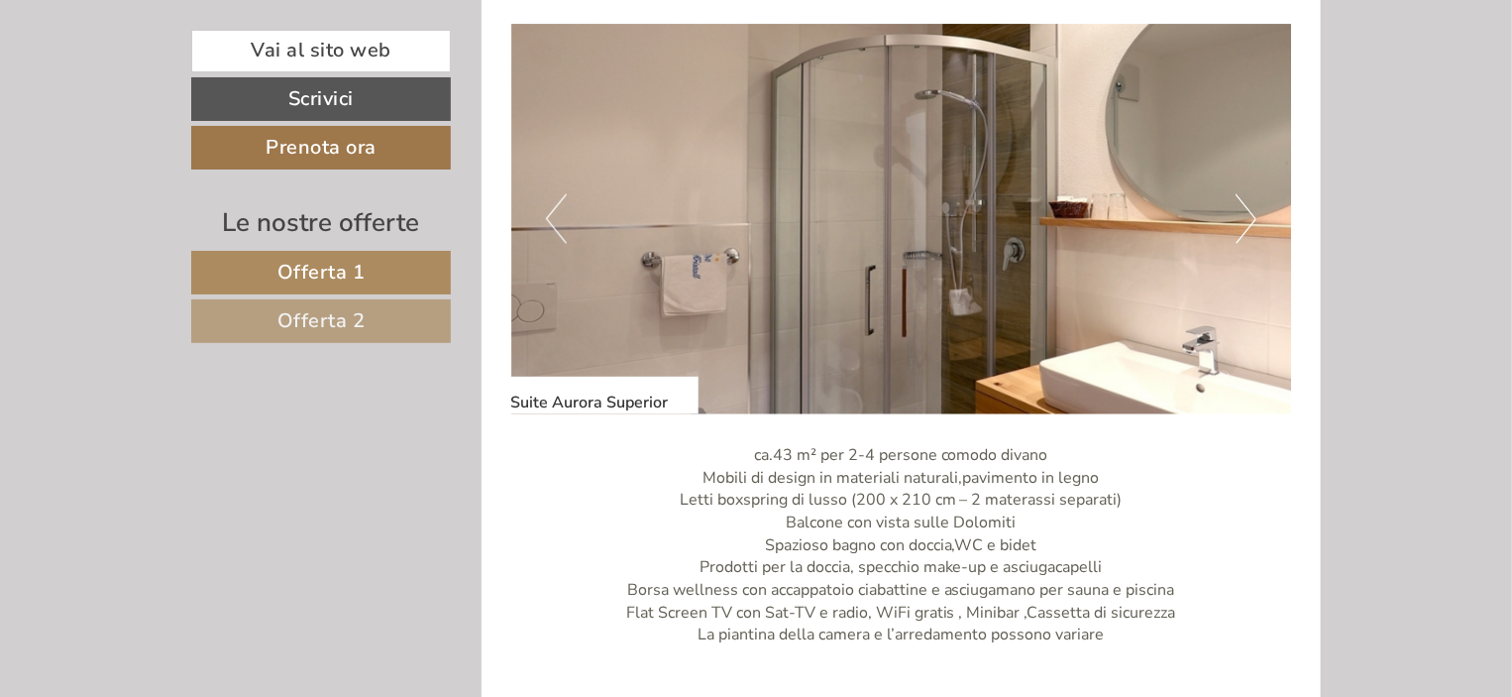
click at [546, 213] on button "Previous" at bounding box center [556, 219] width 21 height 50
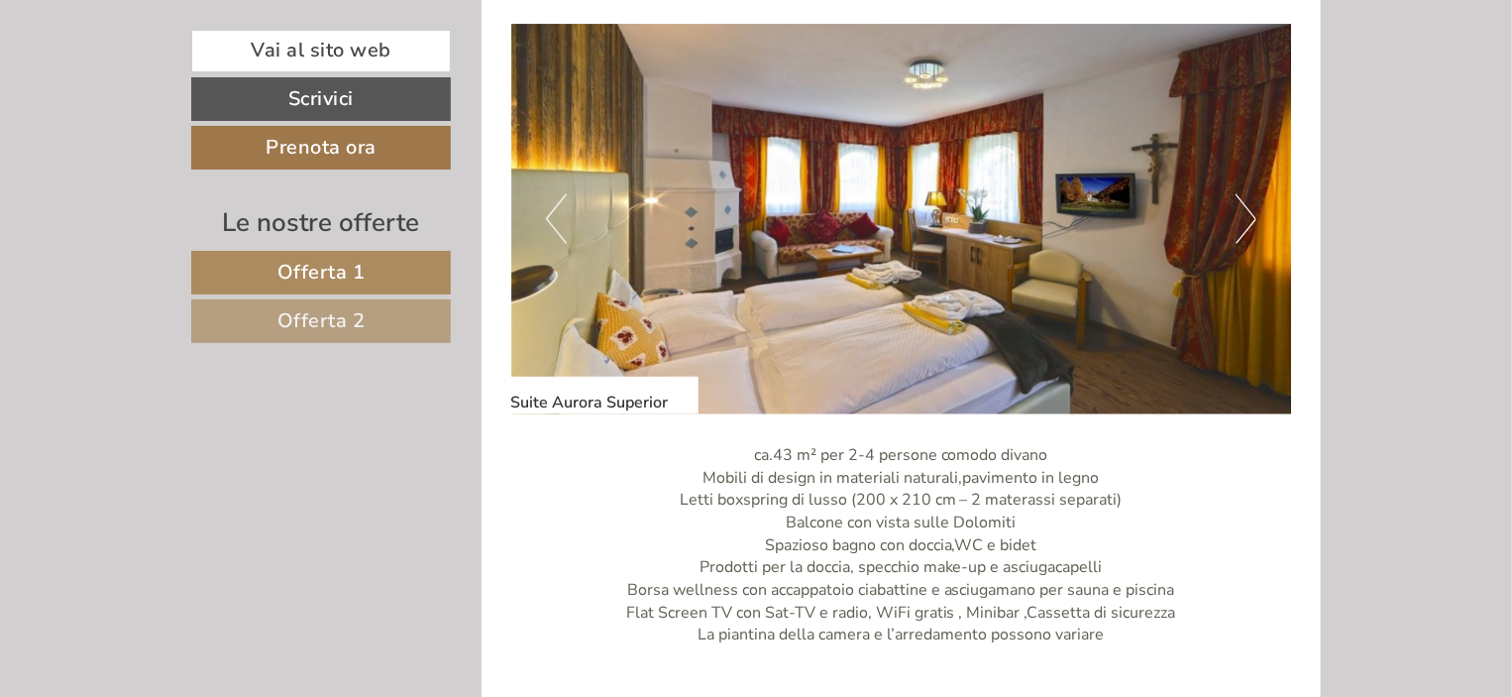
click at [548, 220] on button "Previous" at bounding box center [556, 219] width 21 height 50
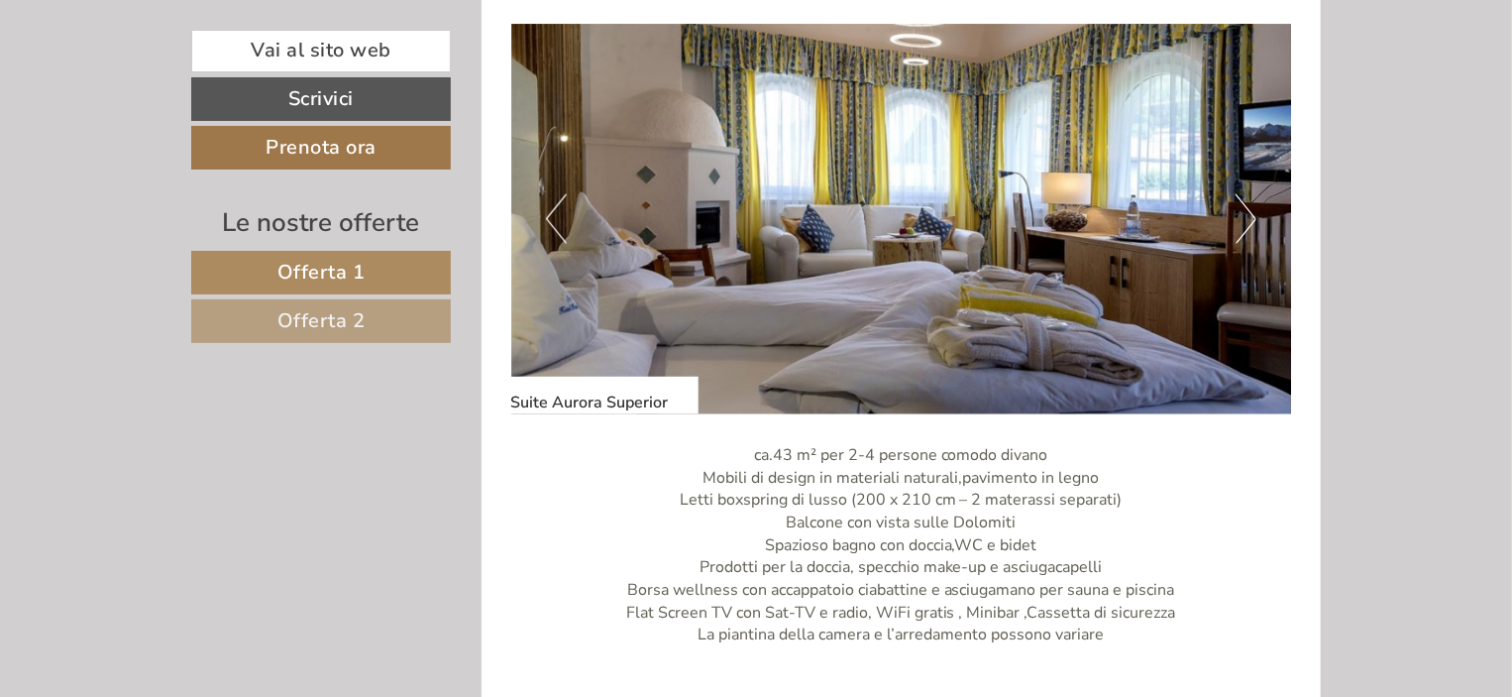
click at [1260, 230] on img at bounding box center [901, 219] width 781 height 390
click at [1251, 219] on button "Next" at bounding box center [1246, 219] width 21 height 50
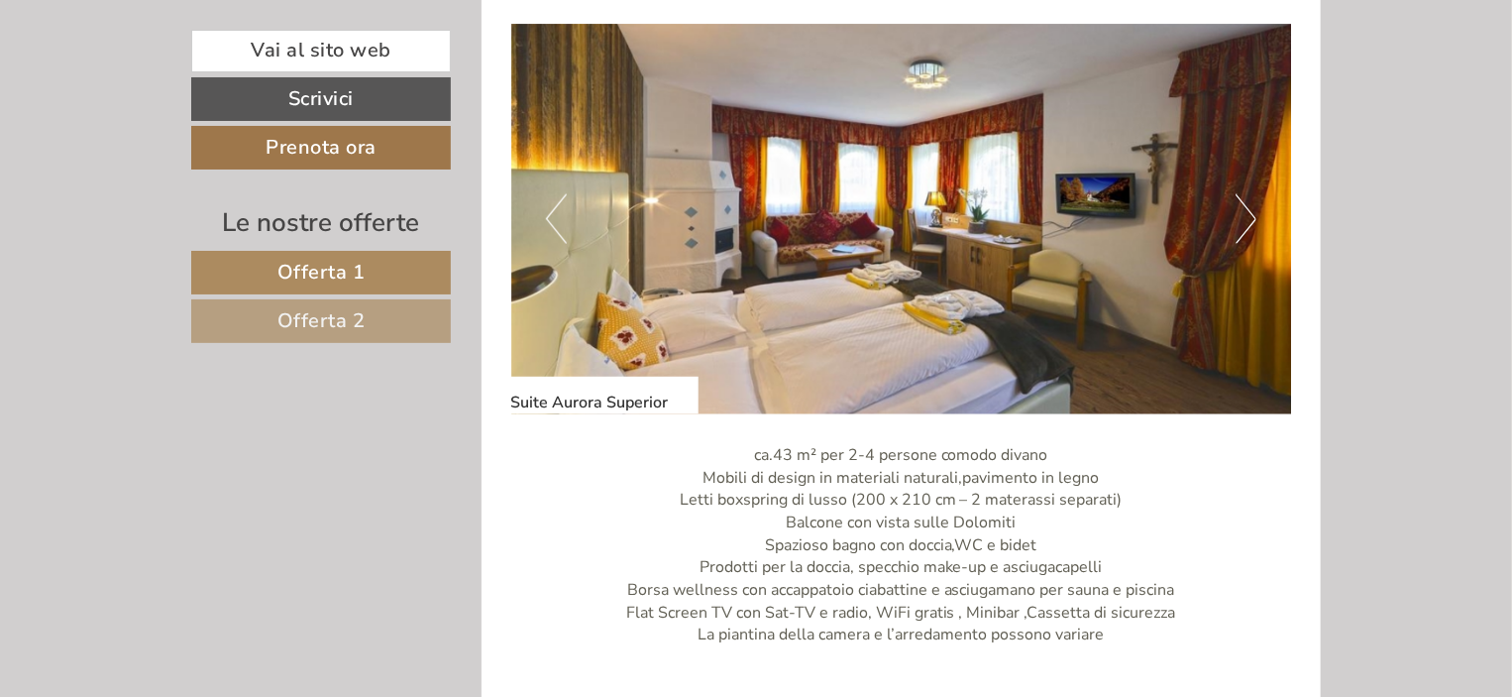
click at [1251, 219] on button "Next" at bounding box center [1246, 219] width 21 height 50
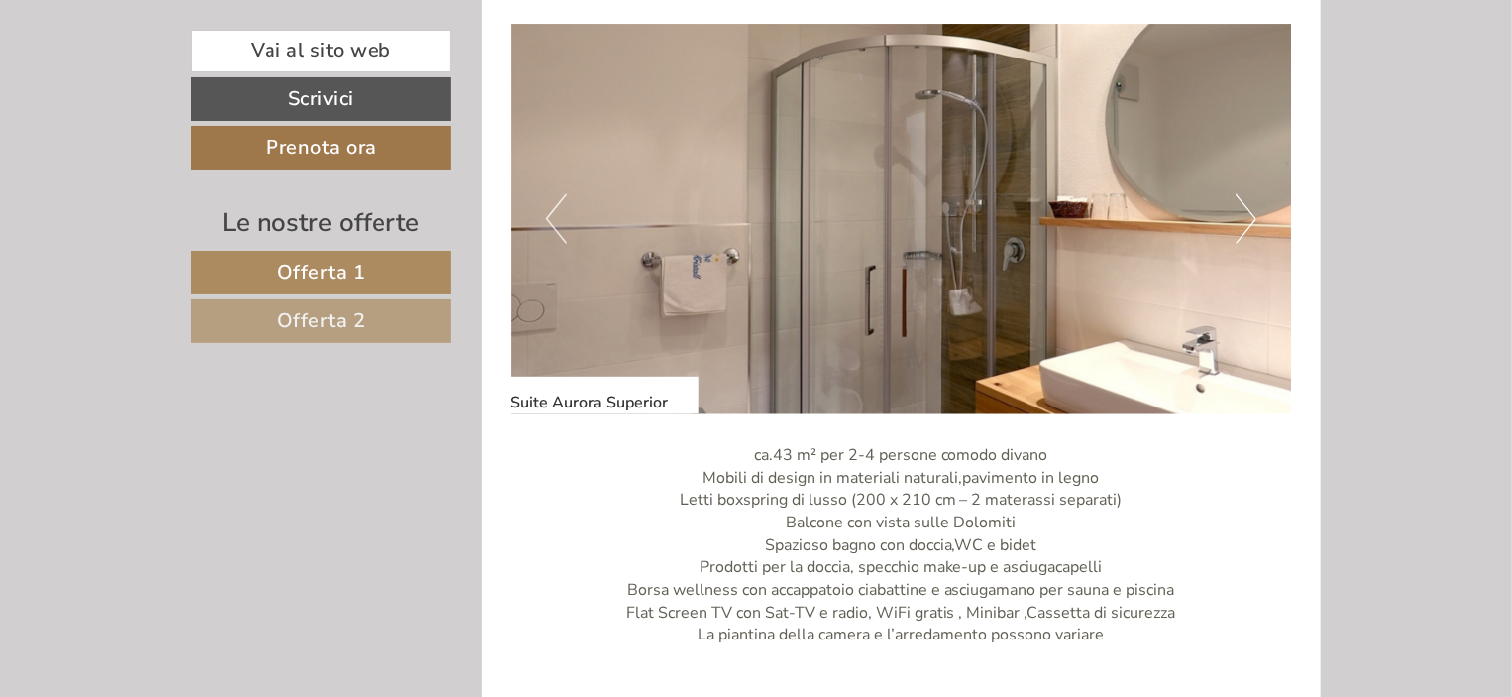
click at [1251, 219] on button "Next" at bounding box center [1246, 219] width 21 height 50
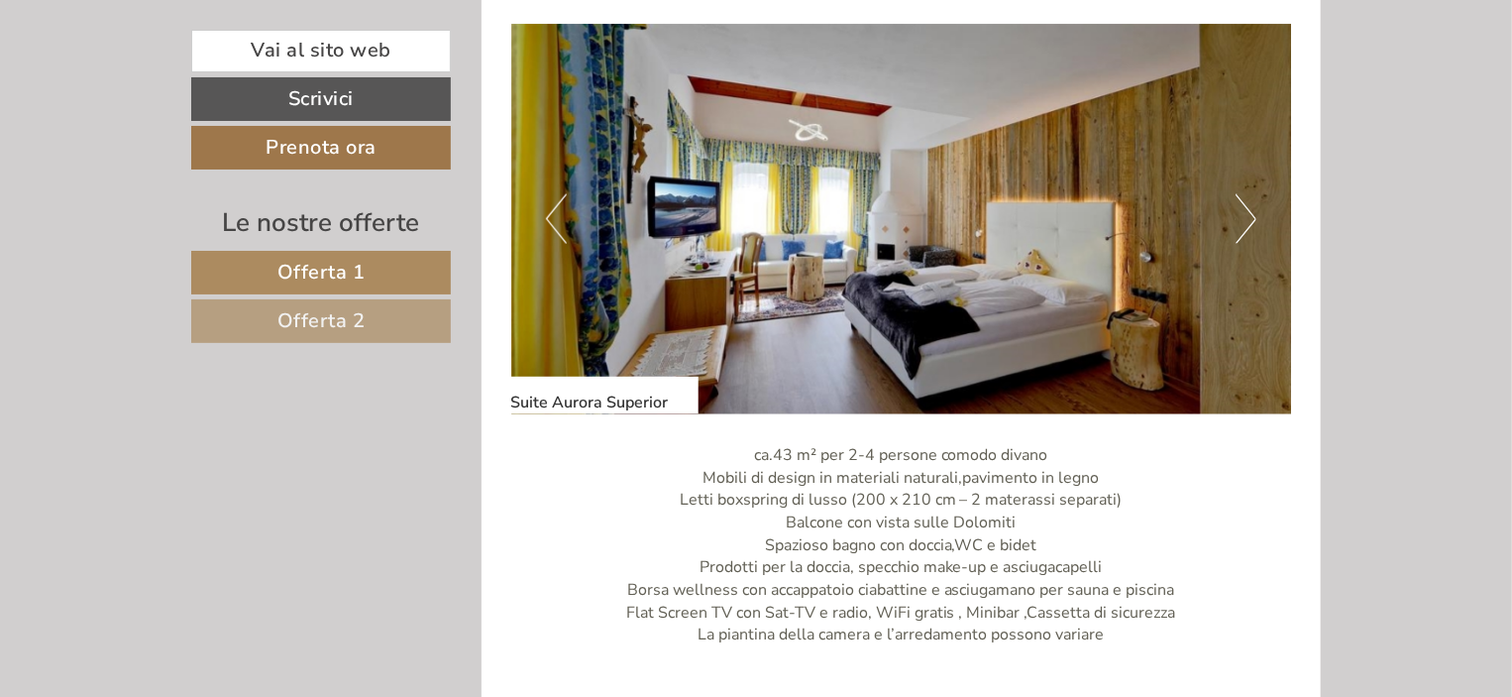
click at [1251, 219] on button "Next" at bounding box center [1246, 219] width 21 height 50
drag, startPoint x: 1245, startPoint y: 210, endPoint x: 1249, endPoint y: 198, distance: 12.5
click at [1249, 205] on button "Next" at bounding box center [1246, 219] width 21 height 50
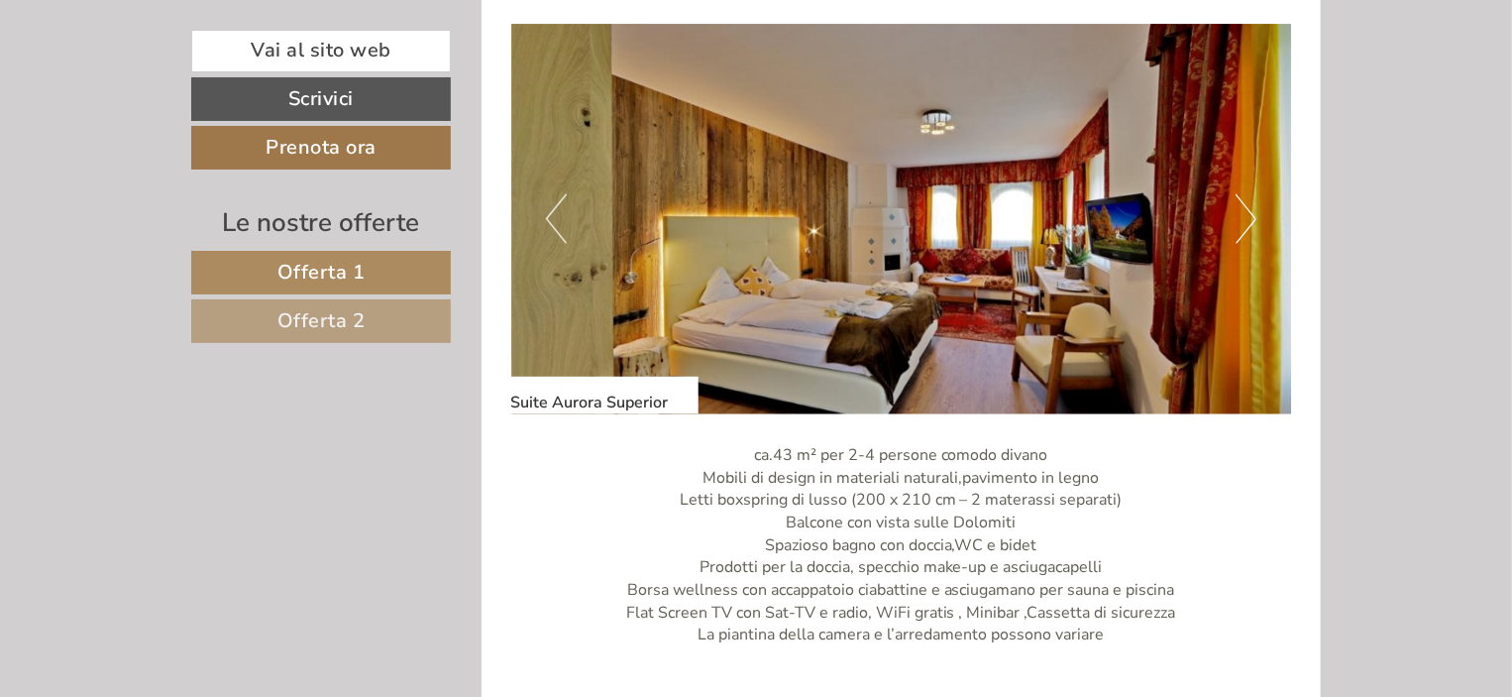
click at [1249, 198] on button "Next" at bounding box center [1246, 219] width 21 height 50
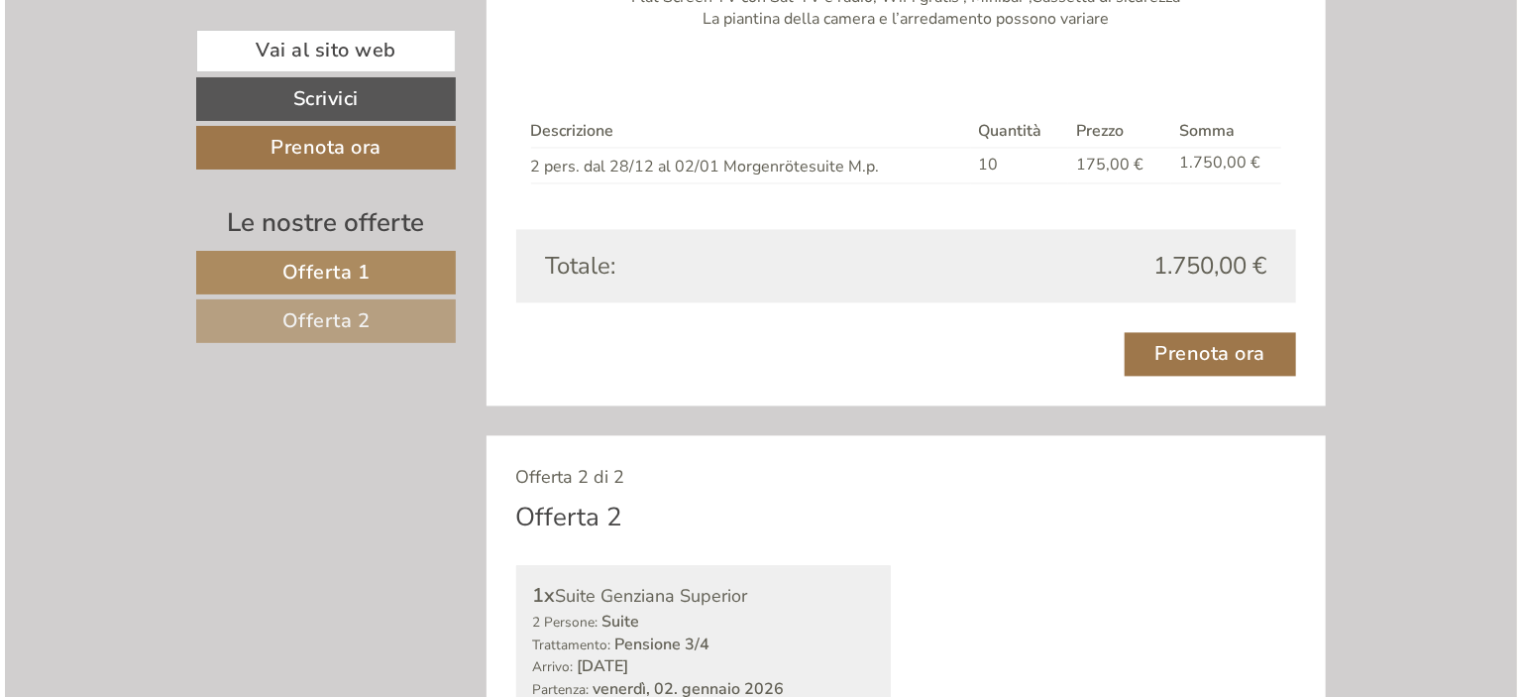
scroll to position [1959, 0]
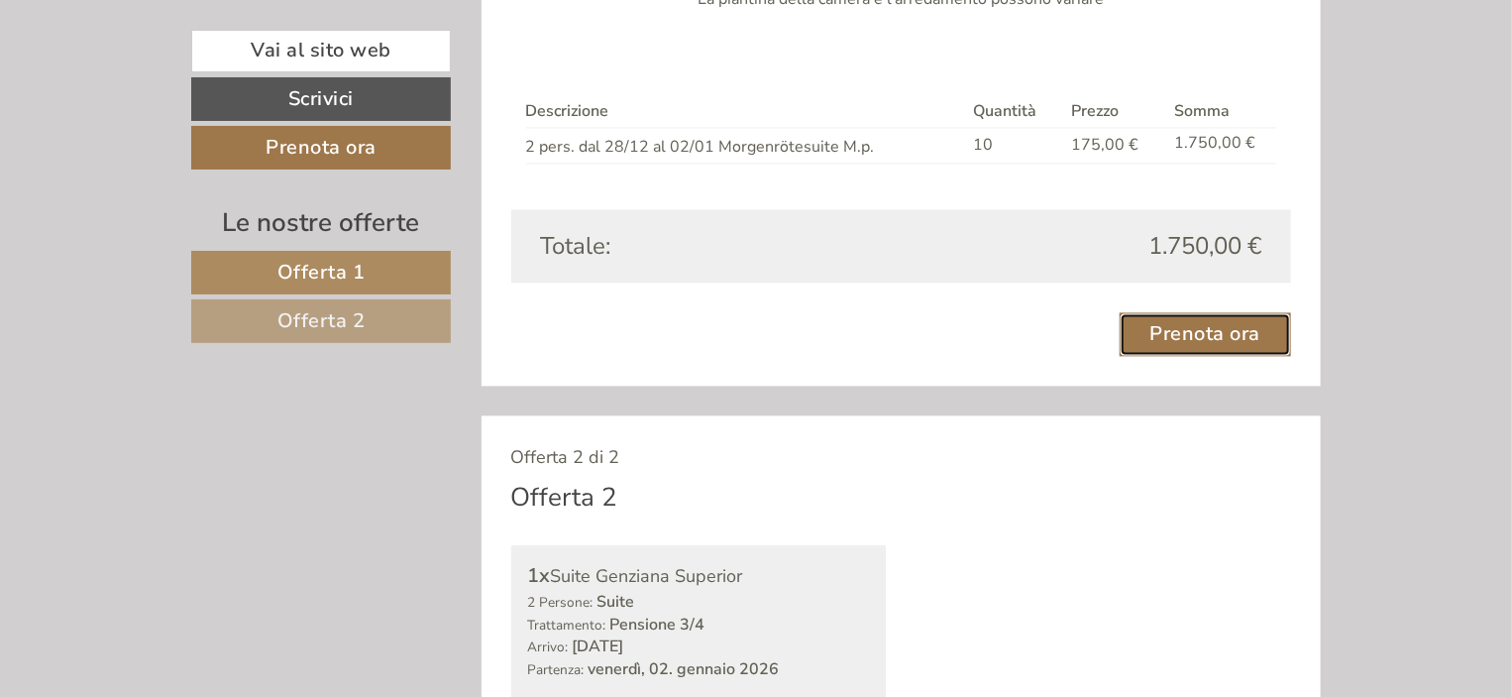
click at [1158, 336] on link "Prenota ora" at bounding box center [1206, 334] width 172 height 44
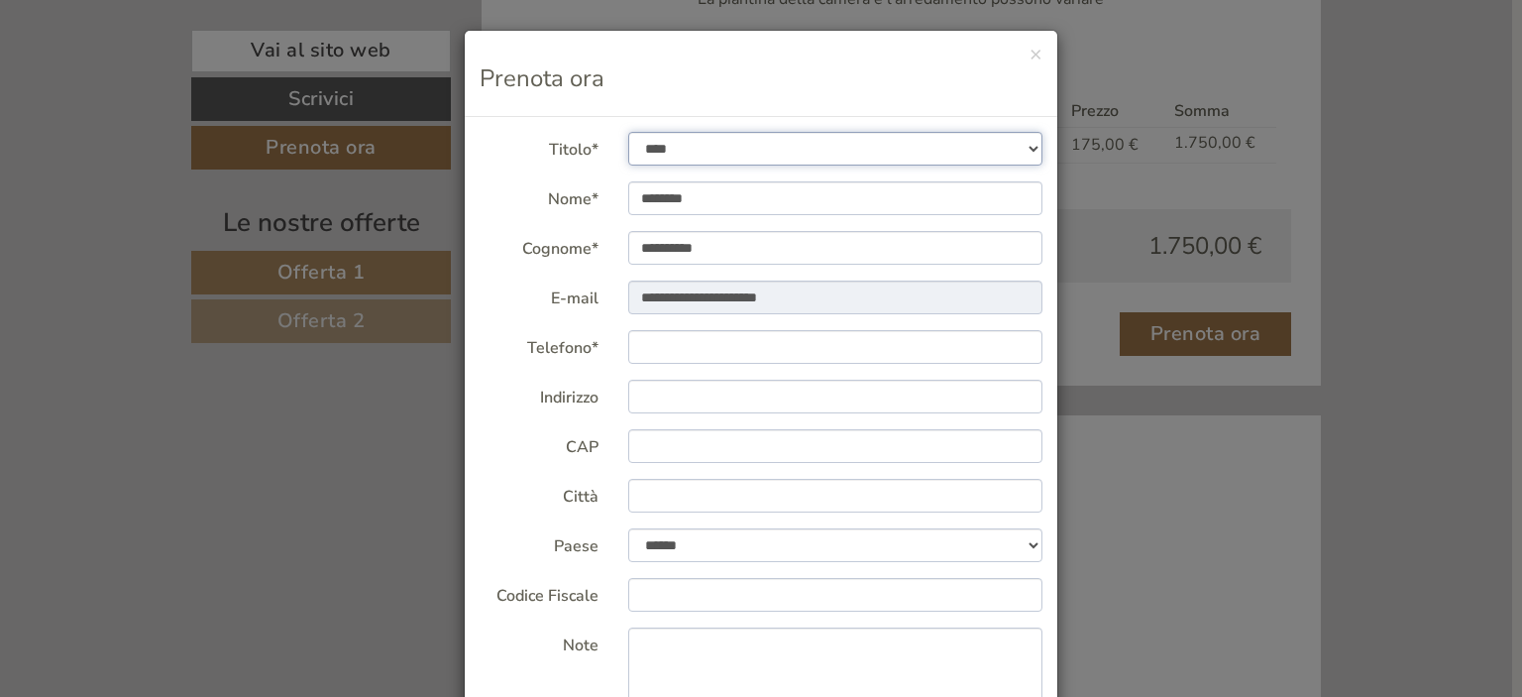
click at [1024, 148] on select "**********" at bounding box center [835, 149] width 415 height 34
click at [628, 132] on select "**********" at bounding box center [835, 149] width 415 height 34
click at [654, 352] on input "Telefono*" at bounding box center [835, 347] width 415 height 34
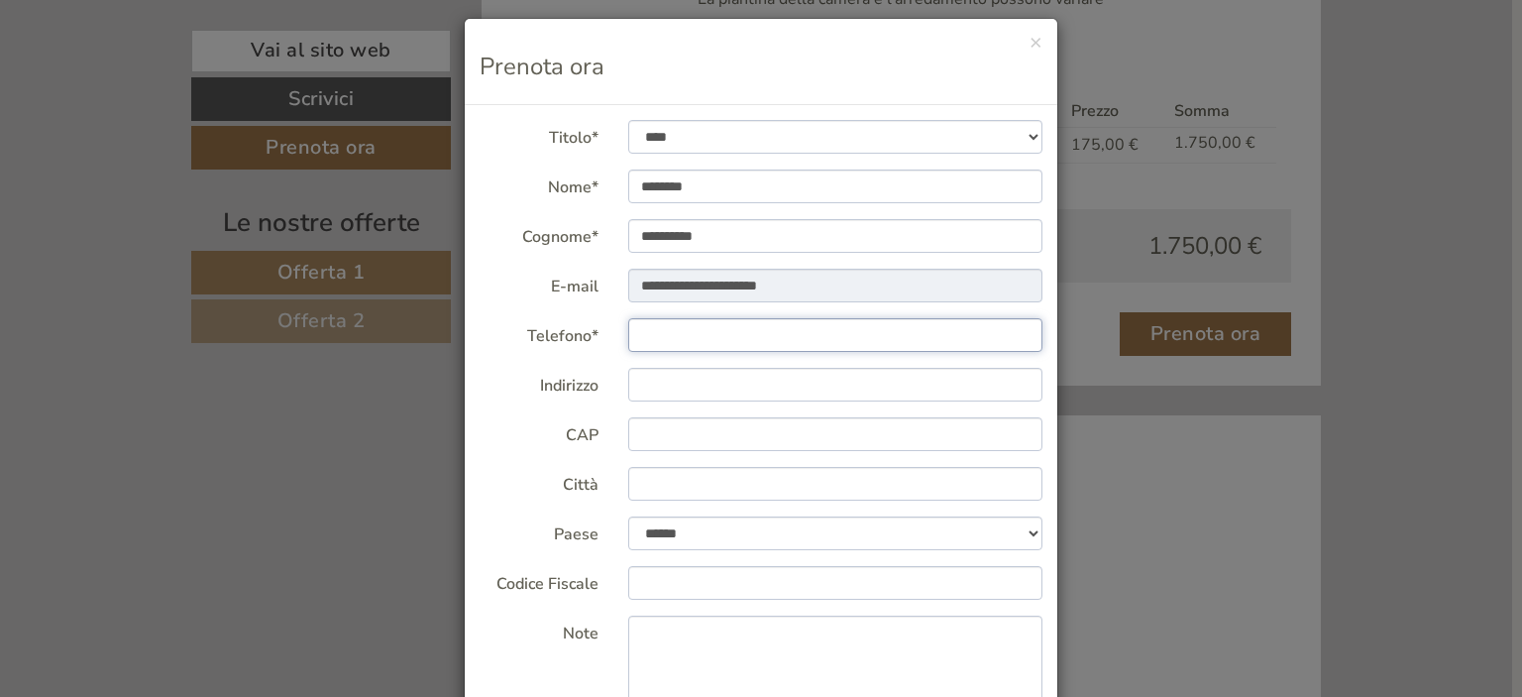
scroll to position [0, 0]
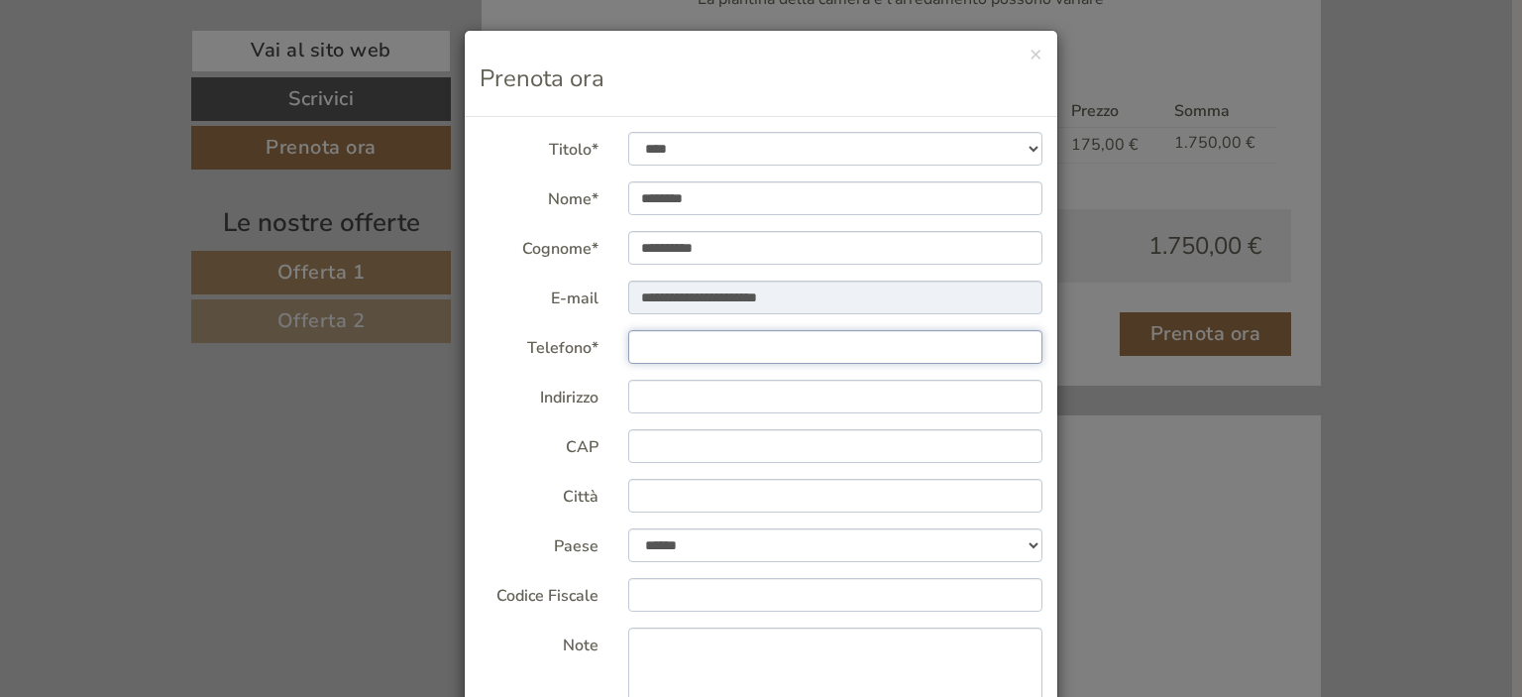
click at [687, 355] on input "Telefono*" at bounding box center [835, 347] width 415 height 34
type input "**********"
click at [683, 402] on input "Indirizzo" at bounding box center [835, 397] width 415 height 34
type input "**********"
click at [646, 440] on input "CAP" at bounding box center [835, 446] width 415 height 34
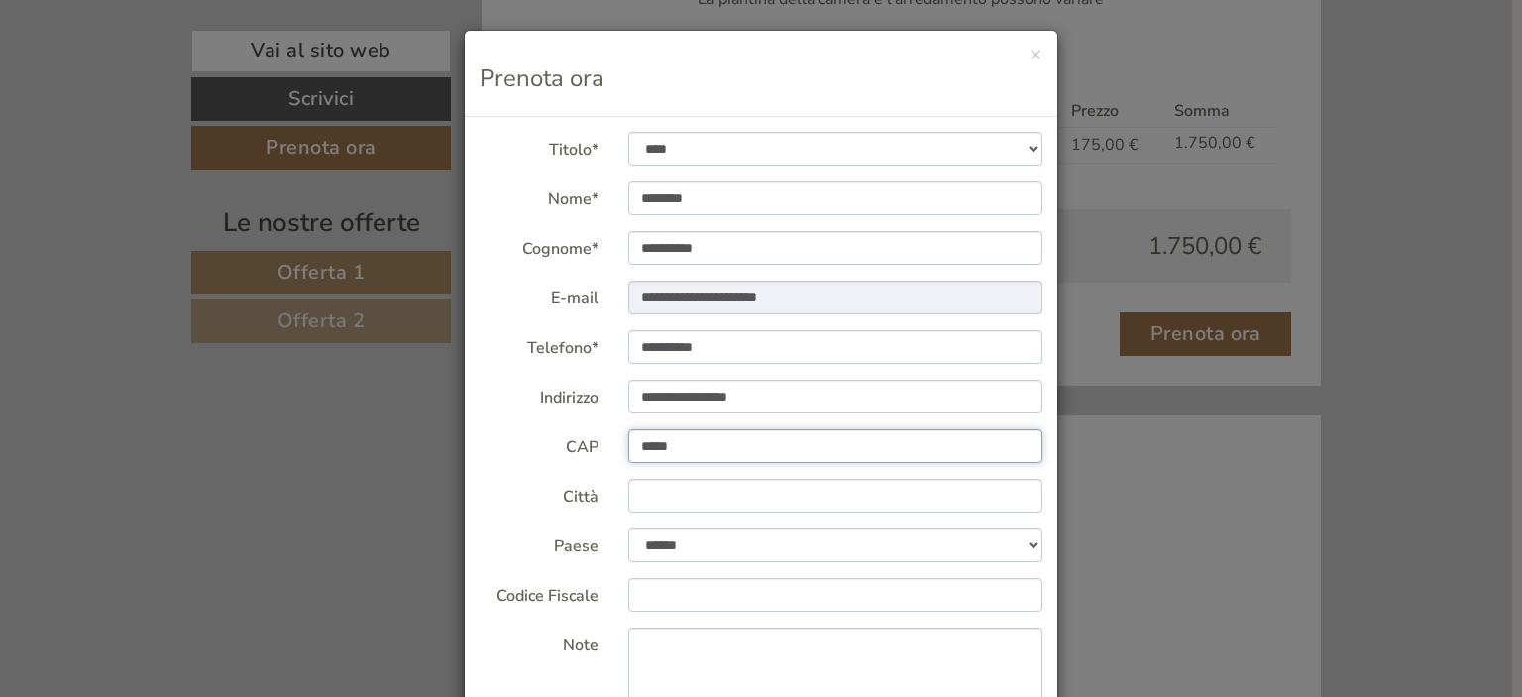
type input "*****"
click at [686, 492] on input "Città" at bounding box center [835, 496] width 415 height 34
type input "**********"
click at [1035, 60] on button "×" at bounding box center [1036, 54] width 13 height 21
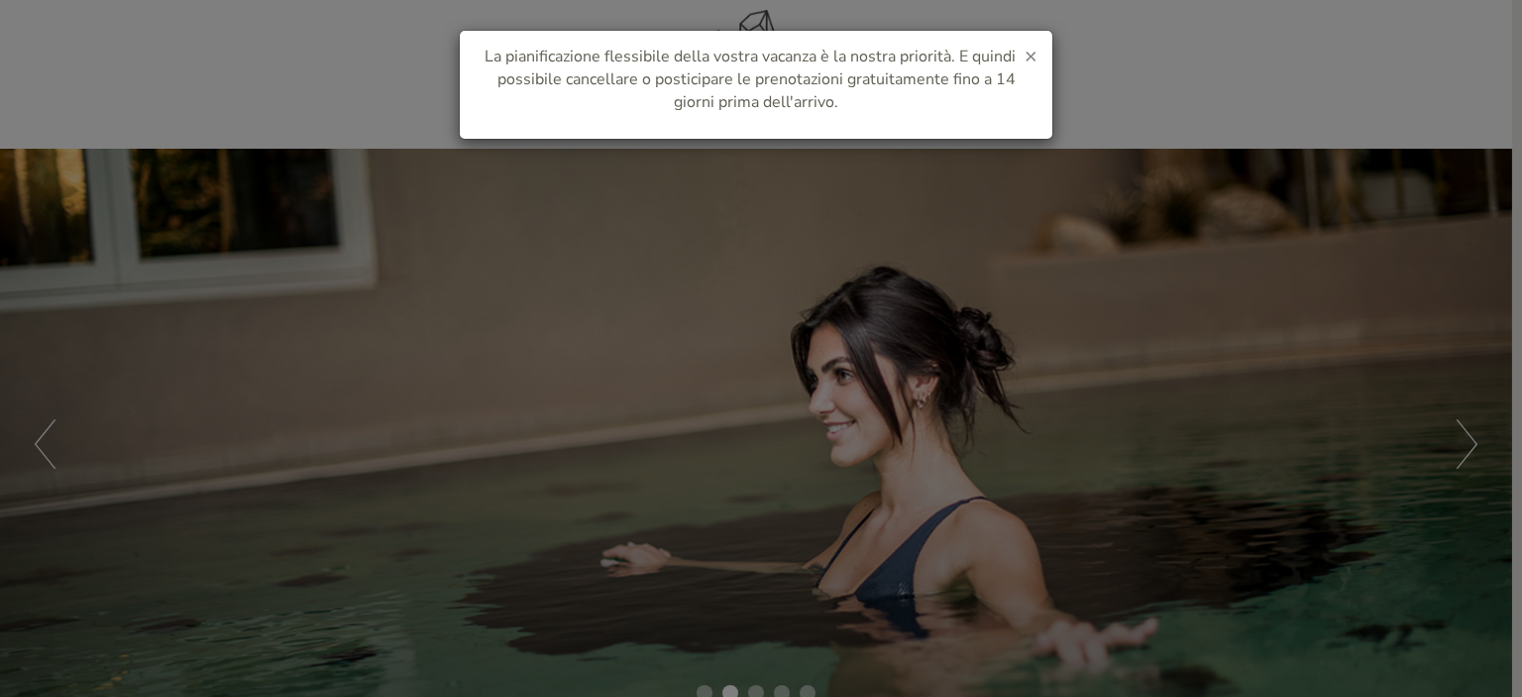
click at [1032, 52] on span "×" at bounding box center [1031, 56] width 13 height 28
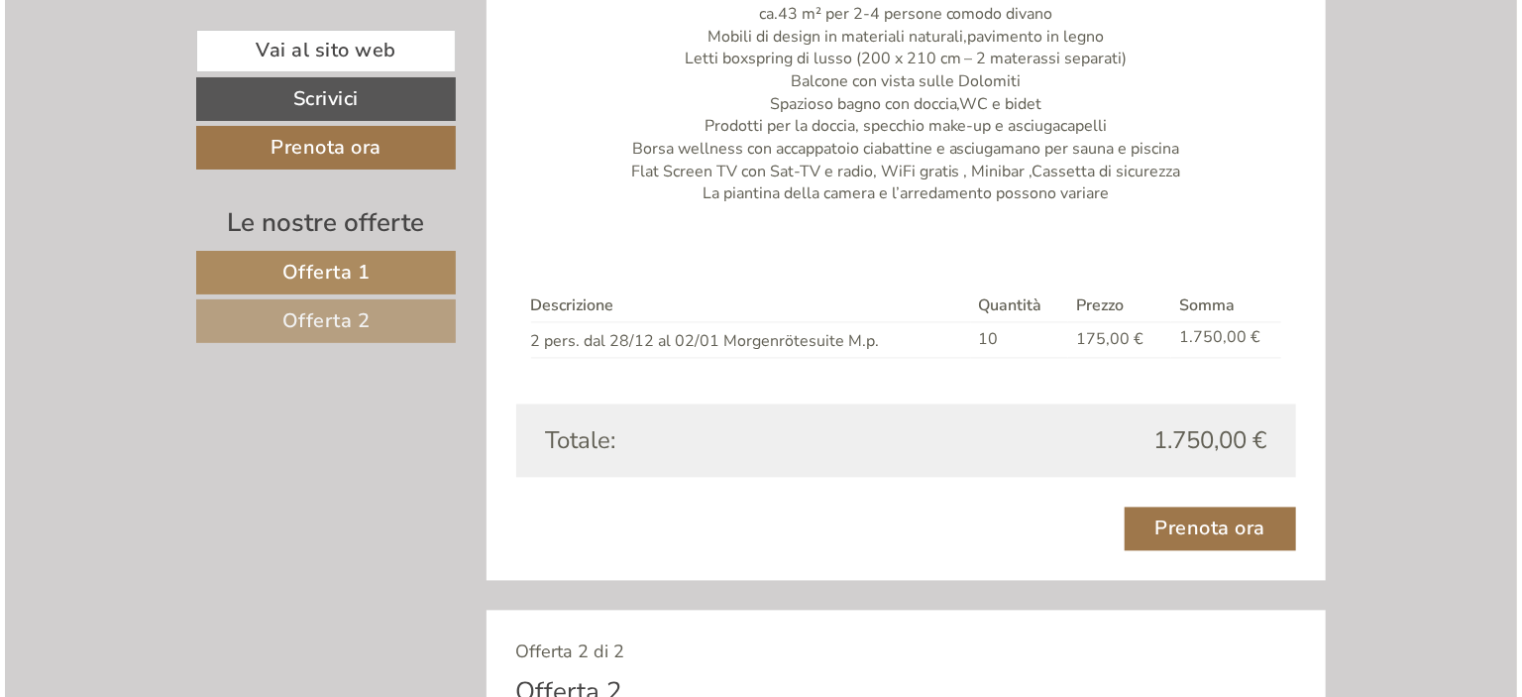
scroll to position [1919, 0]
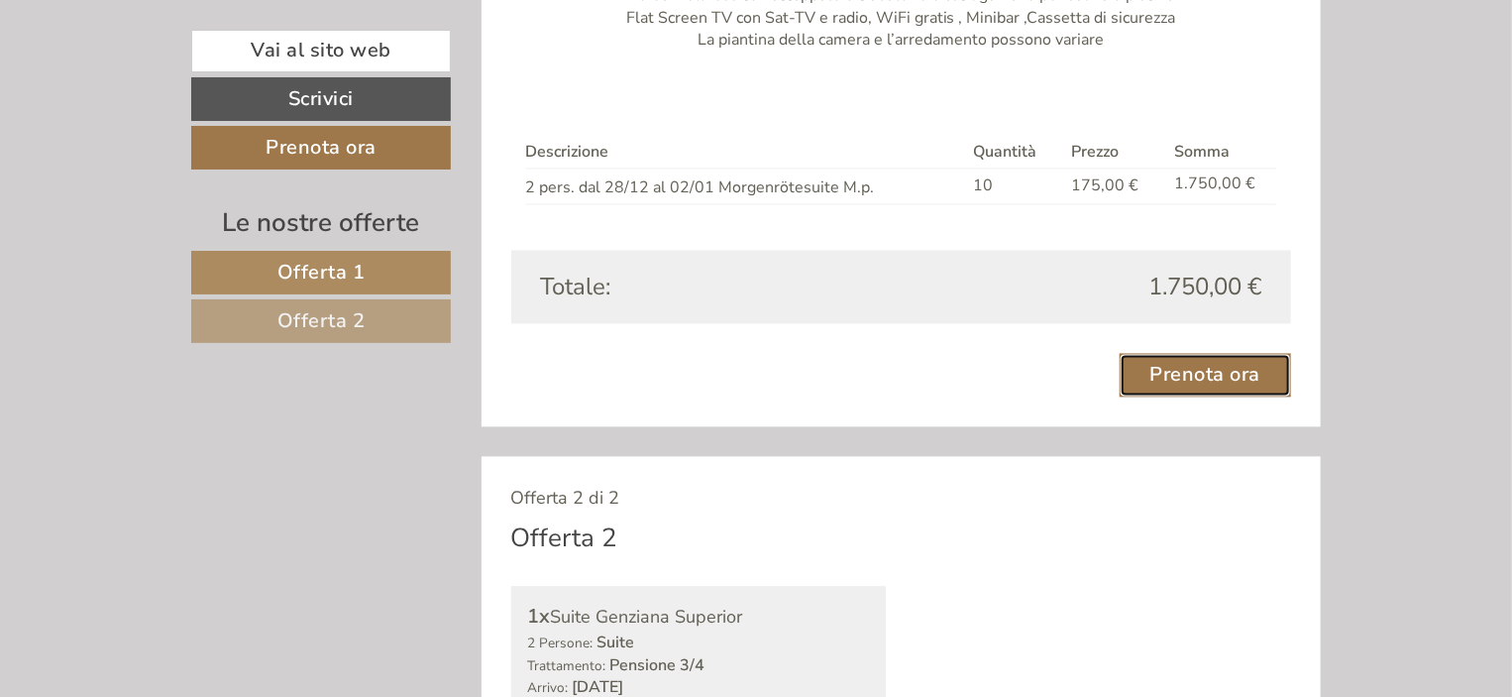
click at [1210, 375] on link "Prenota ora" at bounding box center [1206, 375] width 172 height 44
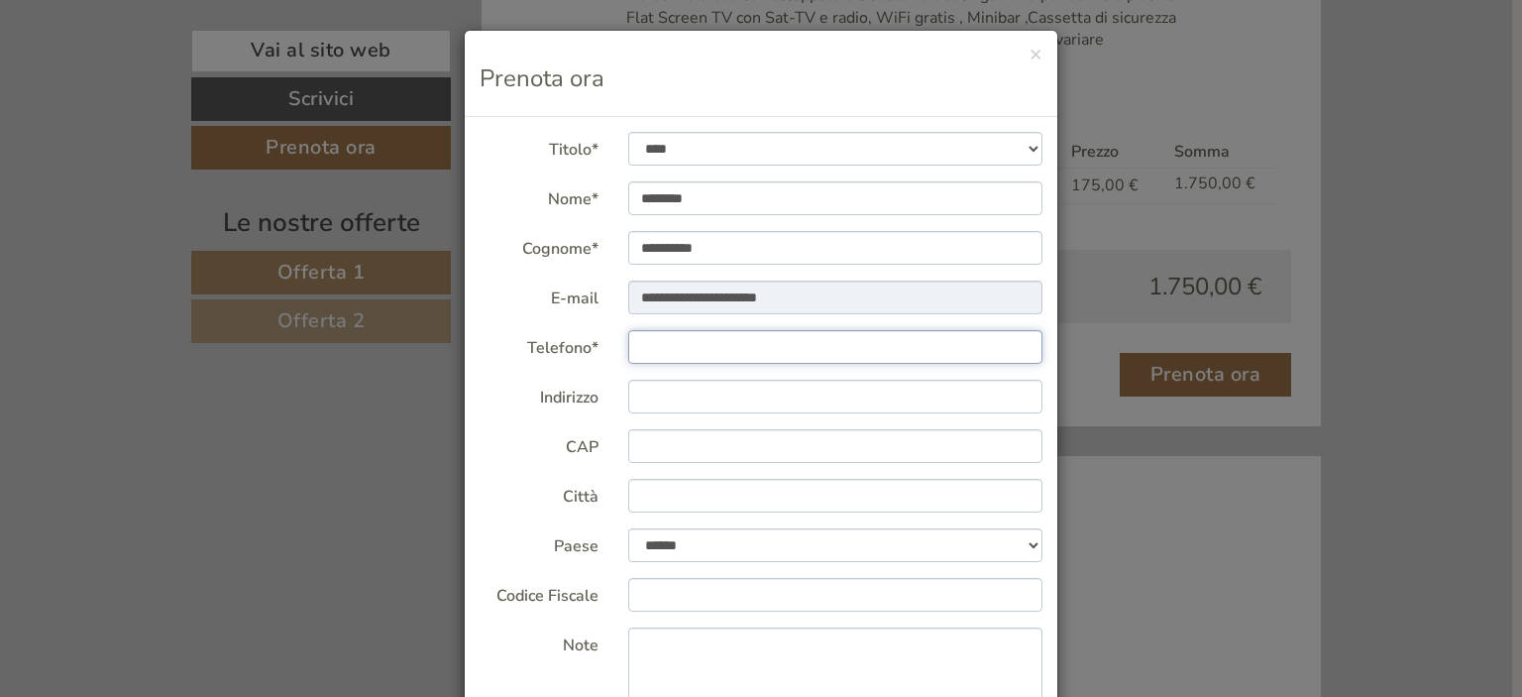
click at [674, 352] on input "Telefono*" at bounding box center [835, 347] width 415 height 34
type input "**********"
click at [709, 395] on input "Indirizzo" at bounding box center [835, 397] width 415 height 34
type input "**********"
click at [707, 447] on input "CAP" at bounding box center [835, 446] width 415 height 34
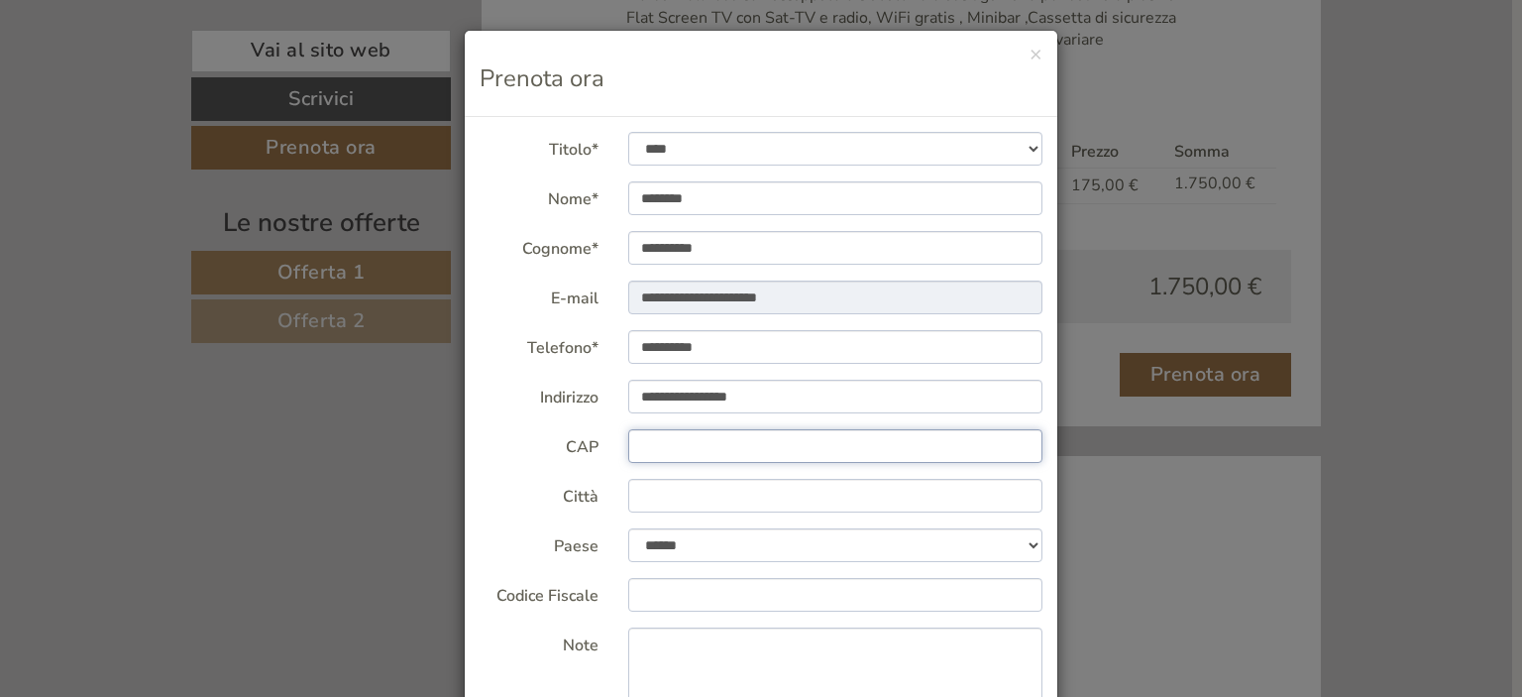
type input "*****"
click at [749, 491] on input "Città" at bounding box center [835, 496] width 415 height 34
type input "**********"
click at [686, 591] on input "Codice Fiscale" at bounding box center [835, 595] width 415 height 34
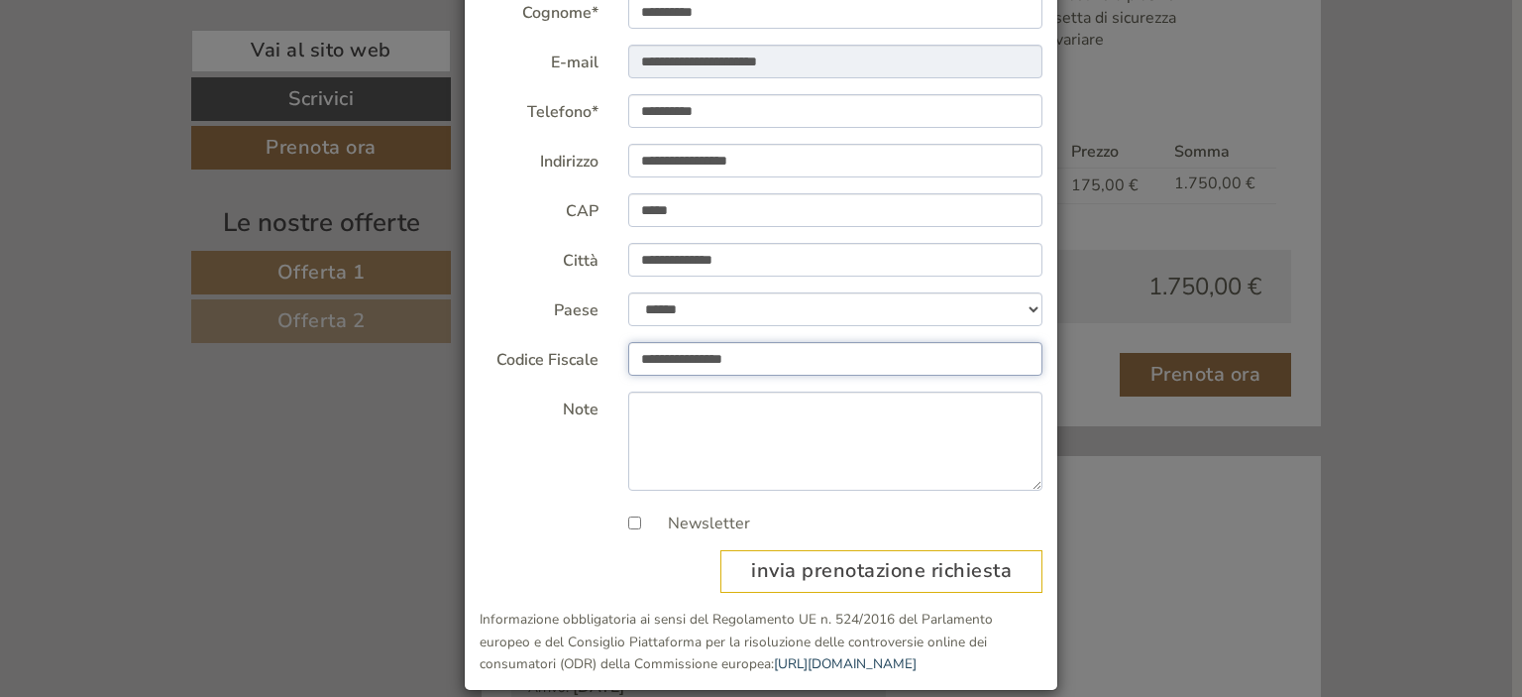
scroll to position [258, 0]
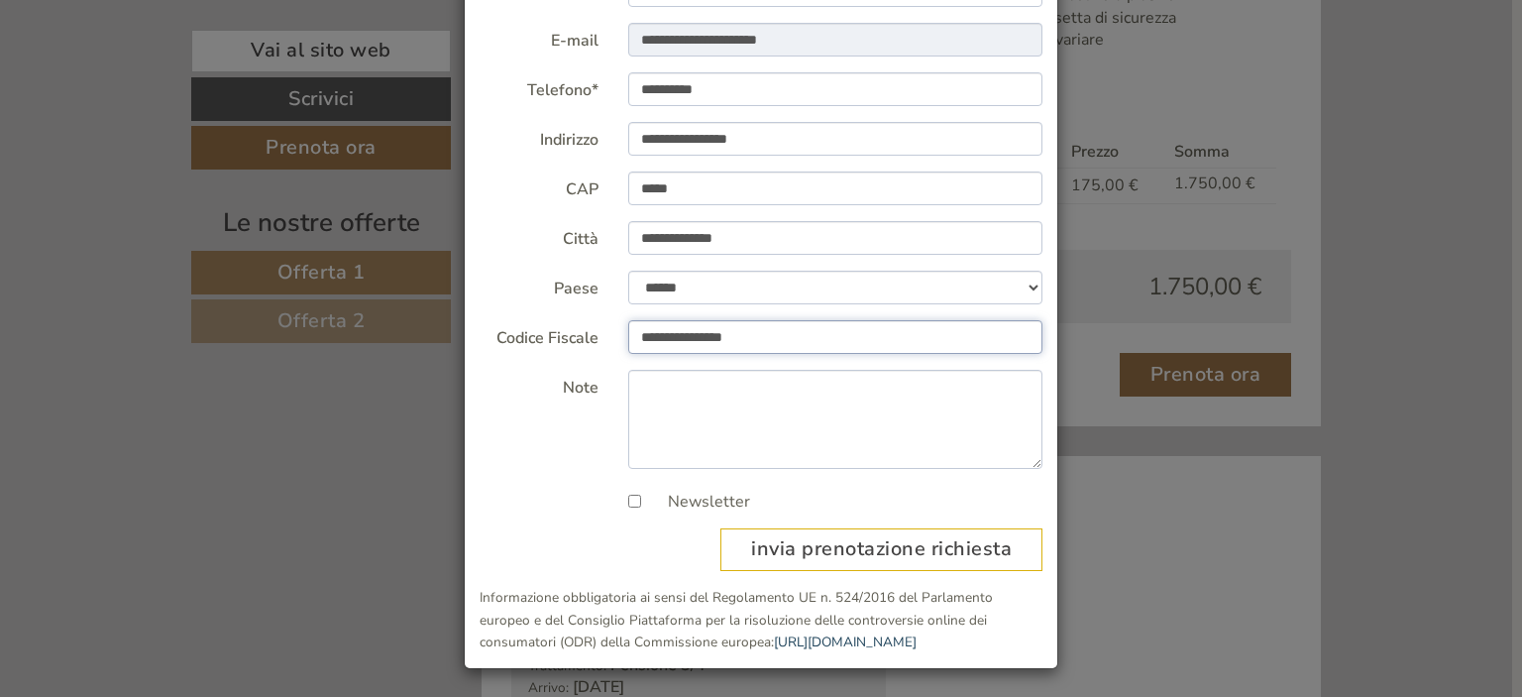
type input "**********"
click at [638, 391] on textarea "Note" at bounding box center [835, 419] width 415 height 99
click at [641, 386] on textarea "Note" at bounding box center [835, 419] width 415 height 99
type textarea "*"
click at [1009, 387] on textarea "**********" at bounding box center [835, 419] width 415 height 99
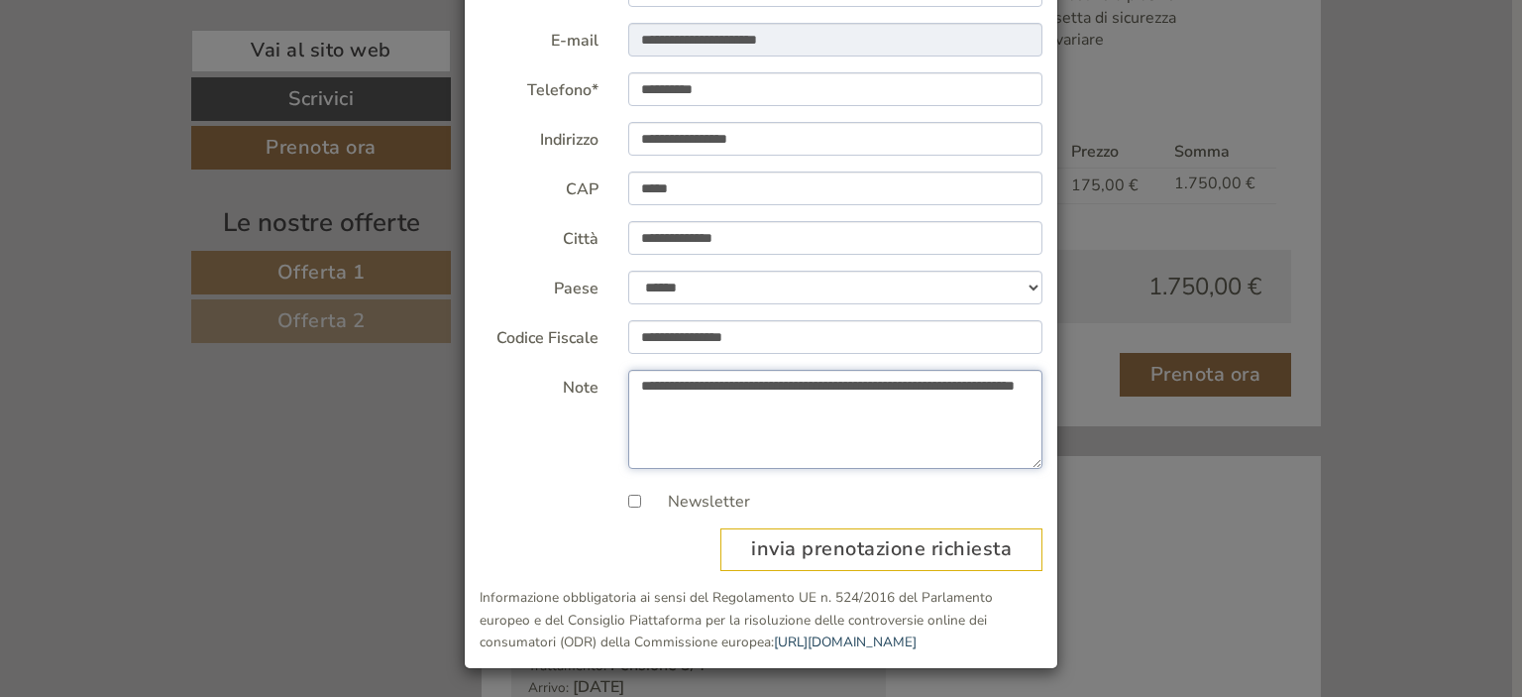
click at [742, 404] on textarea "**********" at bounding box center [835, 419] width 415 height 99
type textarea "**********"
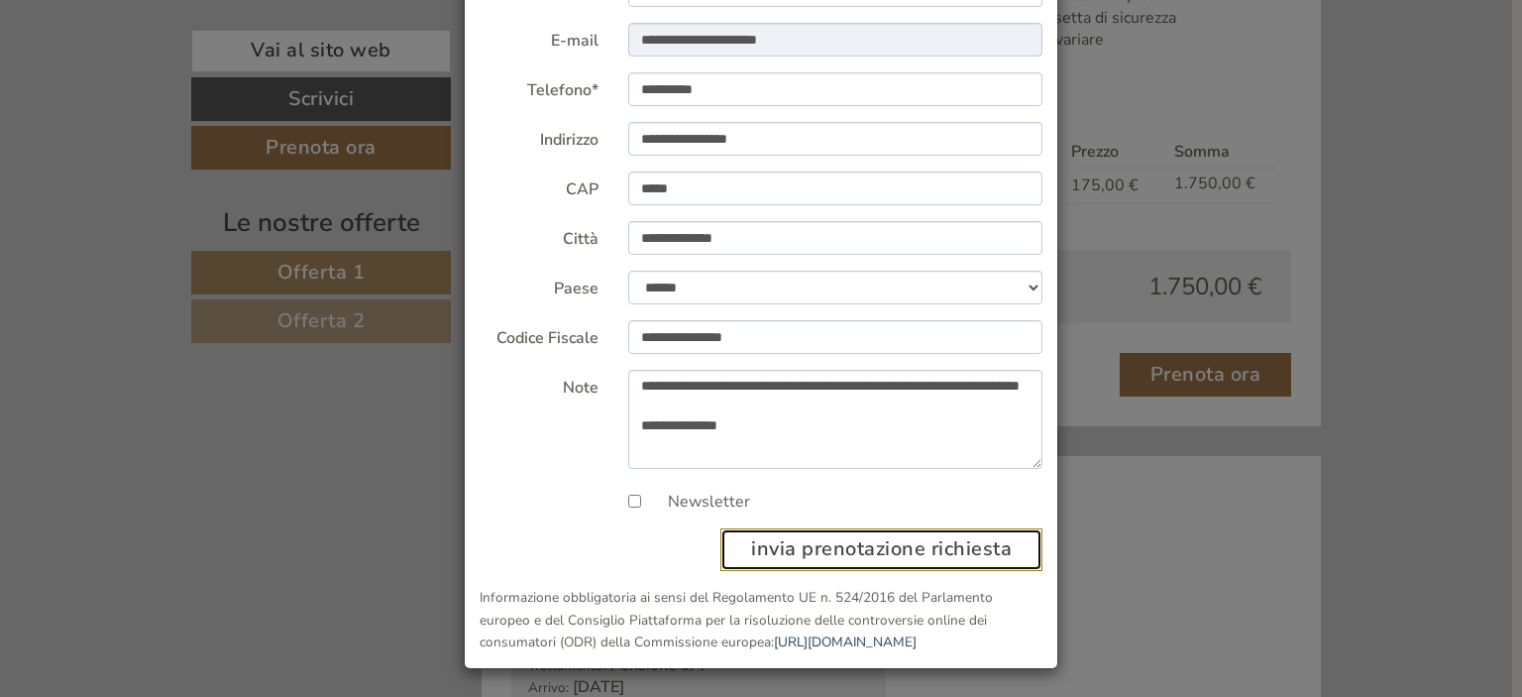
click at [880, 548] on button "invia prenotazione richiesta" at bounding box center [881, 549] width 322 height 43
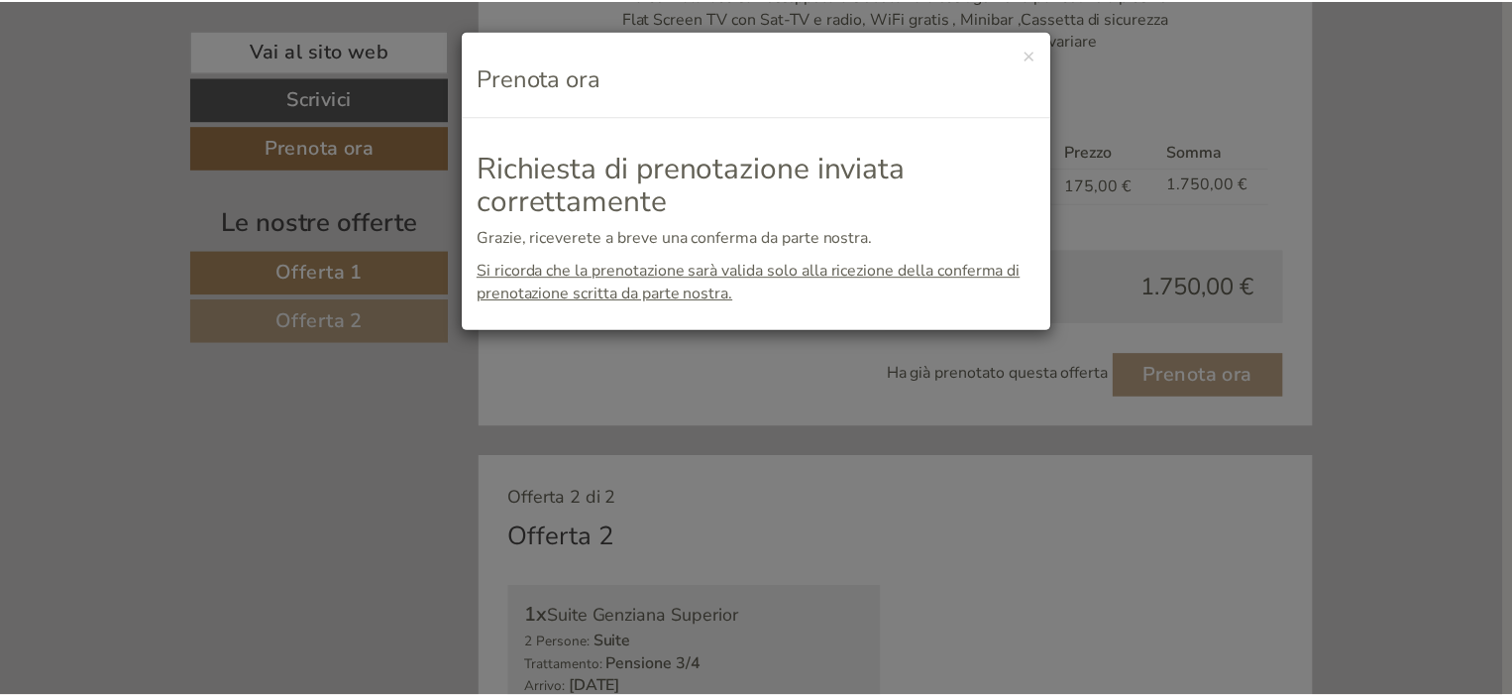
scroll to position [0, 0]
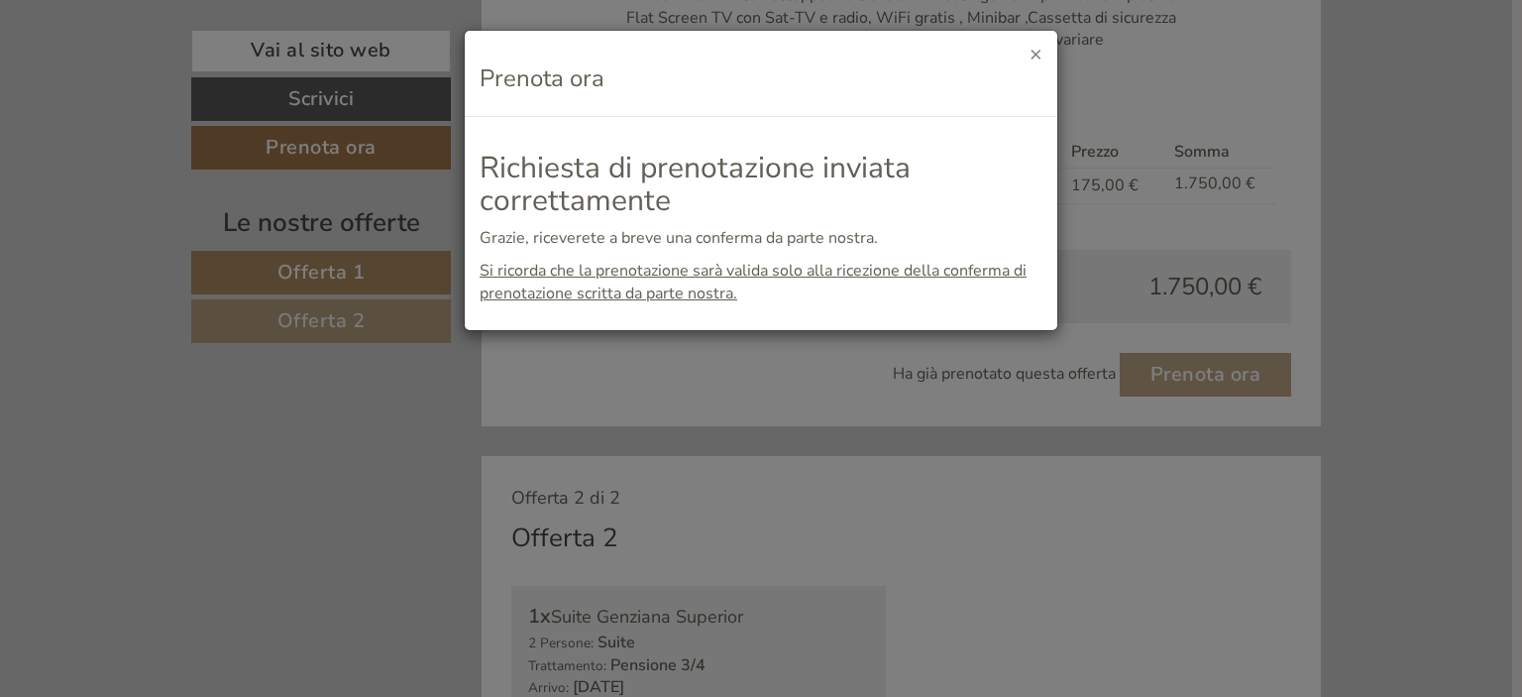
click at [1040, 51] on button "×" at bounding box center [1036, 54] width 13 height 21
